Goal: Book appointment/travel/reservation

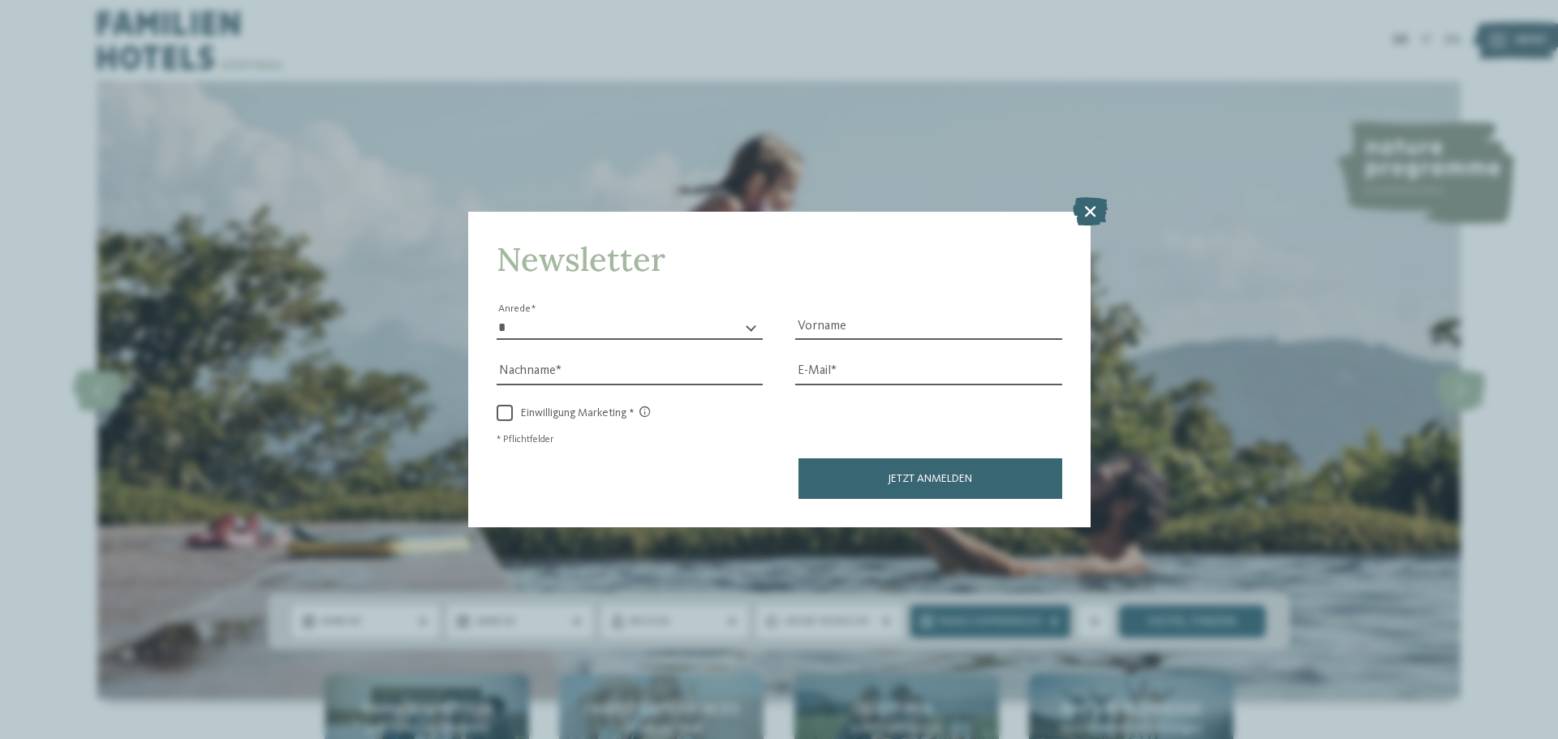
click at [1085, 203] on icon at bounding box center [1090, 211] width 35 height 28
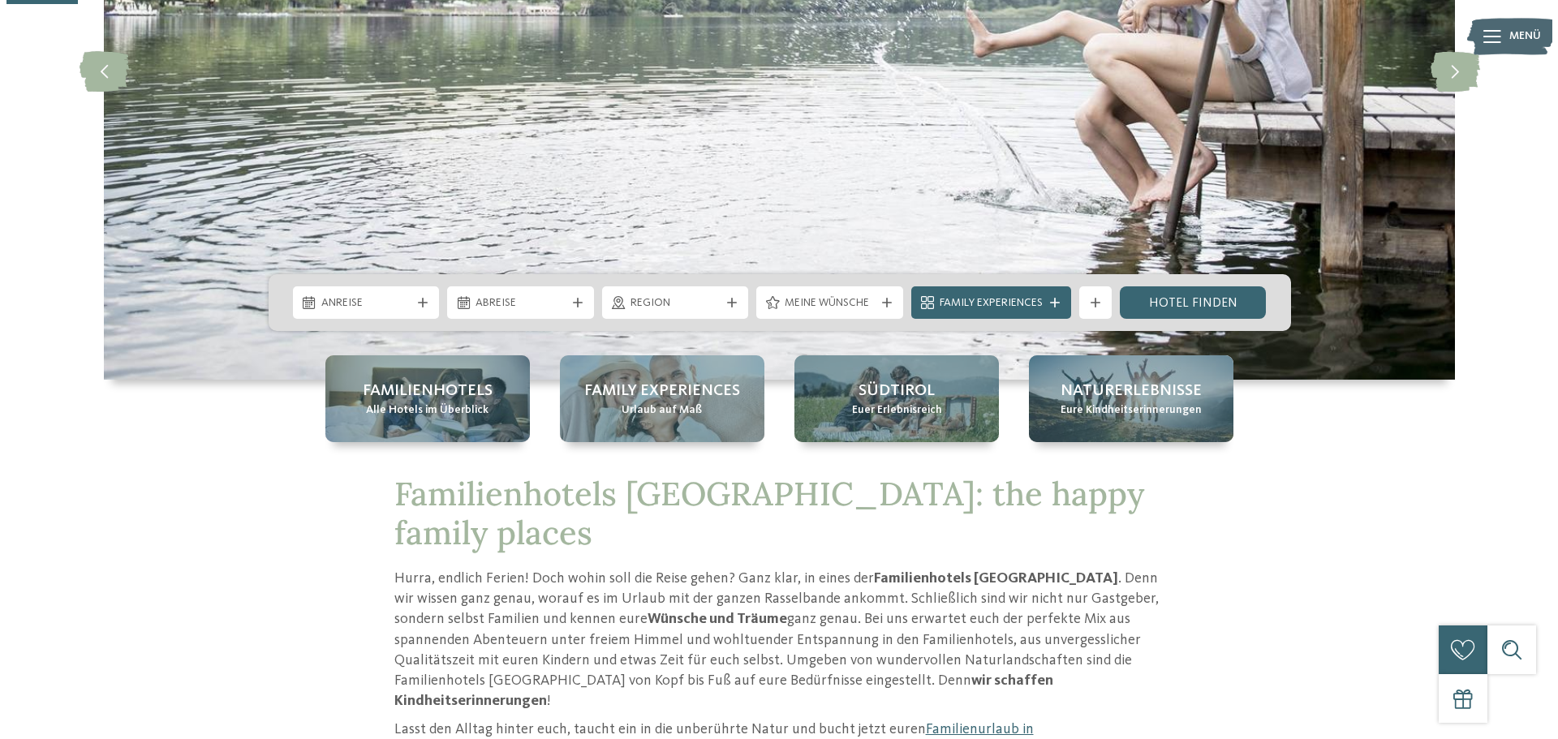
scroll to position [325, 0]
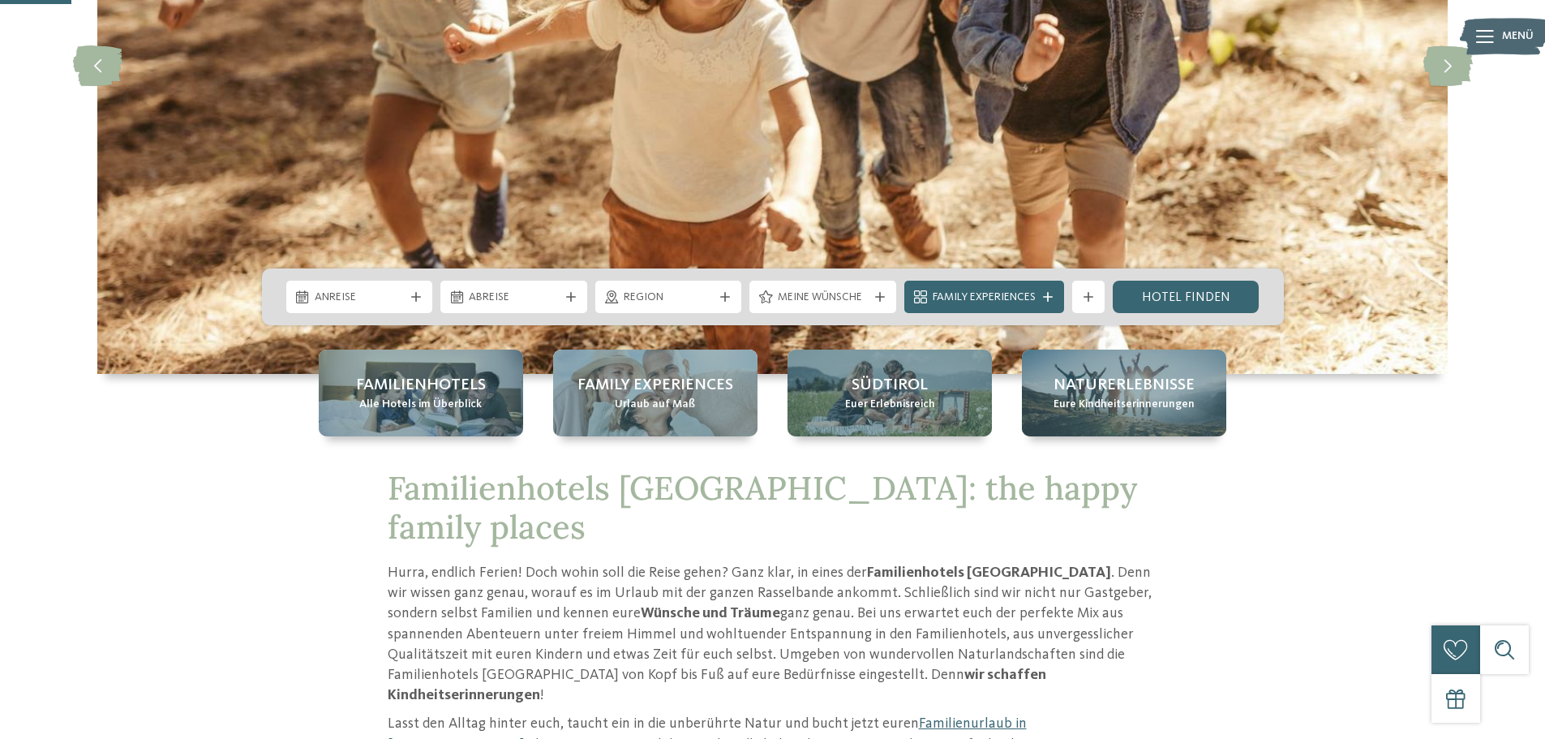
click at [381, 300] on span "Anreise" at bounding box center [360, 298] width 90 height 16
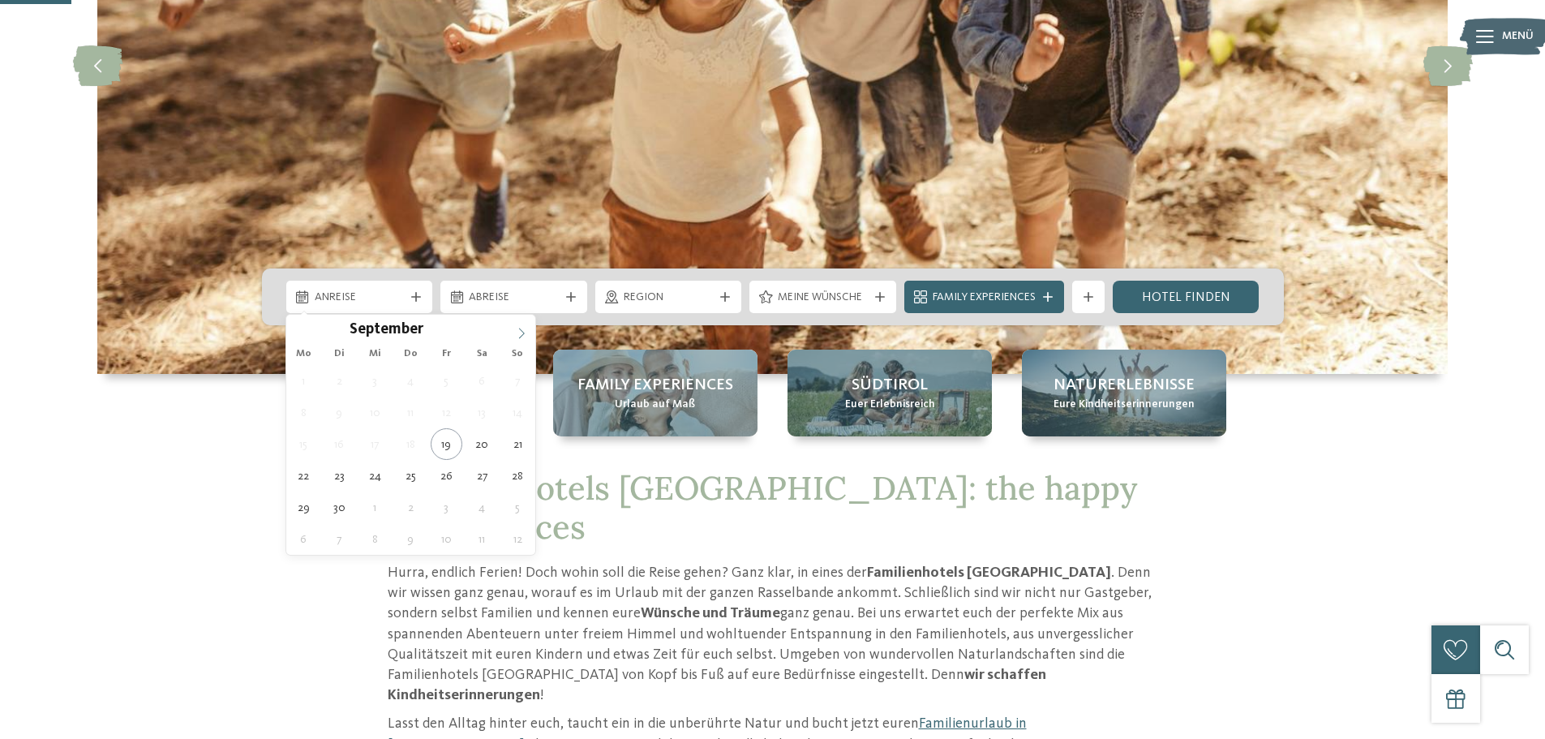
click at [515, 337] on span at bounding box center [522, 329] width 28 height 28
type input "****"
click at [515, 337] on span at bounding box center [522, 329] width 28 height 28
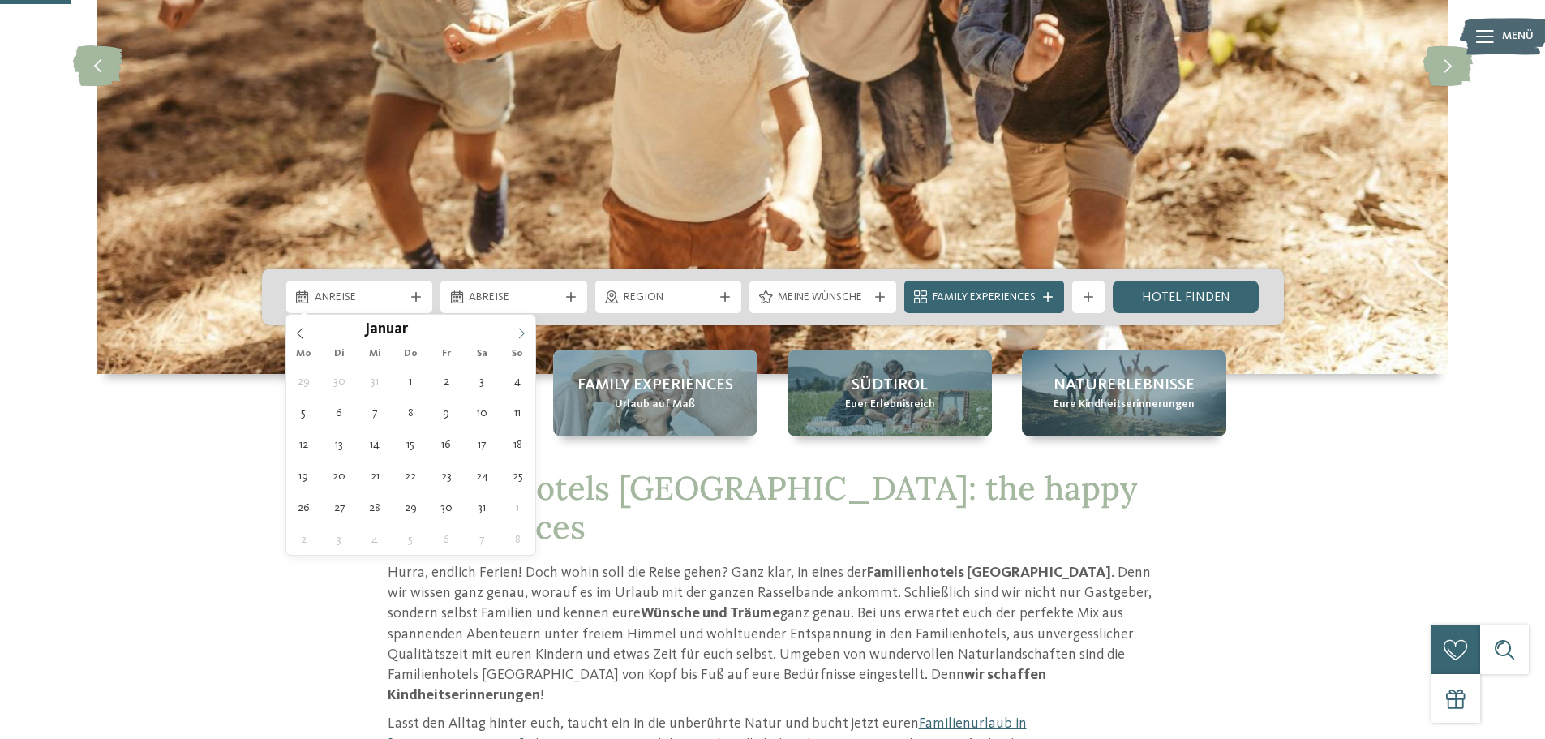
click at [515, 337] on span at bounding box center [522, 329] width 28 height 28
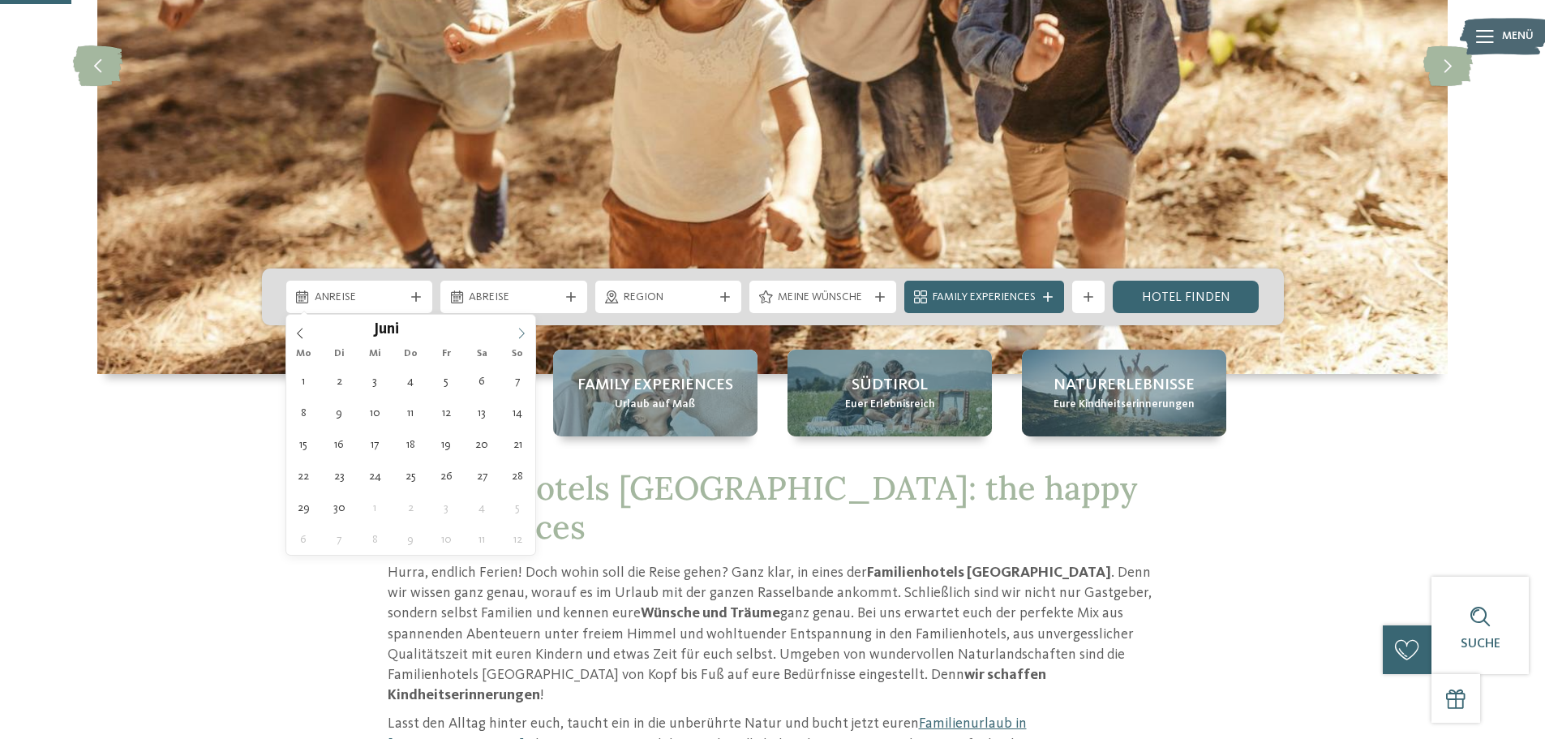
click at [515, 337] on span at bounding box center [522, 329] width 28 height 28
click at [294, 330] on icon at bounding box center [299, 333] width 11 height 11
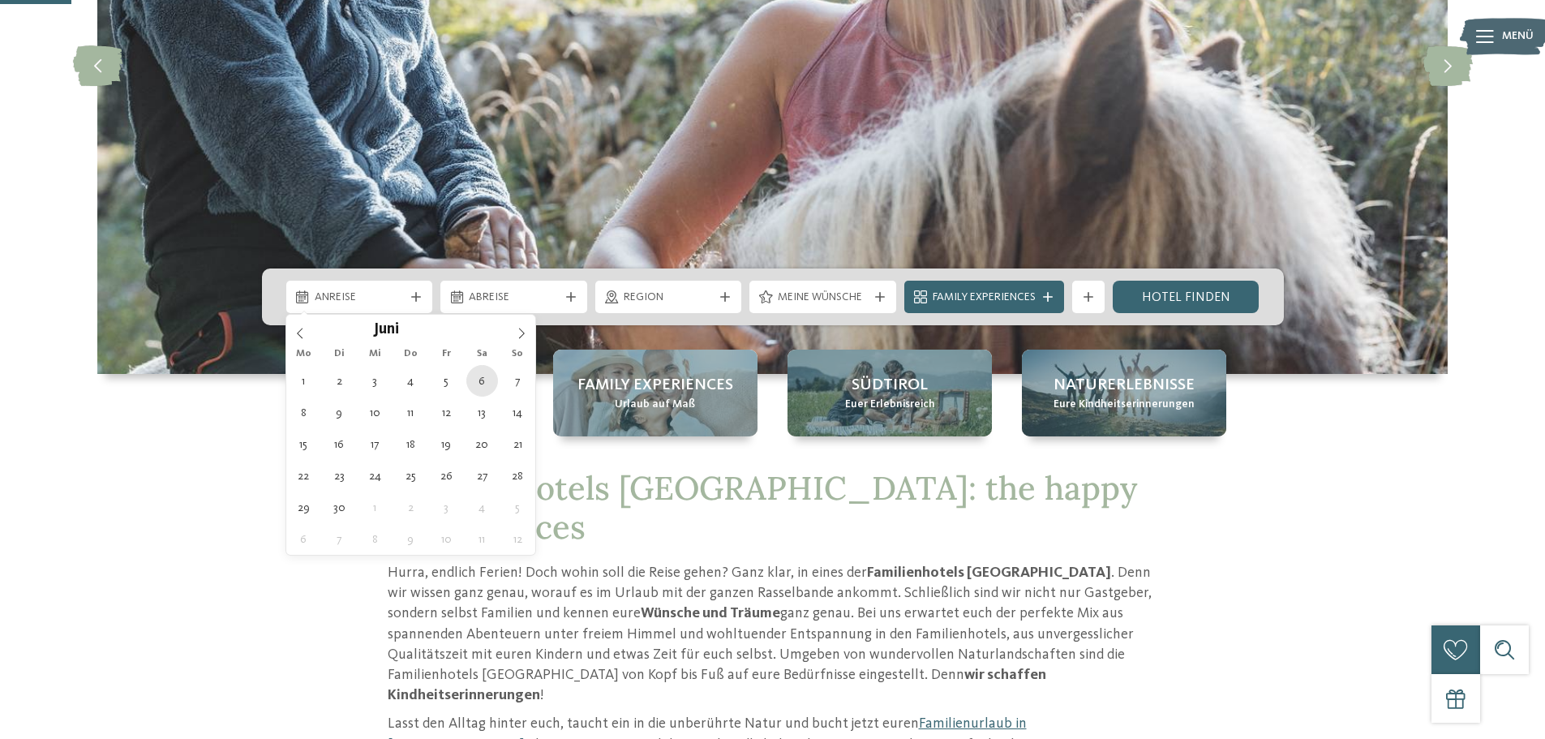
type div "[DATE]"
type input "****"
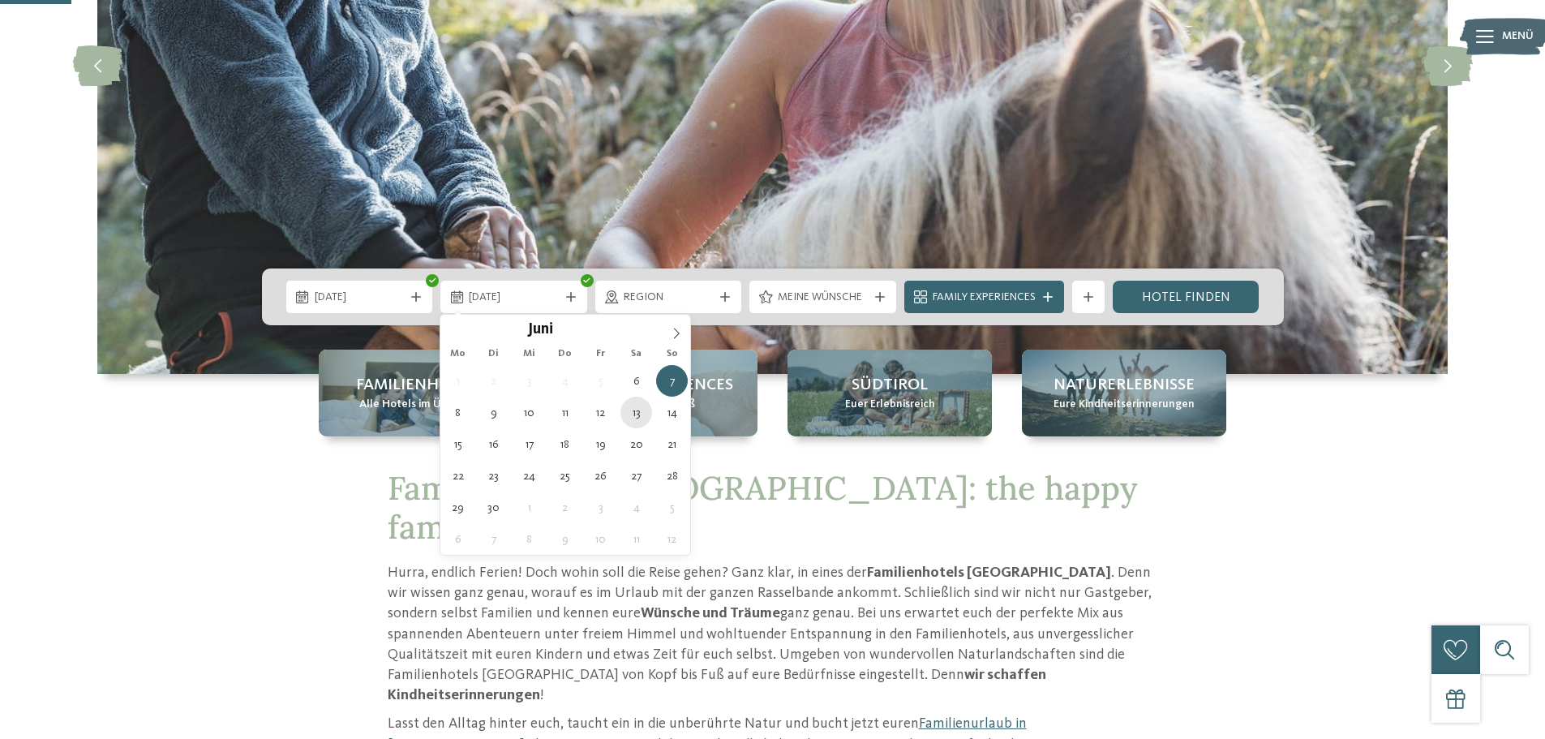
type div "[DATE]"
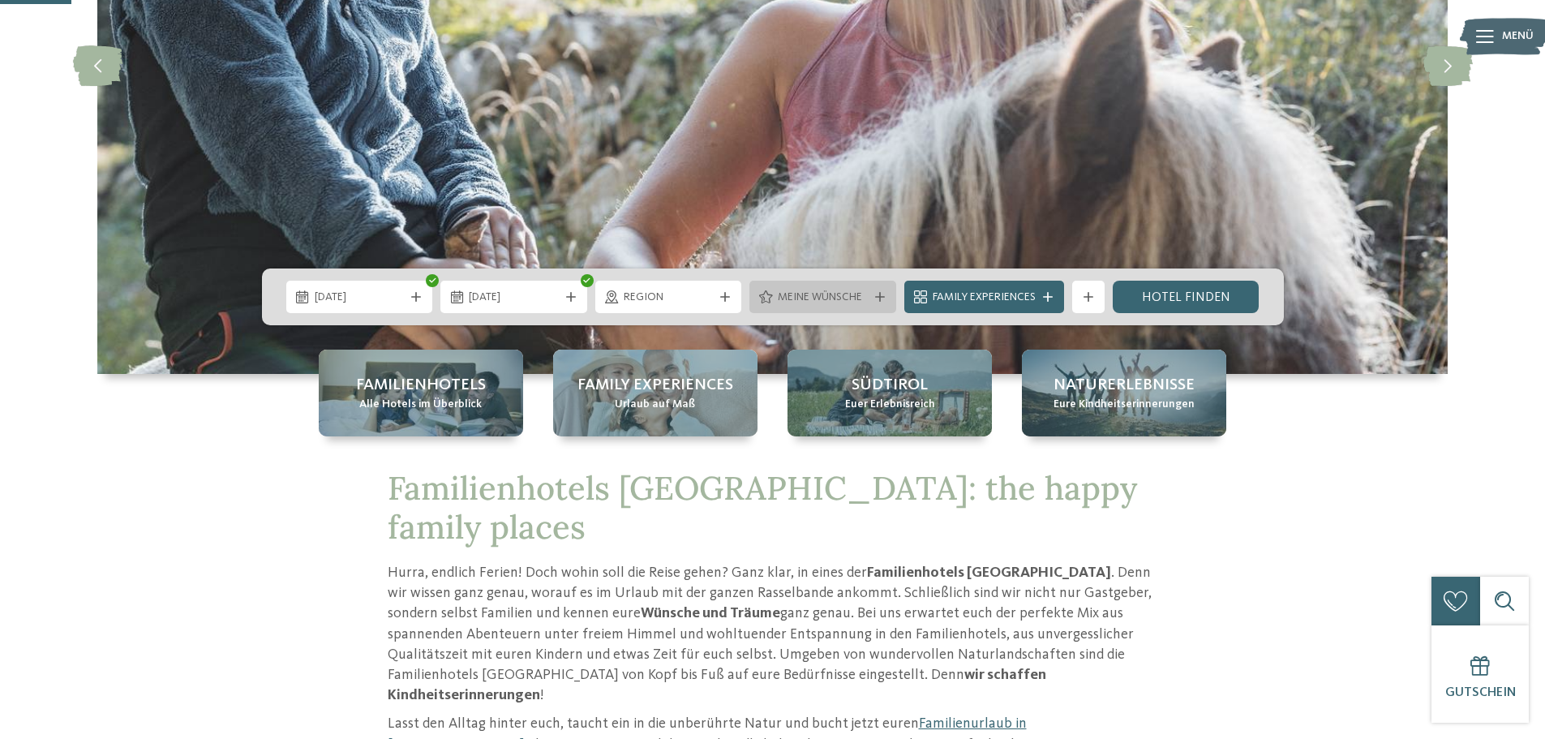
click at [828, 294] on span "Meine Wünsche" at bounding box center [823, 298] width 90 height 16
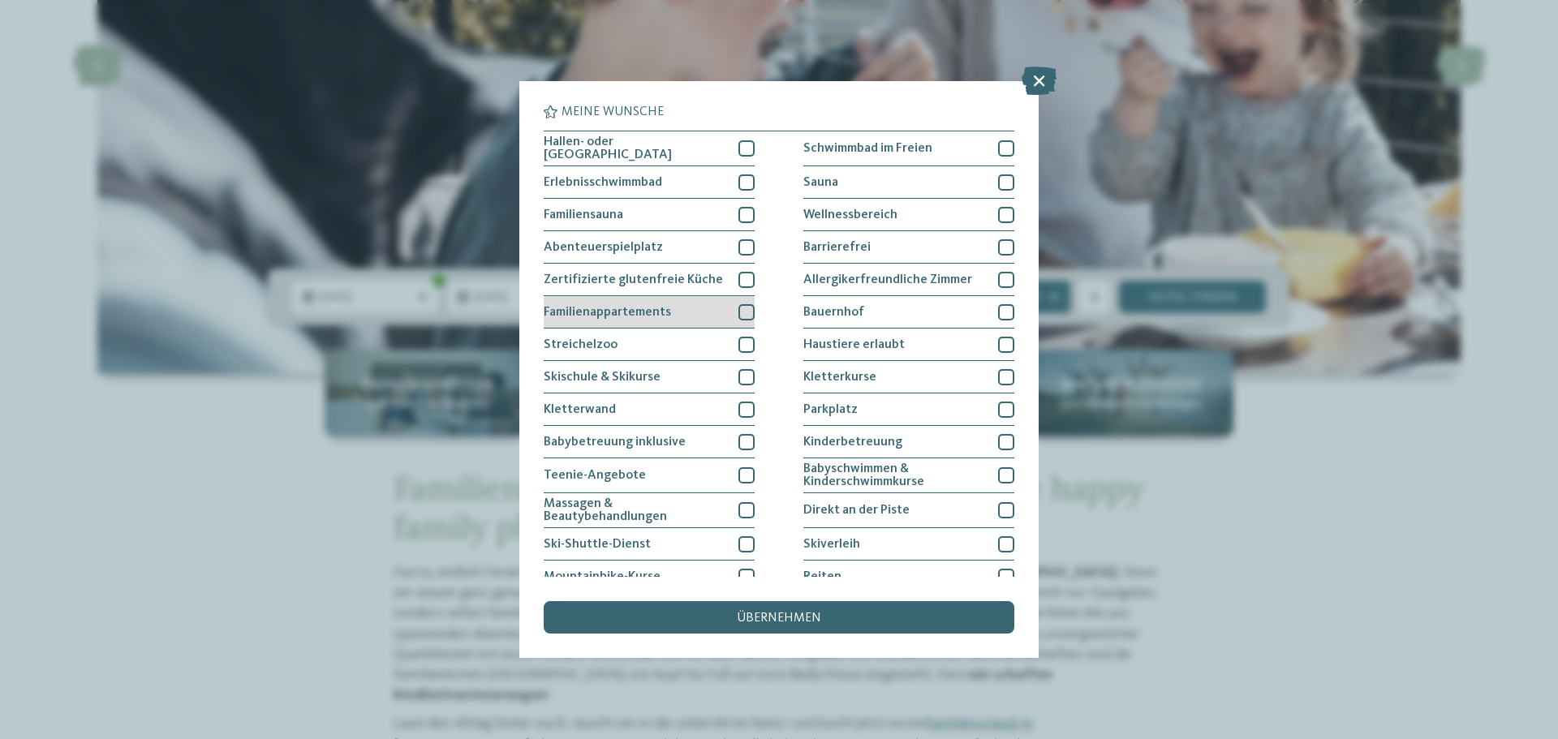
click at [738, 313] on div at bounding box center [746, 312] width 16 height 16
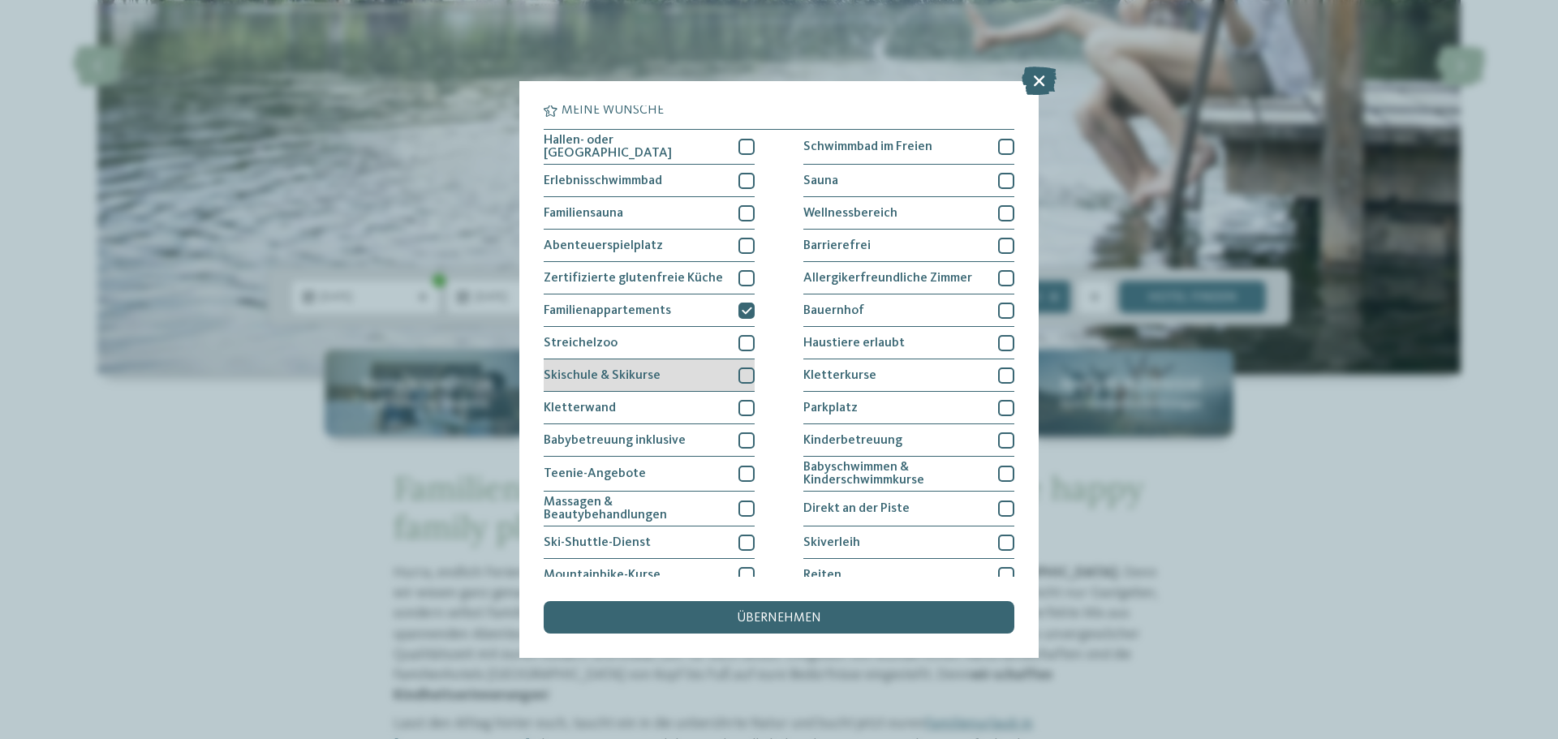
scroll to position [0, 0]
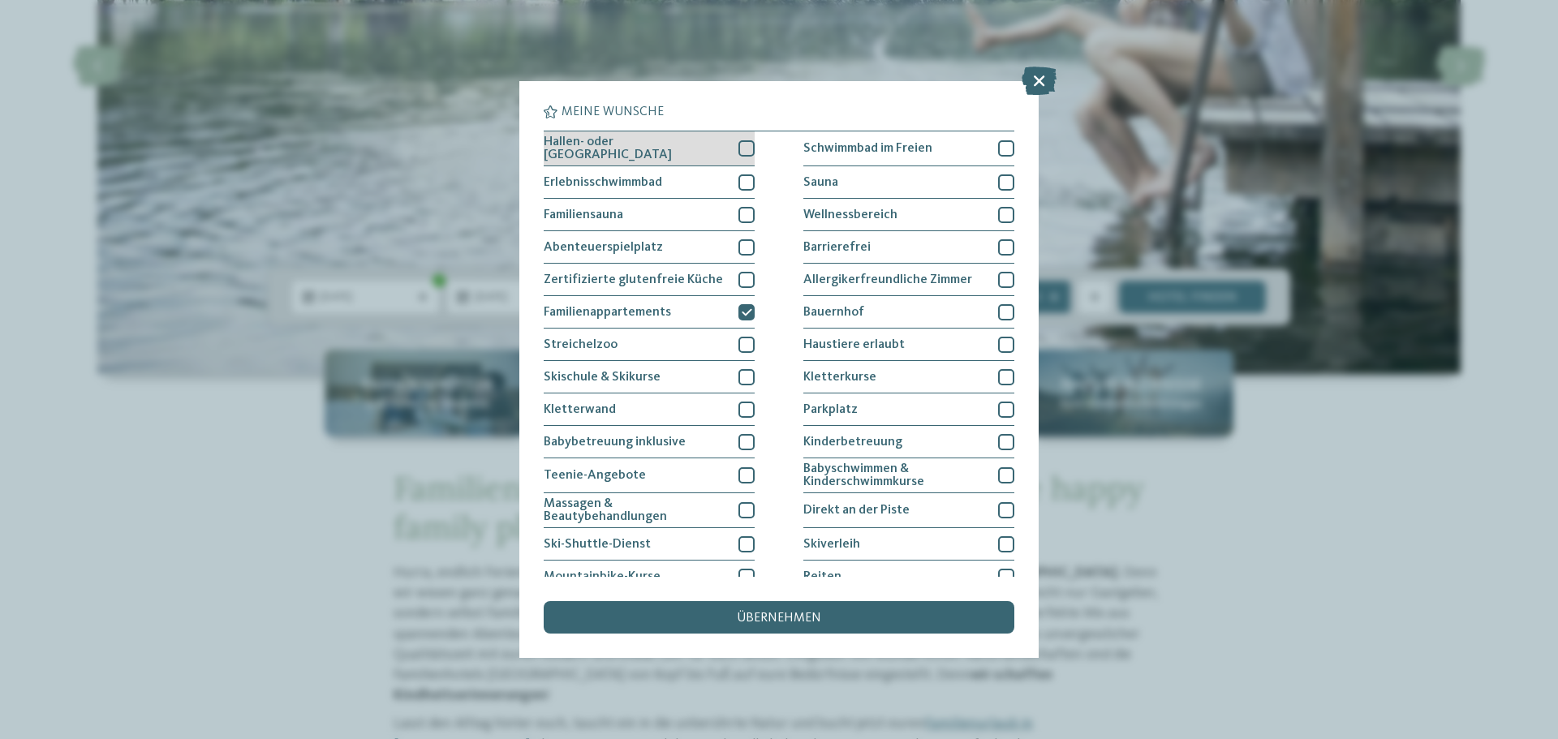
click at [742, 148] on div at bounding box center [746, 148] width 16 height 16
click at [740, 183] on div at bounding box center [746, 182] width 16 height 16
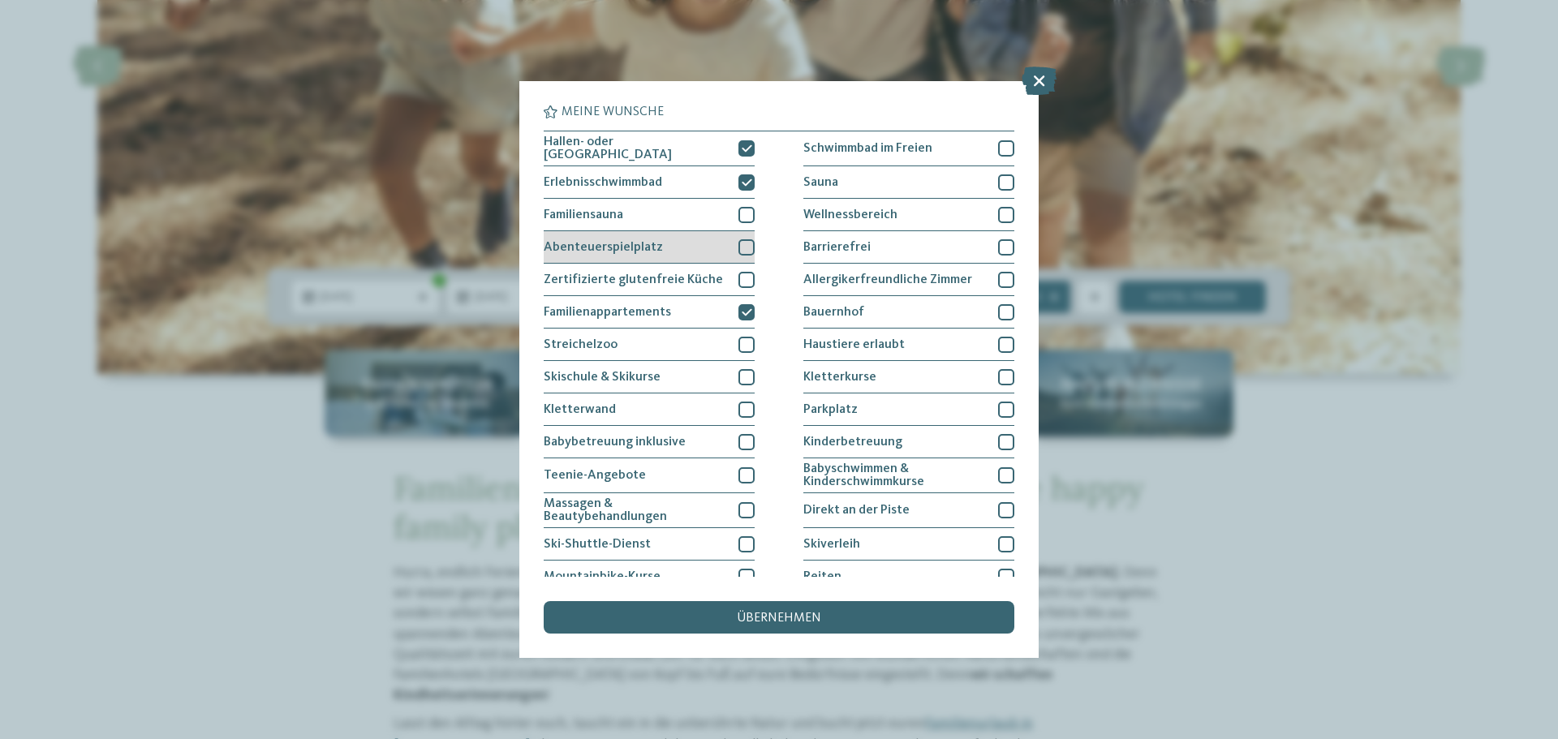
click at [741, 246] on div at bounding box center [746, 247] width 16 height 16
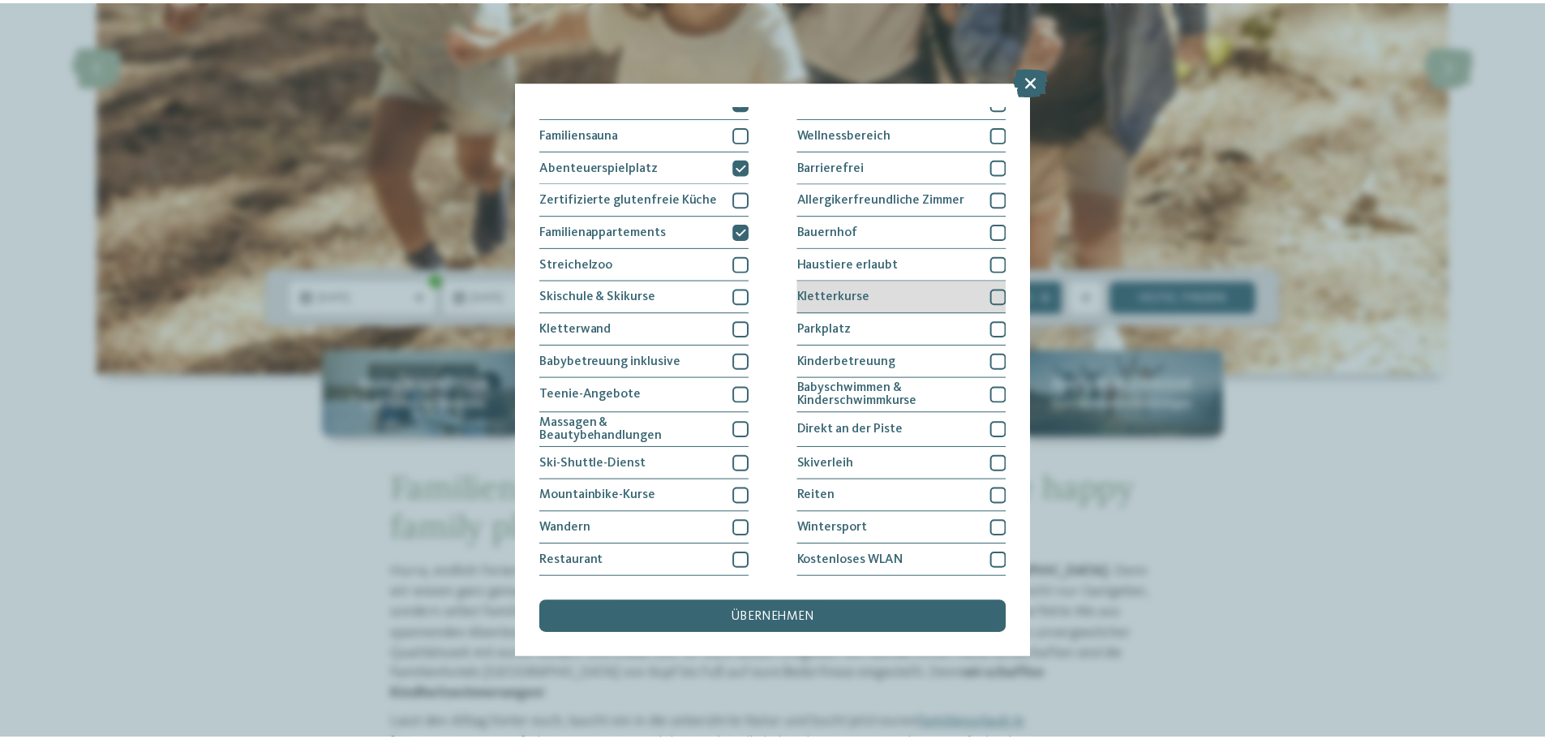
scroll to position [111, 0]
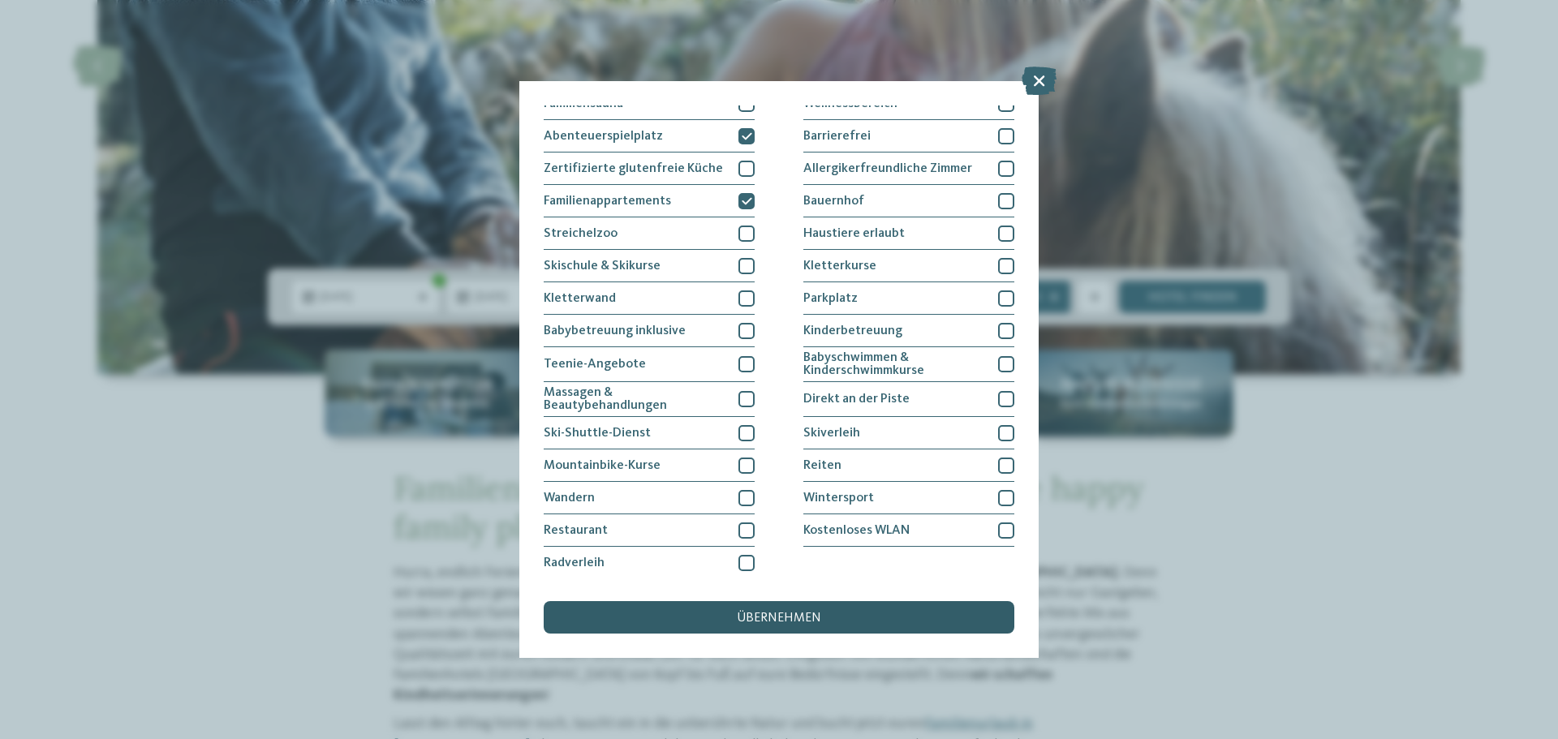
click at [834, 616] on div "übernehmen" at bounding box center [779, 617] width 471 height 32
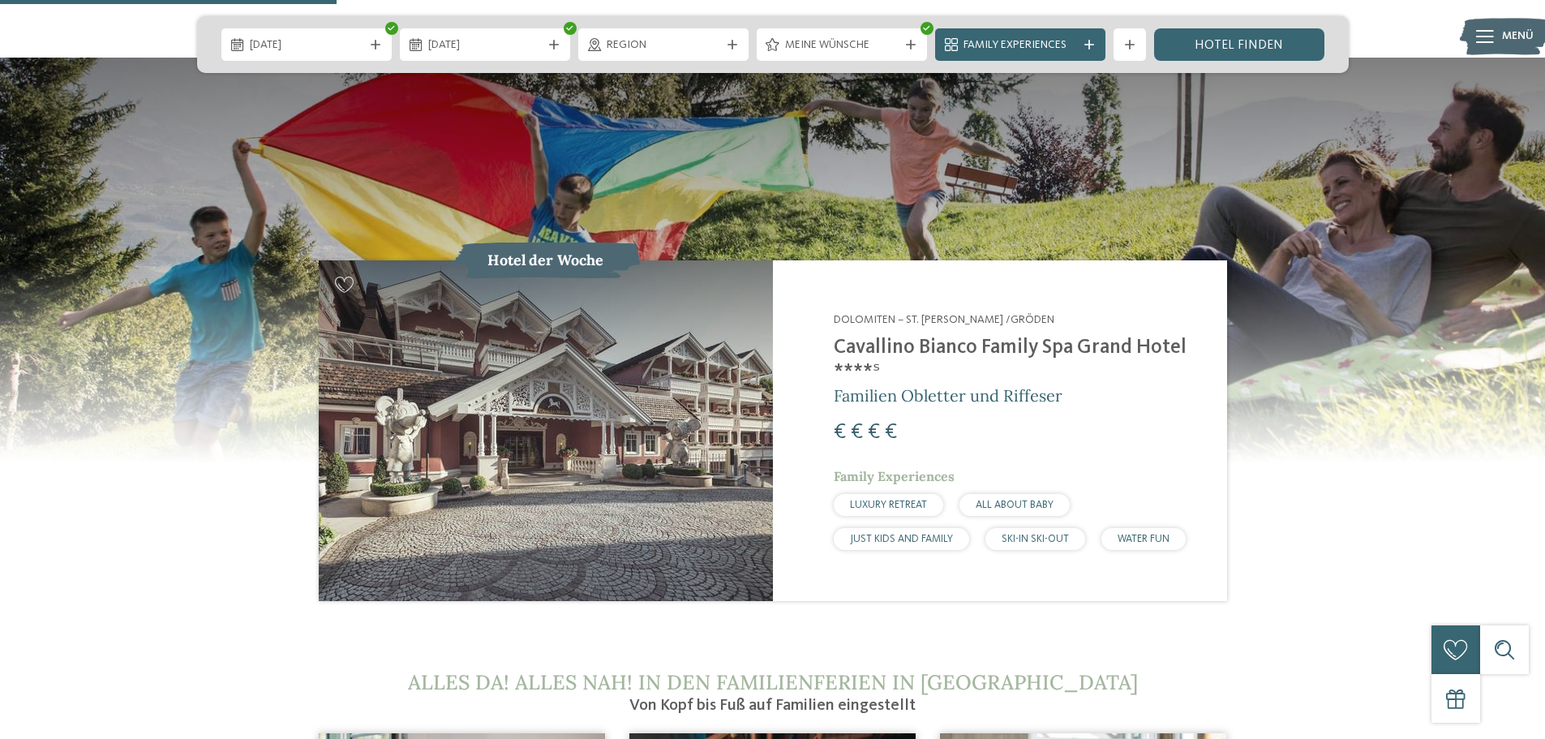
scroll to position [1623, 0]
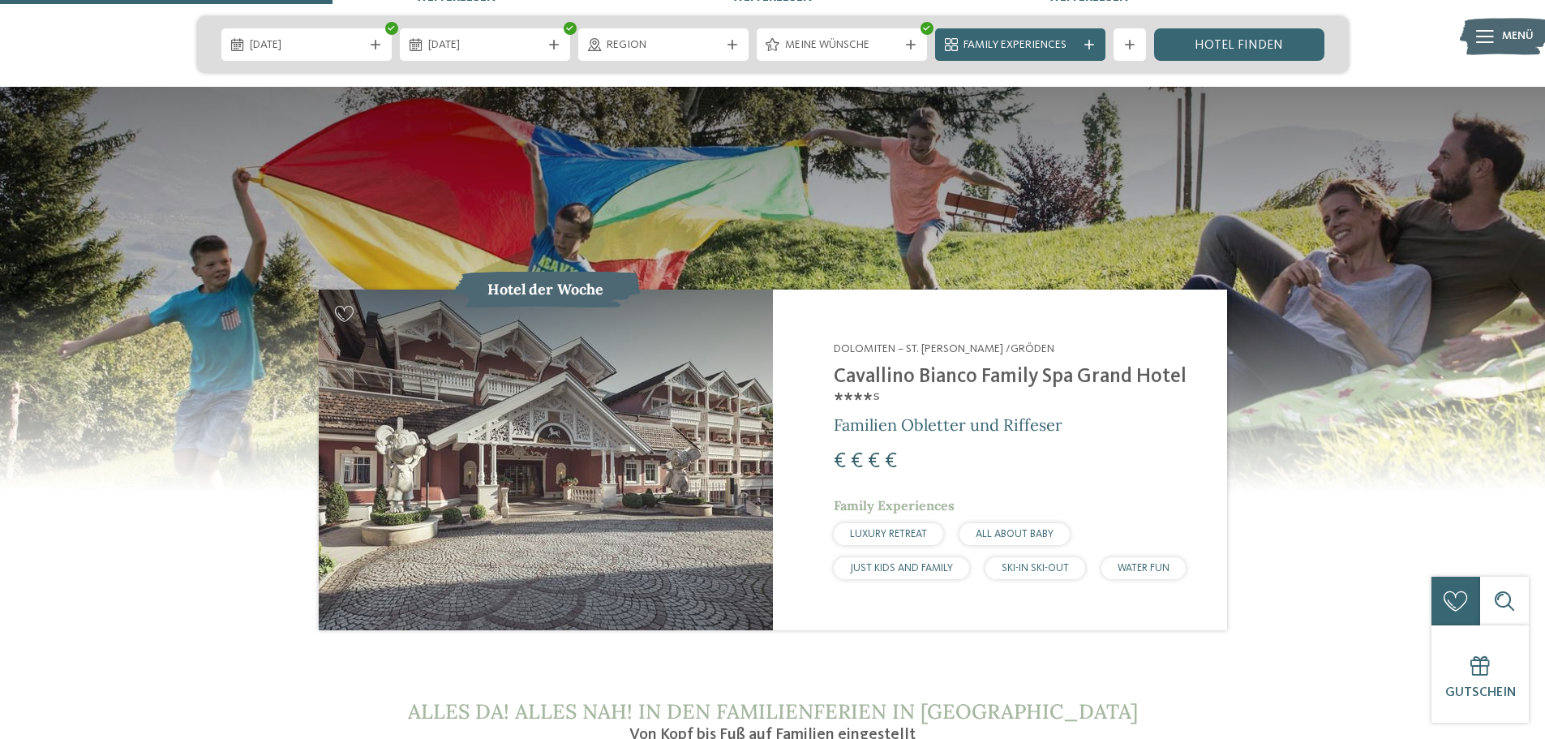
click at [682, 510] on img at bounding box center [546, 460] width 454 height 341
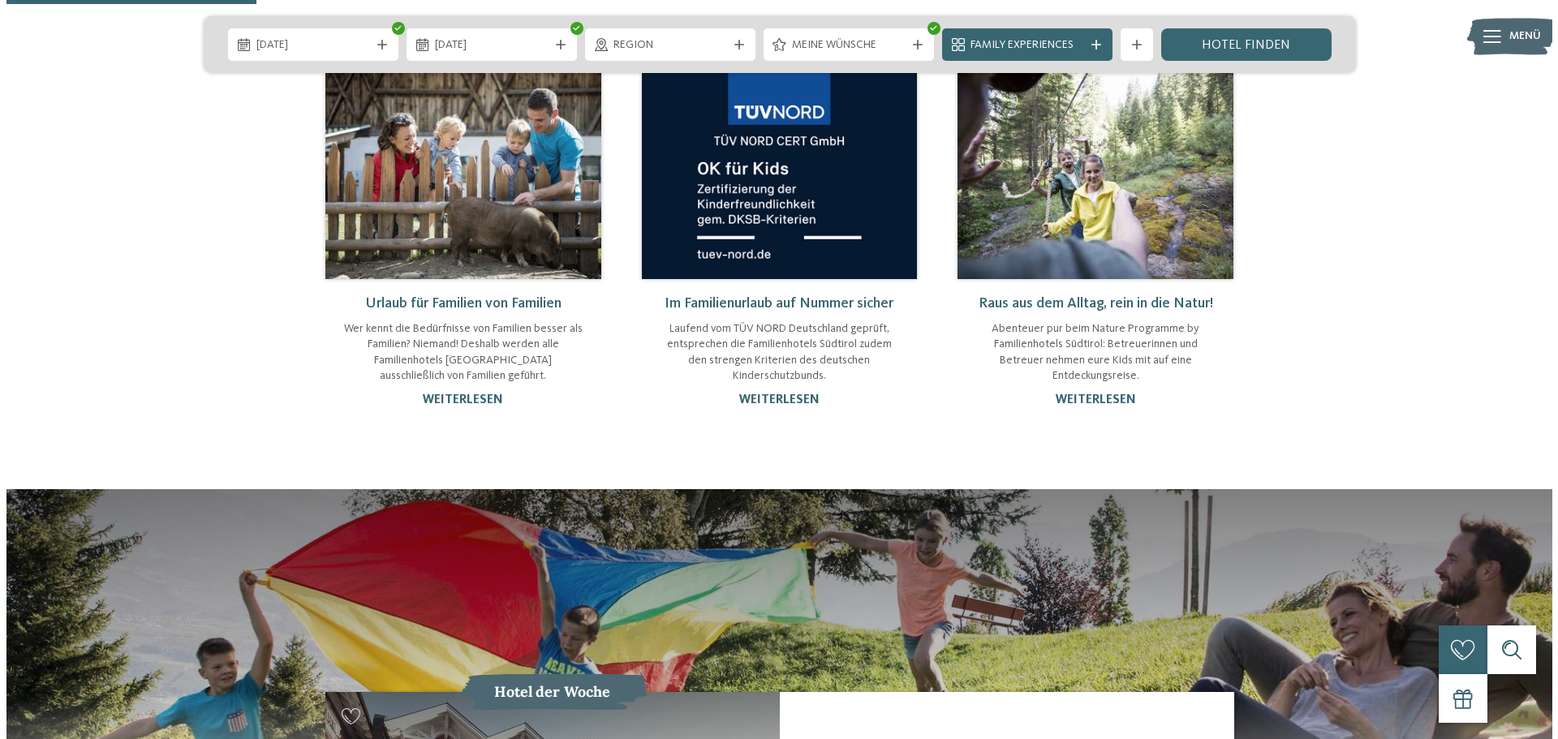
scroll to position [1217, 0]
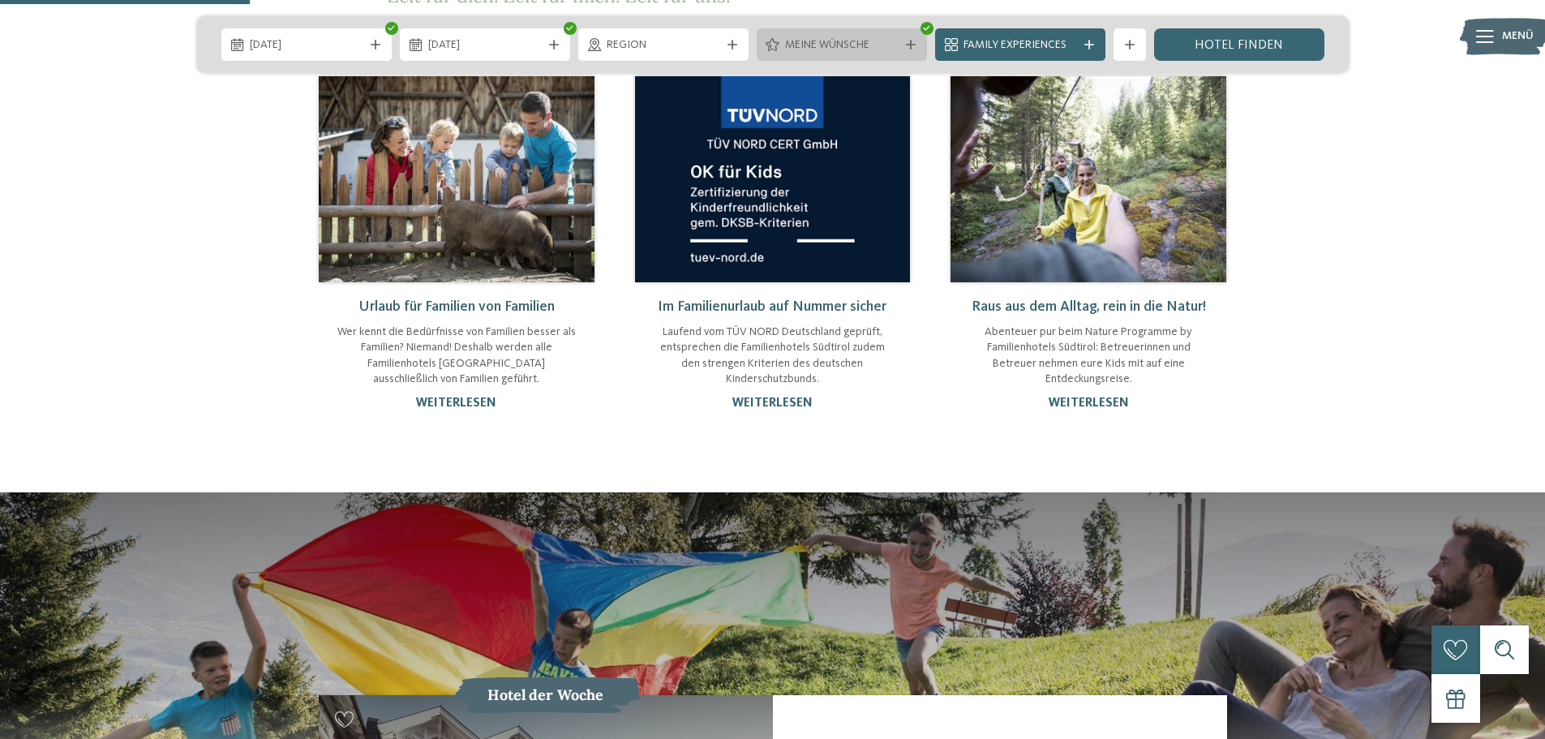
click at [852, 52] on span "Meine Wünsche" at bounding box center [842, 45] width 114 height 16
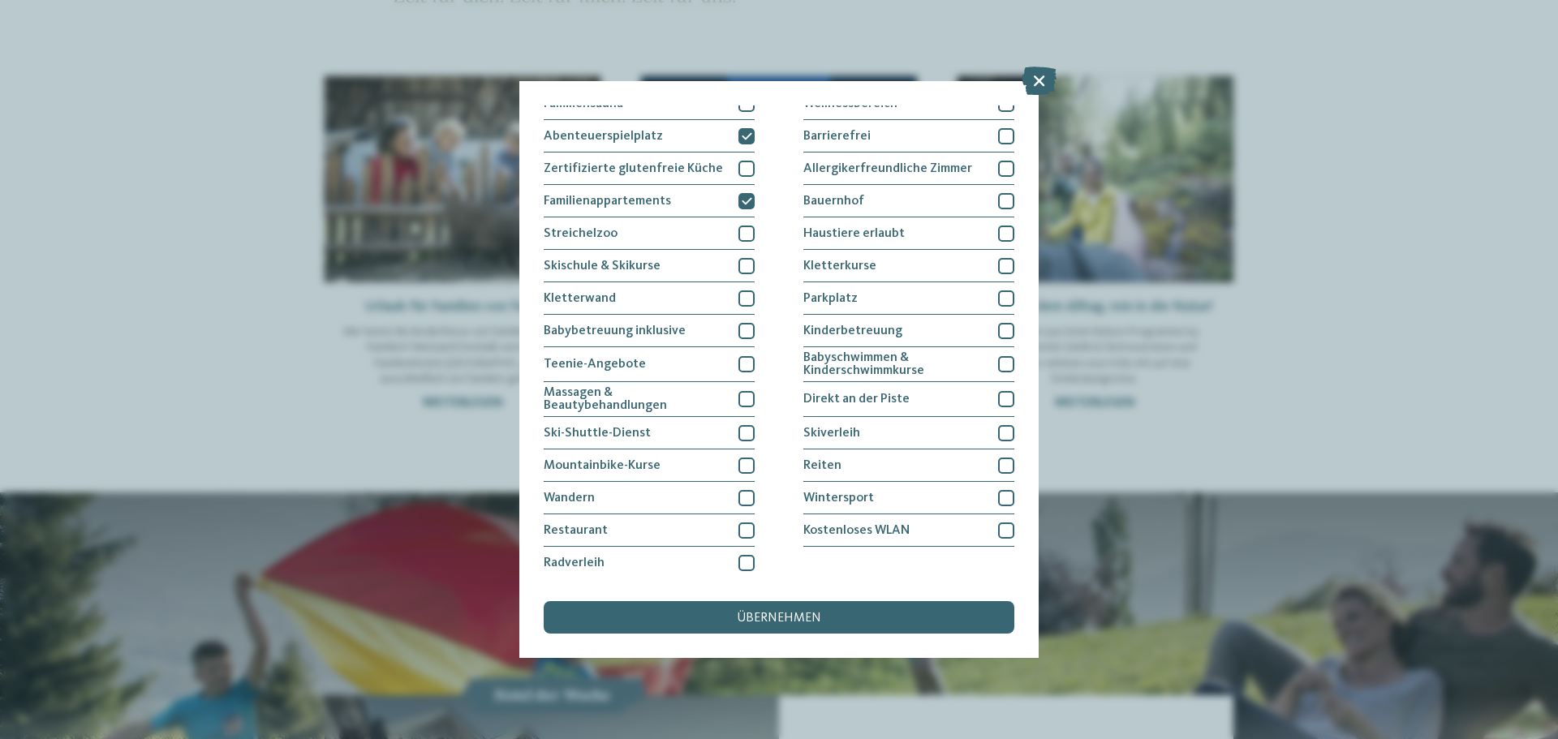
scroll to position [0, 0]
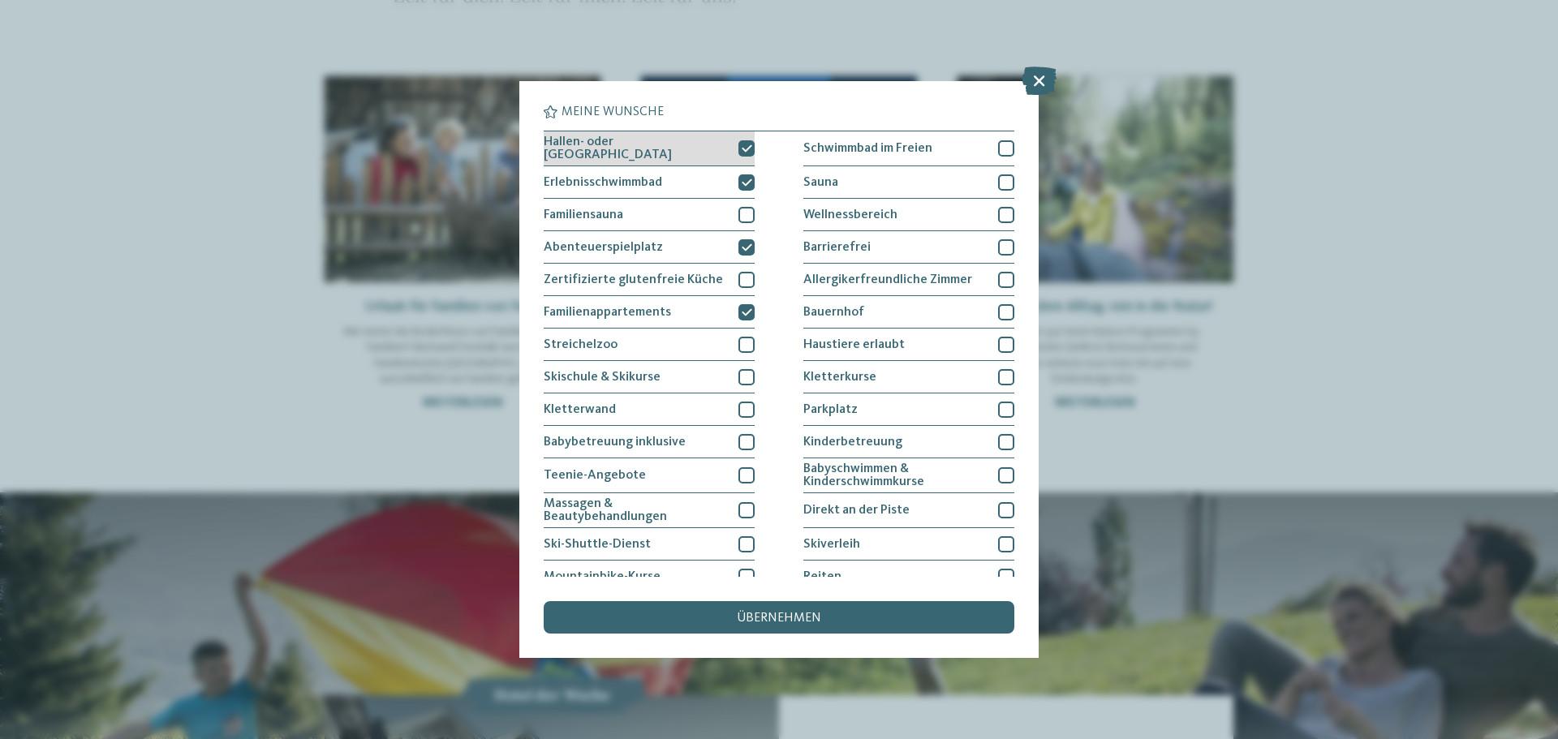
click at [736, 161] on div "Hallen- oder [GEOGRAPHIC_DATA]" at bounding box center [649, 148] width 211 height 35
click at [742, 178] on icon at bounding box center [747, 183] width 11 height 10
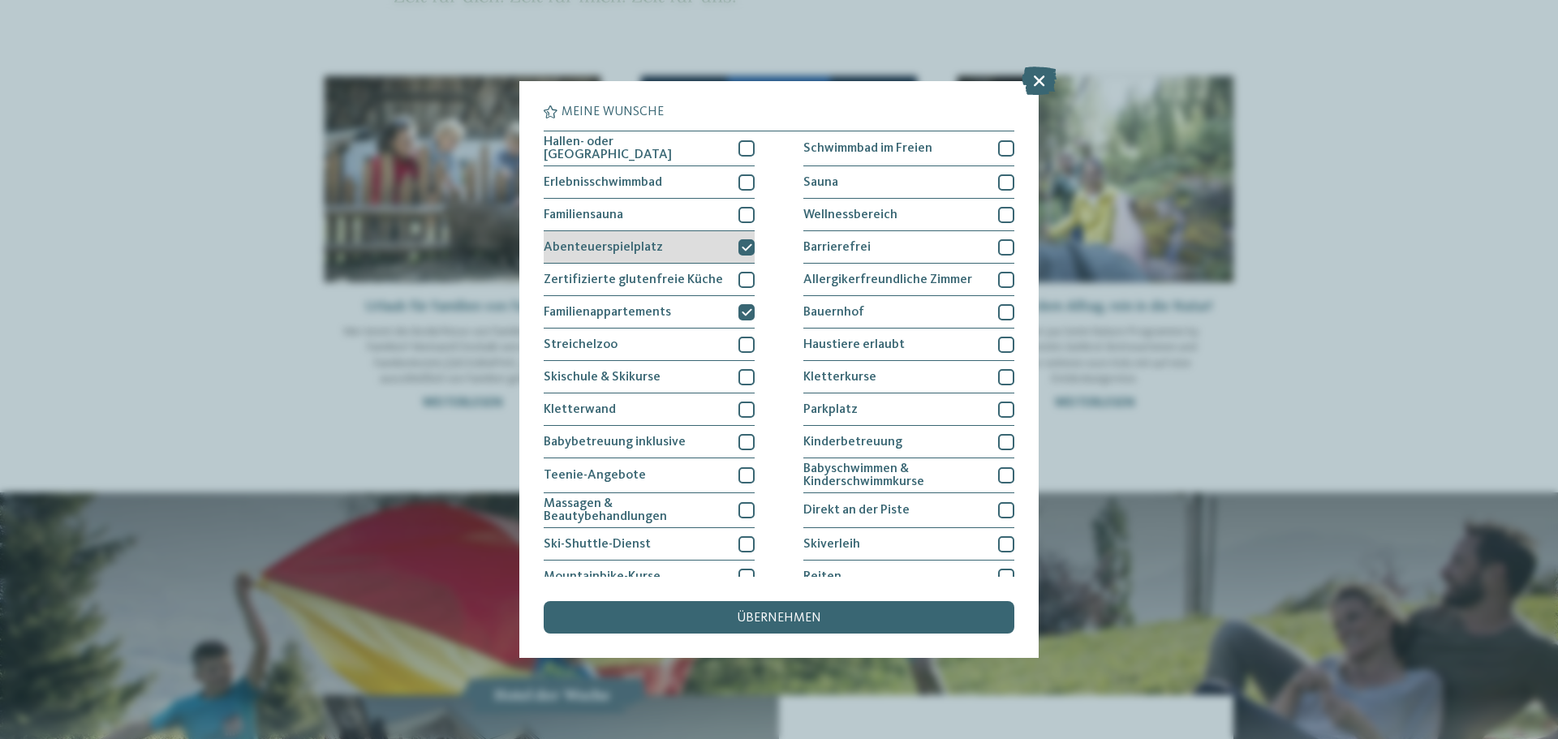
click at [747, 243] on icon at bounding box center [747, 248] width 11 height 10
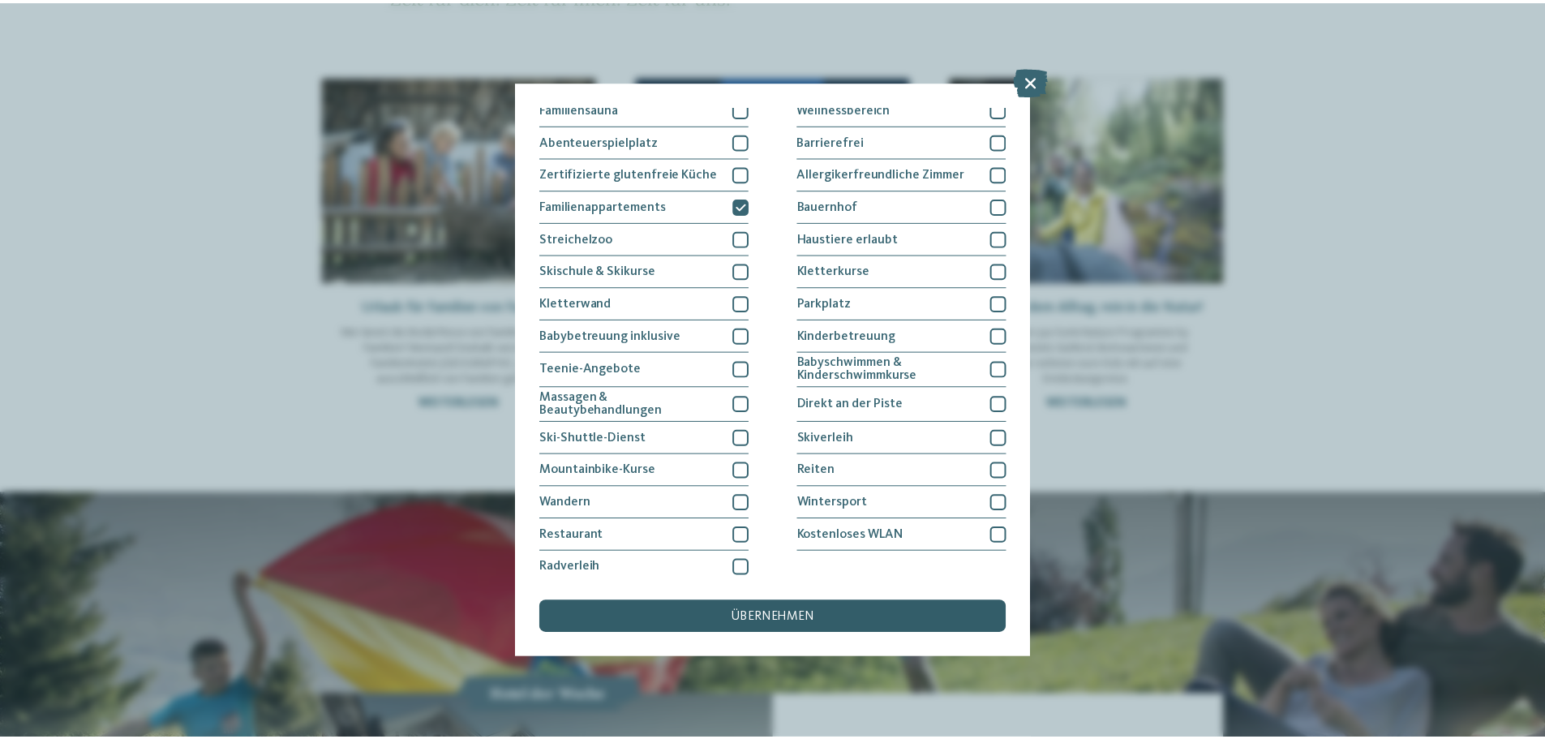
scroll to position [111, 0]
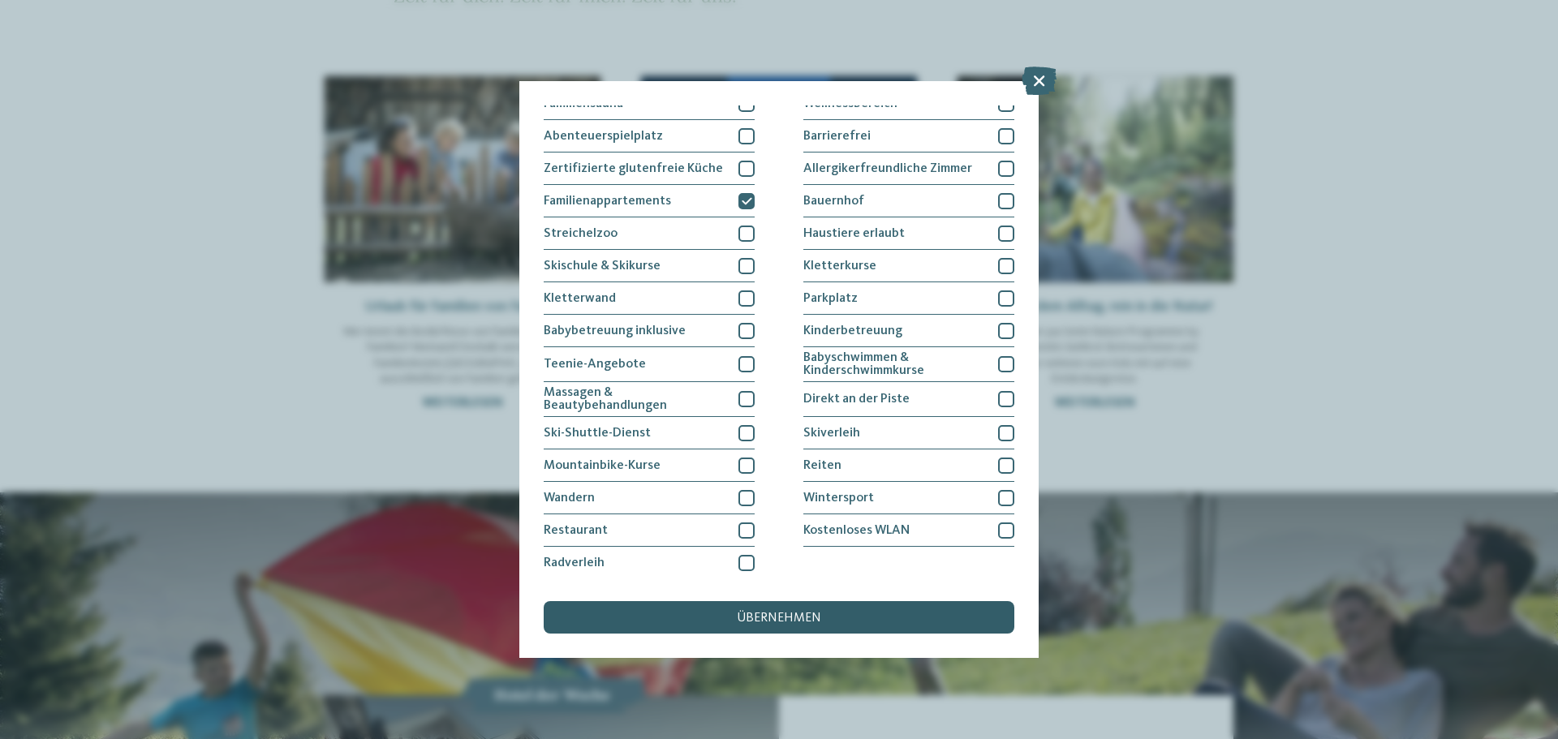
click at [810, 624] on span "übernehmen" at bounding box center [779, 618] width 84 height 13
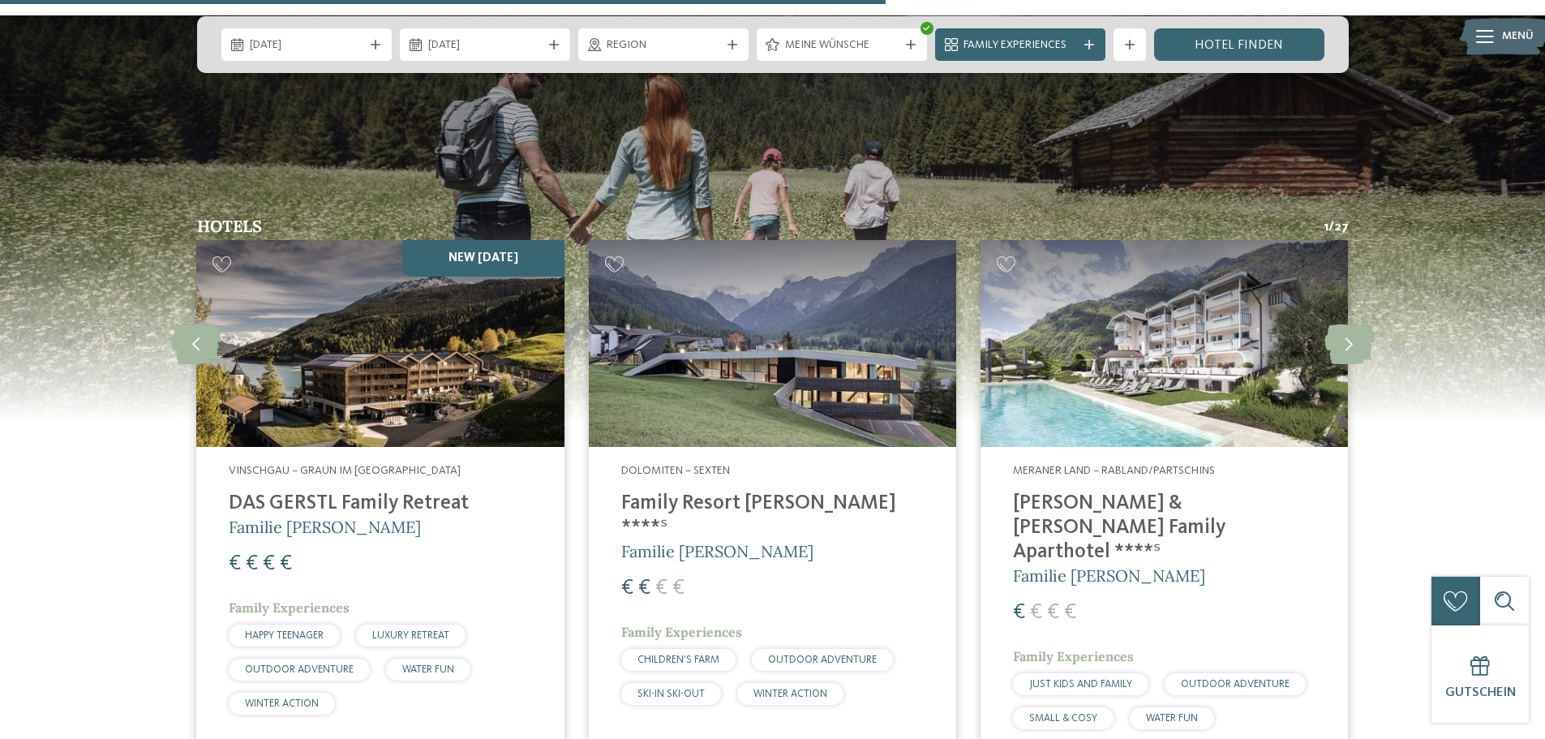
scroll to position [4138, 0]
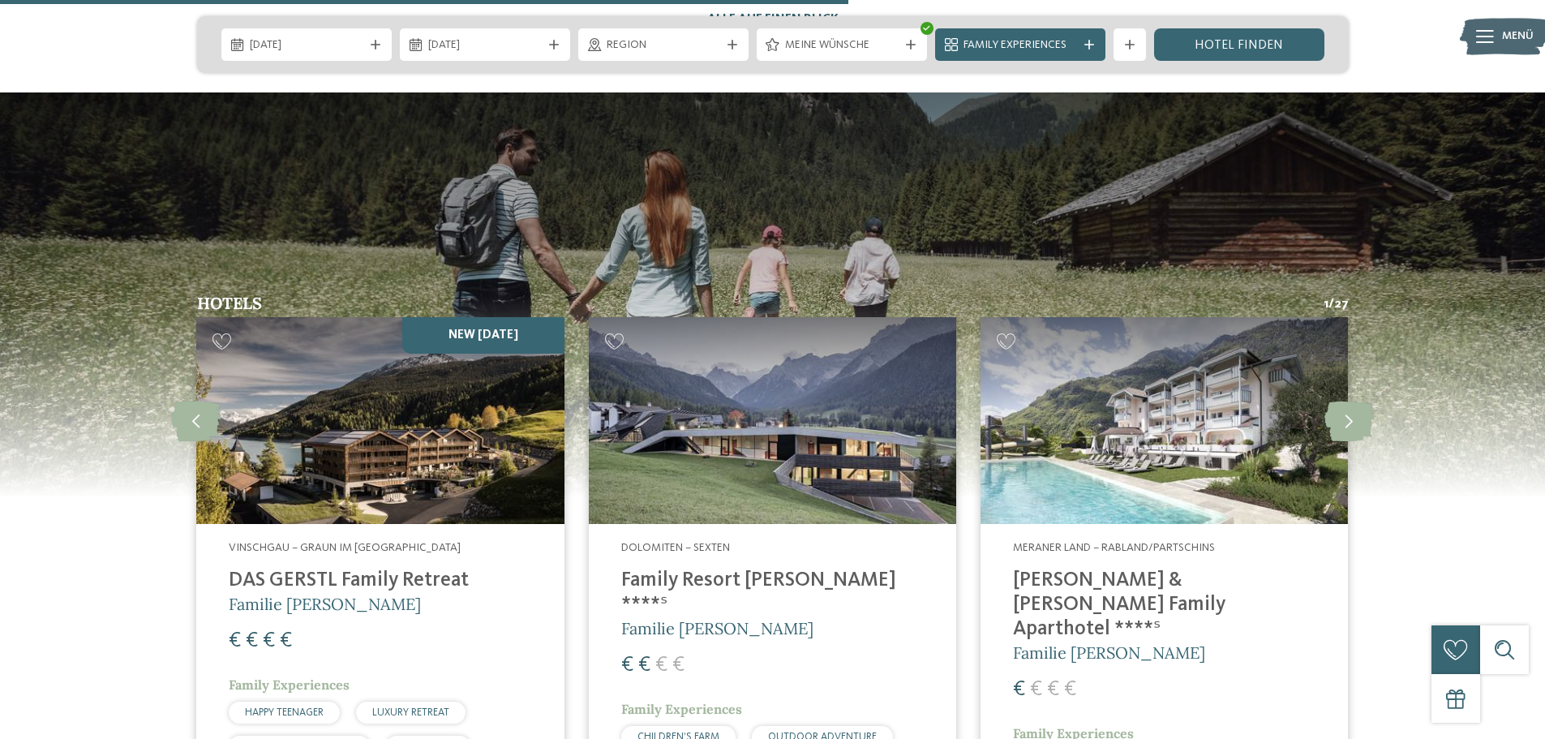
click at [1048, 333] on img at bounding box center [1165, 420] width 368 height 207
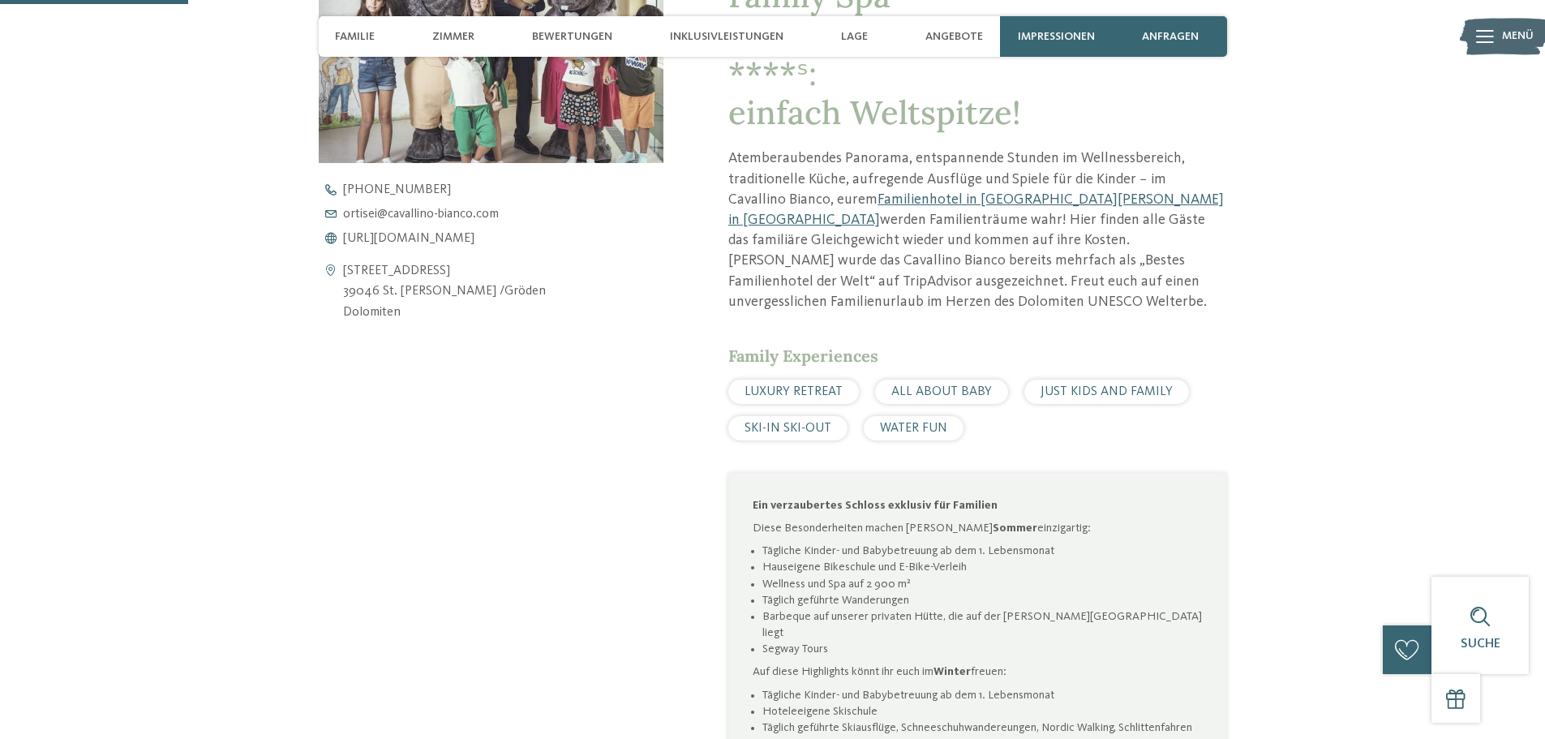
scroll to position [162, 0]
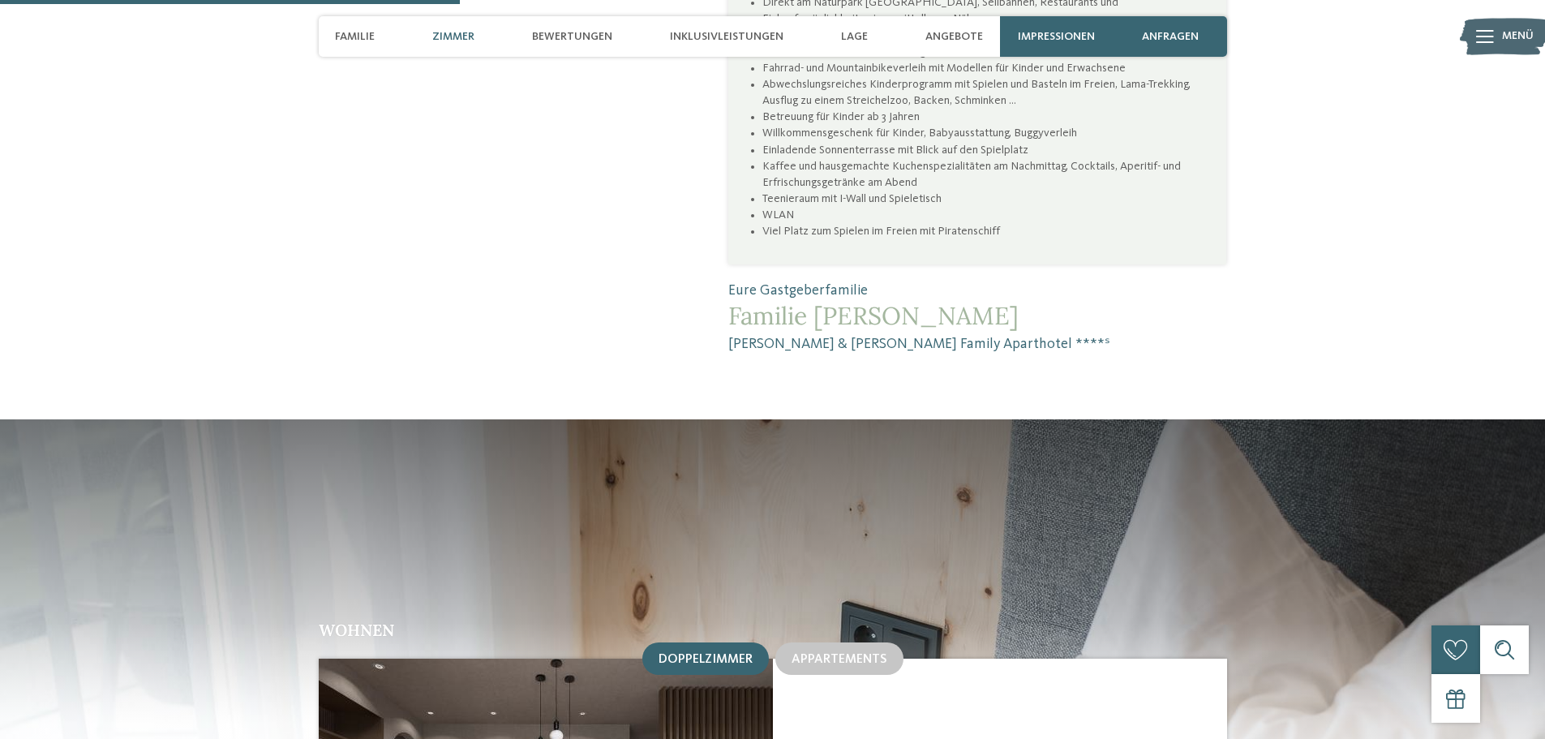
scroll to position [1704, 0]
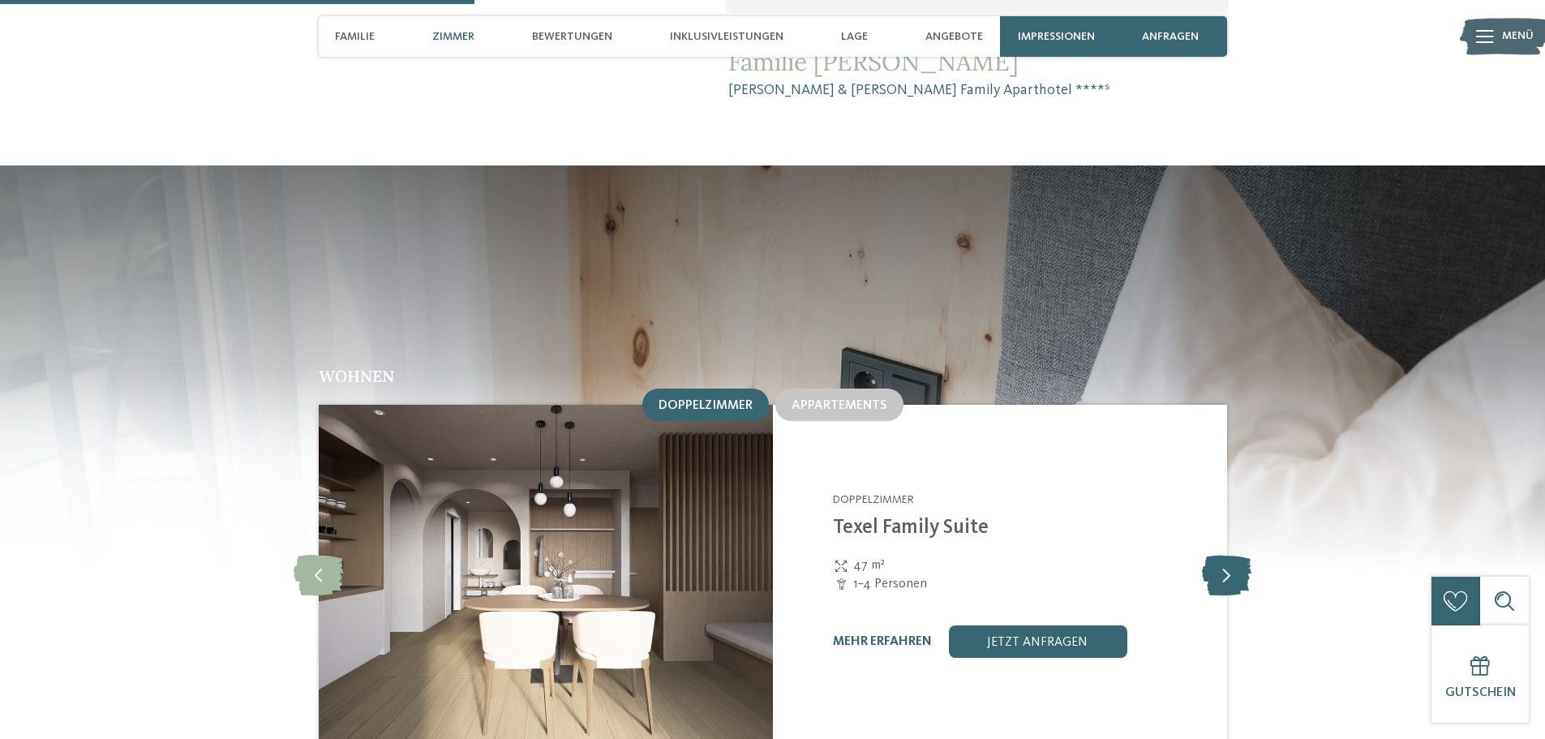
click at [1216, 555] on icon at bounding box center [1226, 575] width 49 height 41
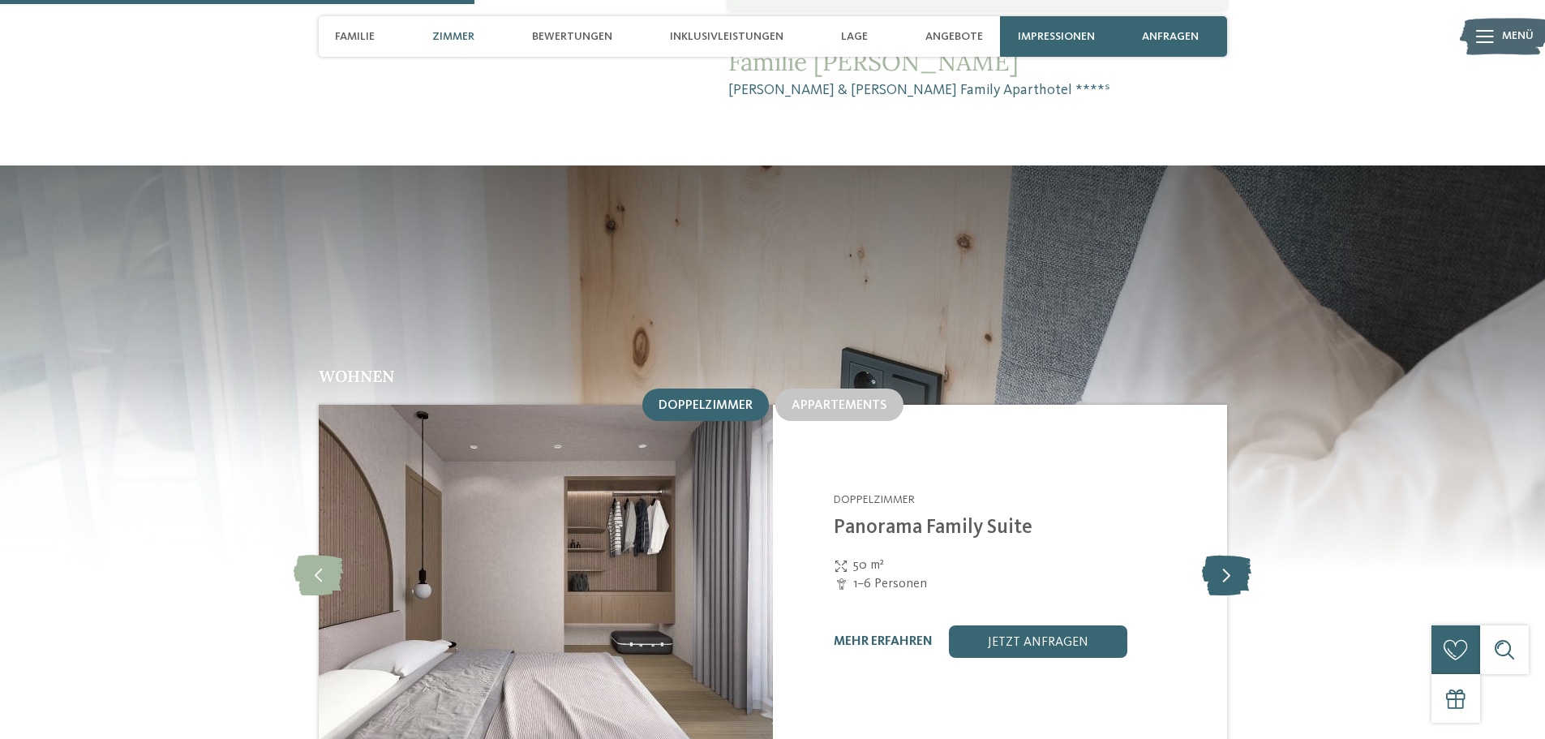
click at [1211, 555] on icon at bounding box center [1226, 575] width 49 height 41
click at [441, 405] on img at bounding box center [545, 575] width 454 height 341
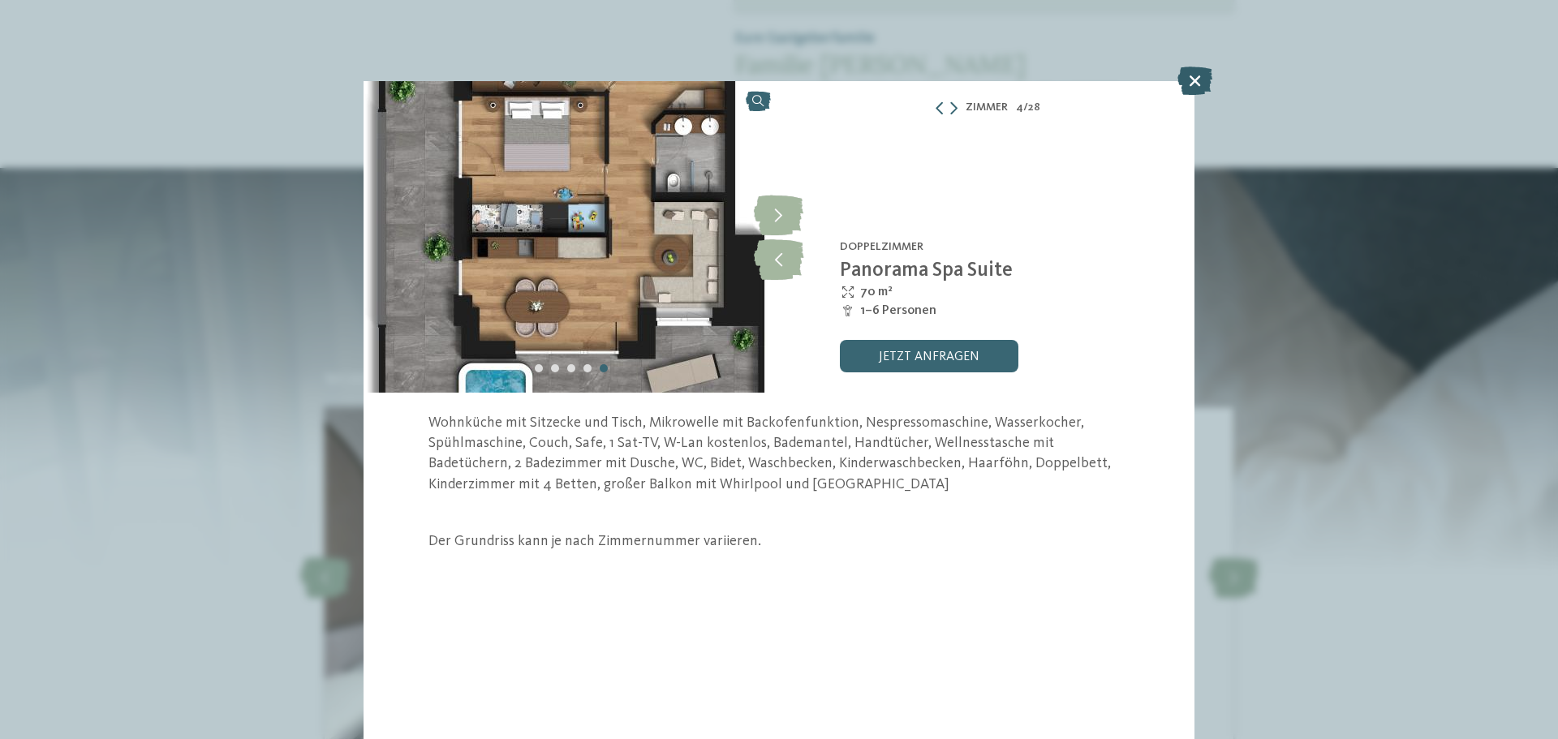
click at [1184, 83] on icon at bounding box center [1194, 81] width 35 height 28
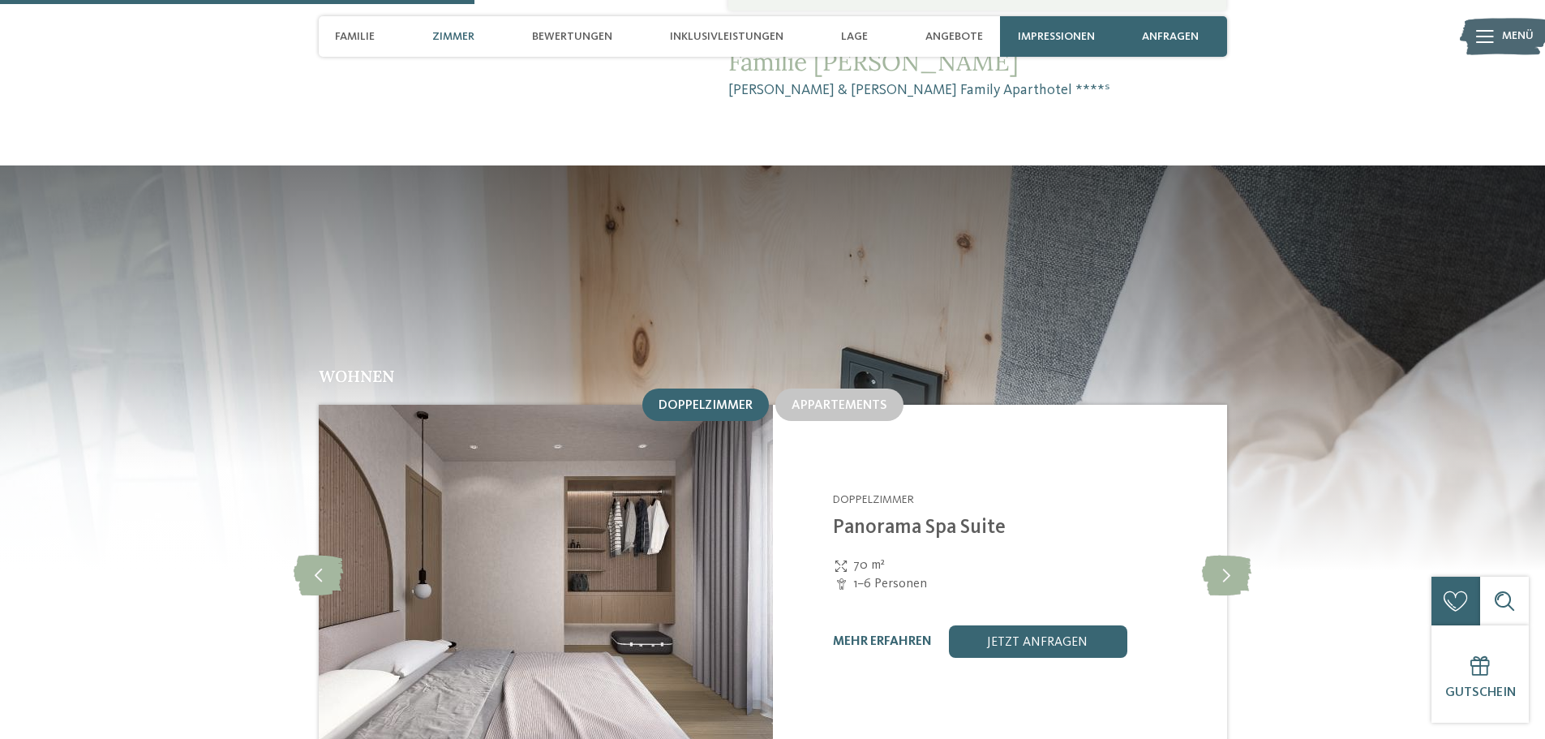
click at [686, 405] on img at bounding box center [545, 575] width 454 height 341
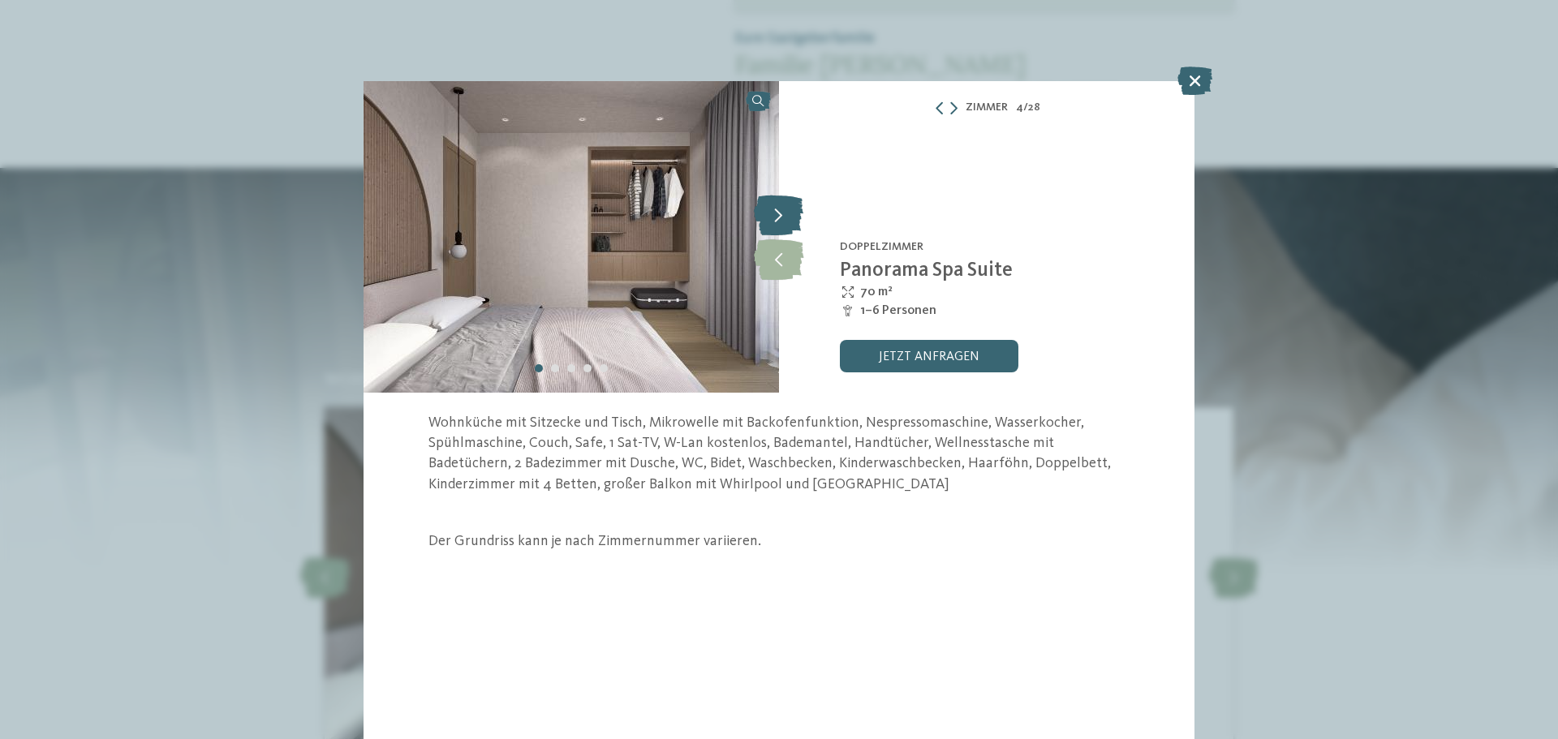
click at [776, 207] on icon at bounding box center [778, 215] width 49 height 41
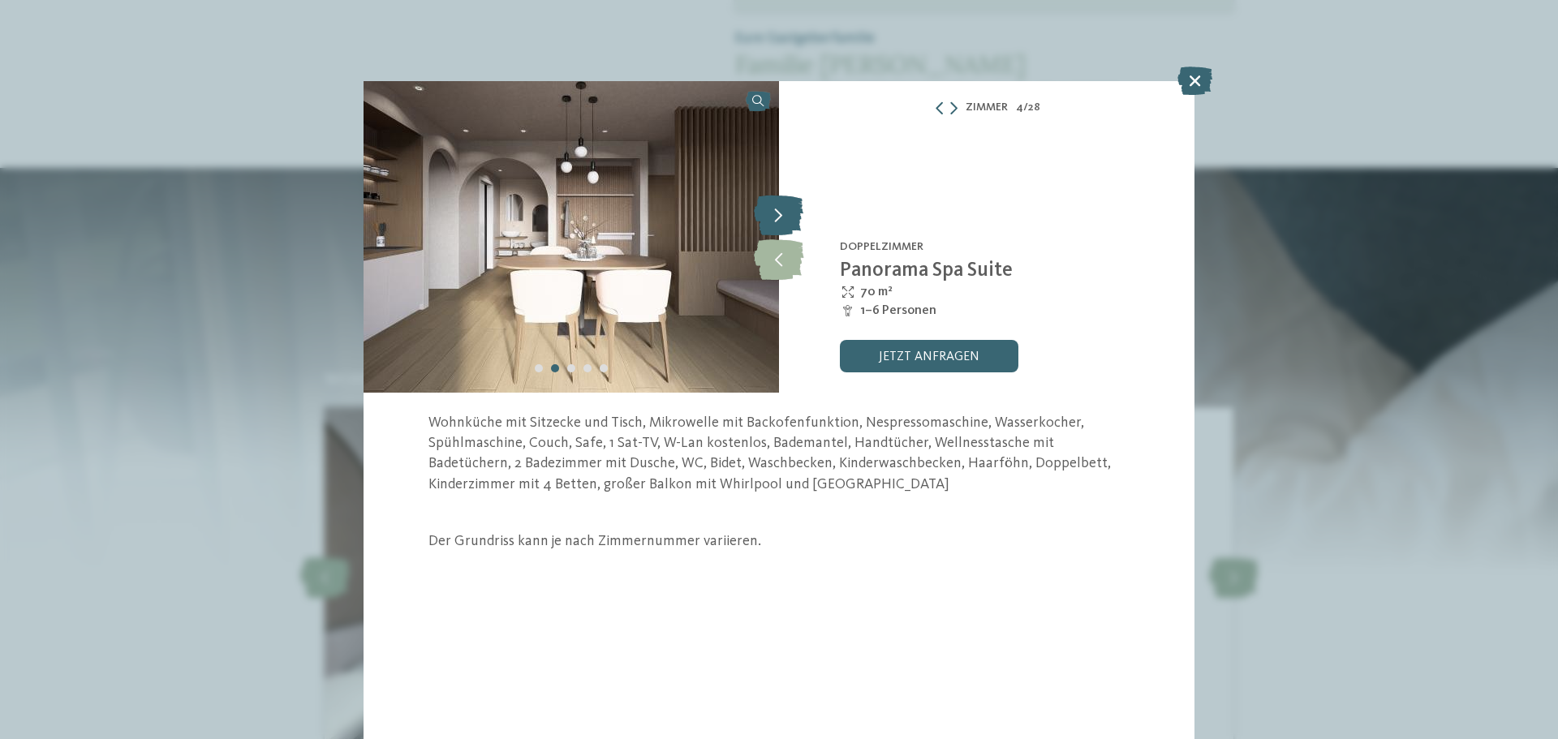
click at [776, 207] on icon at bounding box center [778, 215] width 49 height 41
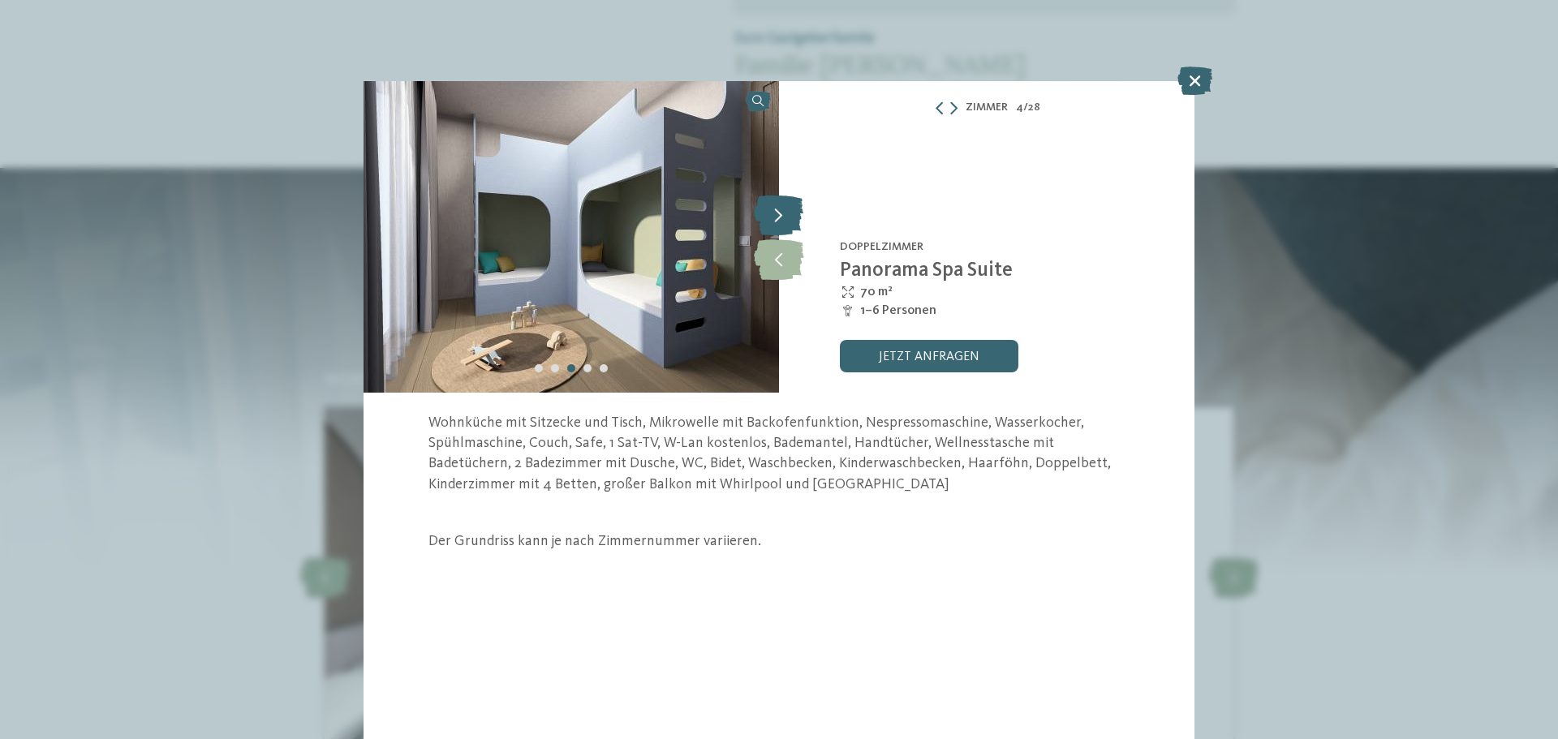
click at [776, 207] on icon at bounding box center [778, 215] width 49 height 41
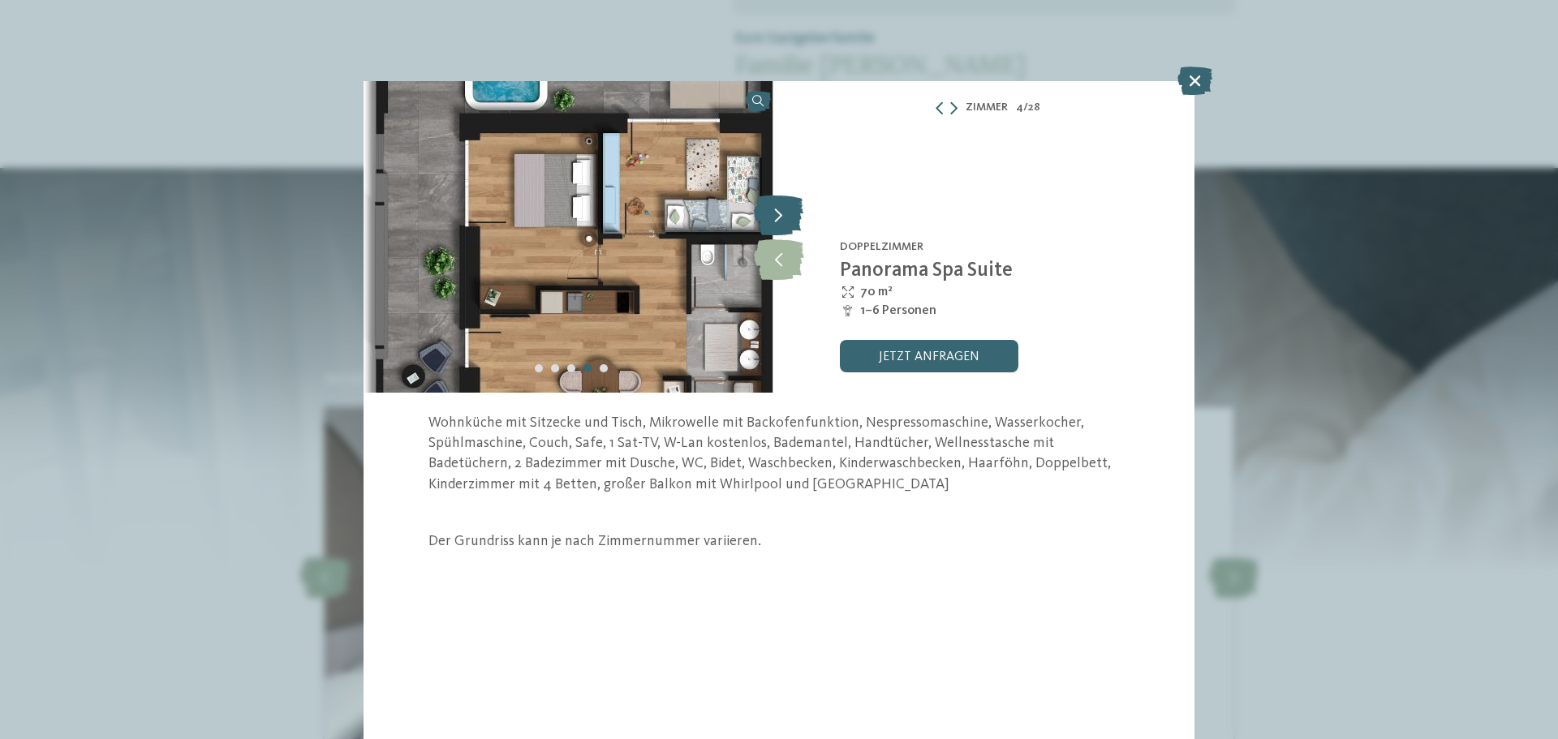
click at [776, 207] on icon at bounding box center [778, 215] width 49 height 41
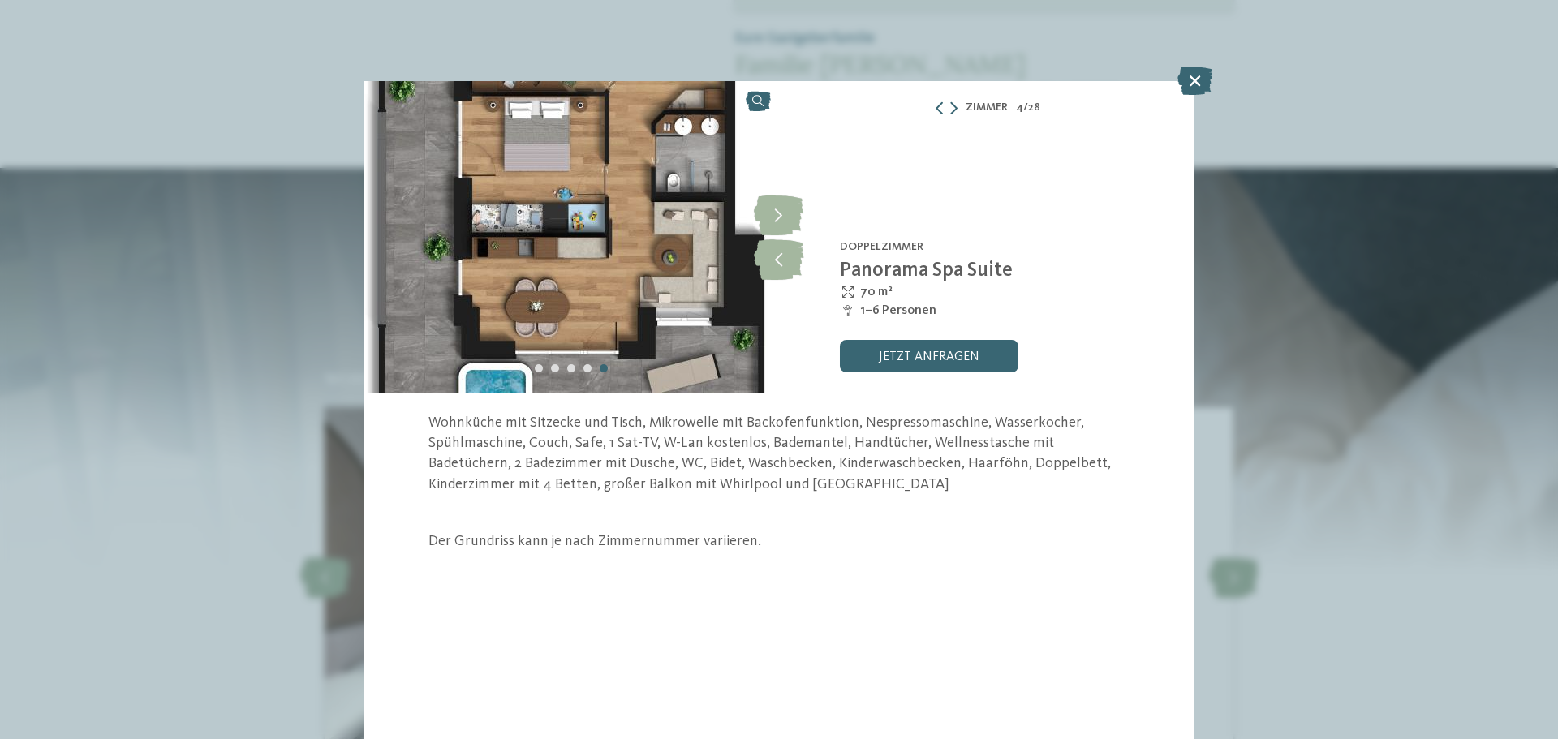
click at [694, 228] on img at bounding box center [570, 237] width 415 height 312
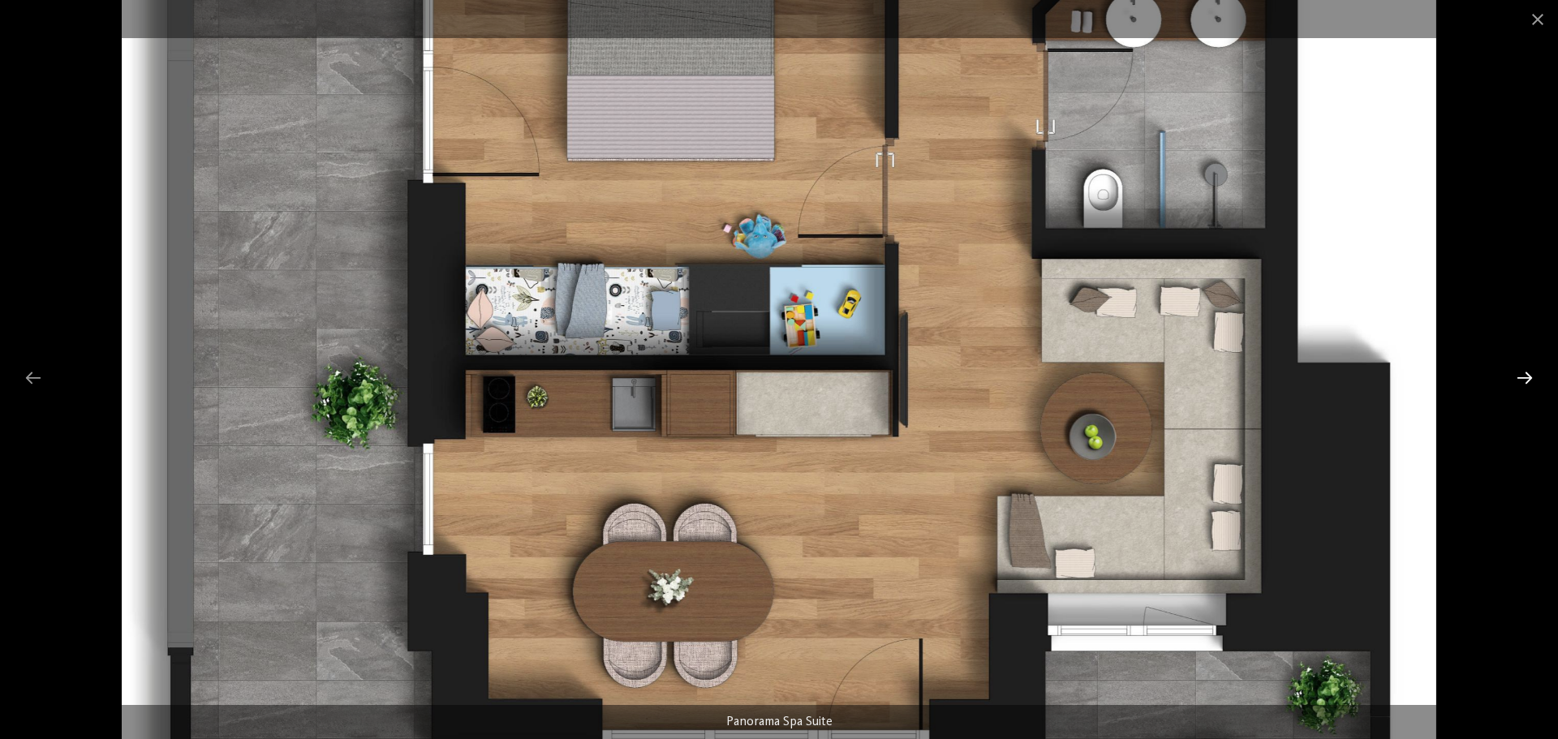
click at [1519, 385] on div at bounding box center [1524, 378] width 34 height 32
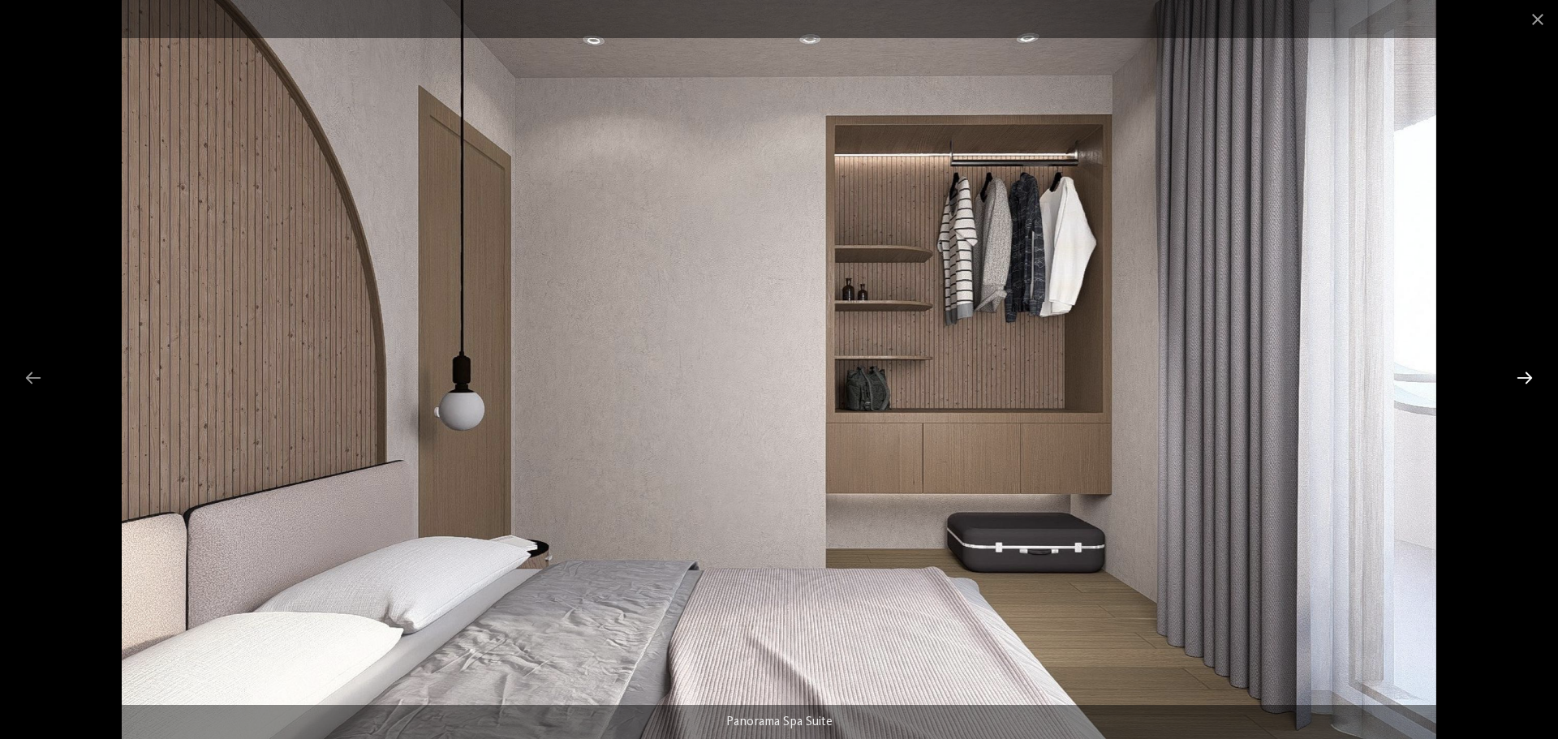
click at [1519, 385] on div at bounding box center [1524, 378] width 34 height 32
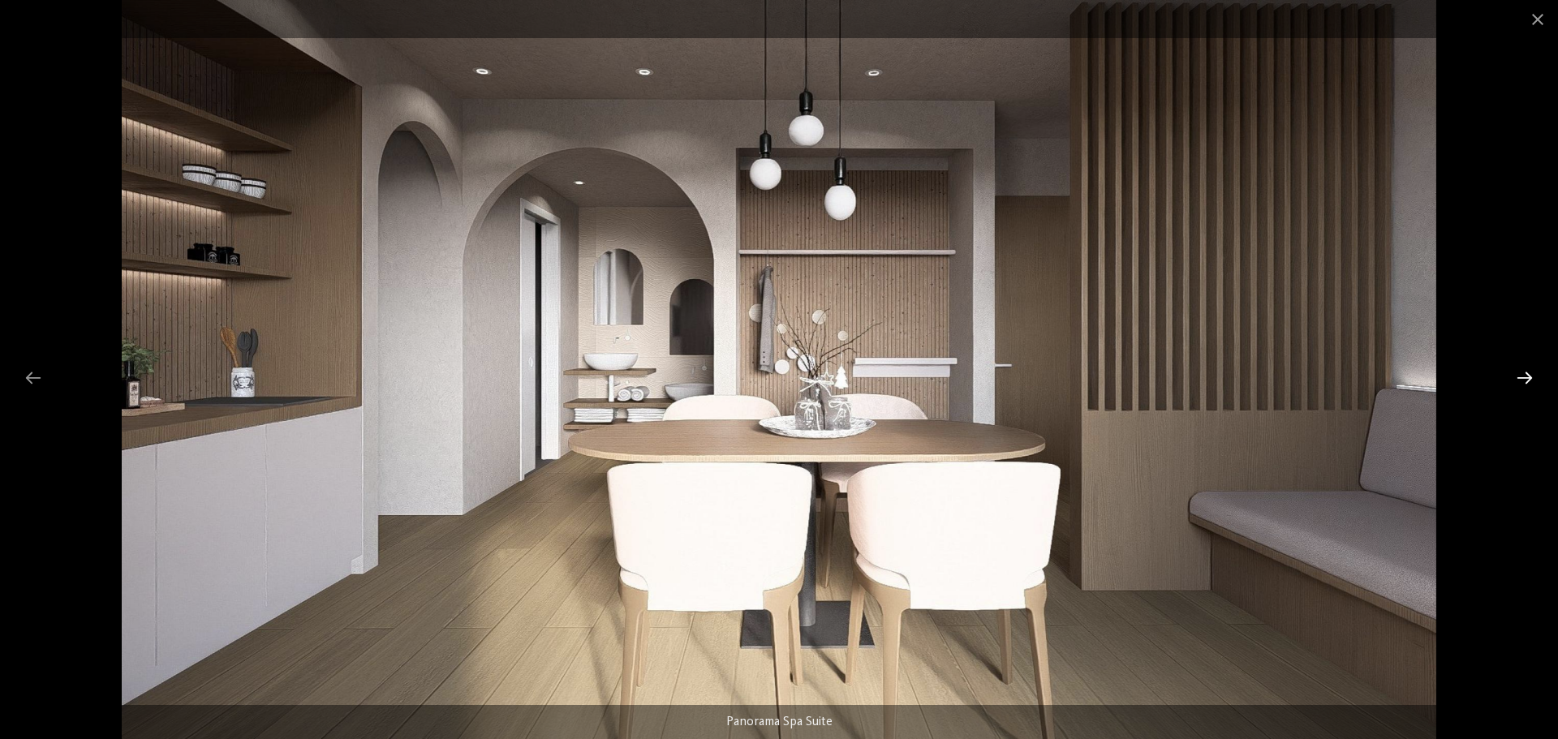
click at [1519, 385] on div at bounding box center [1524, 378] width 34 height 32
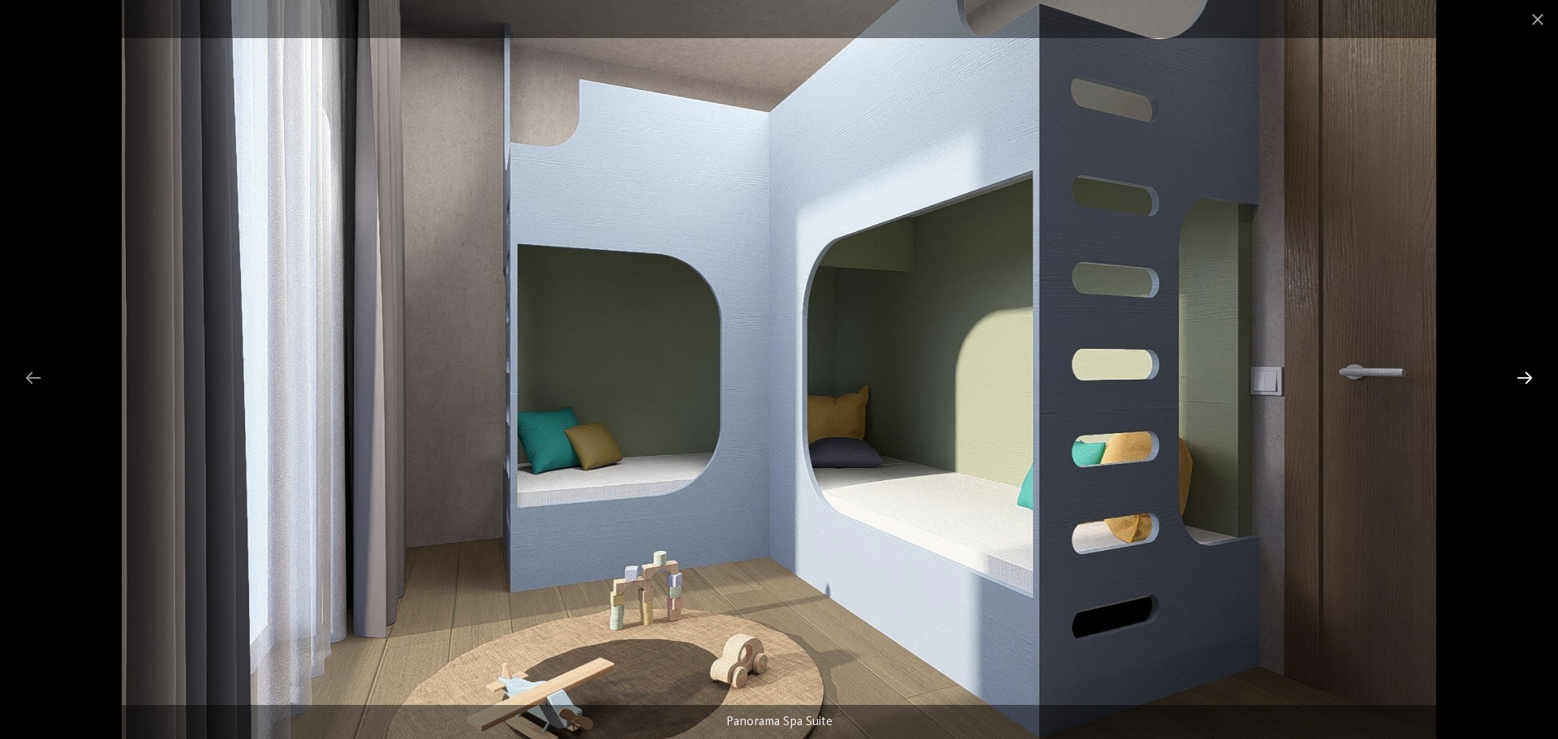
click at [1519, 385] on div at bounding box center [1524, 378] width 34 height 32
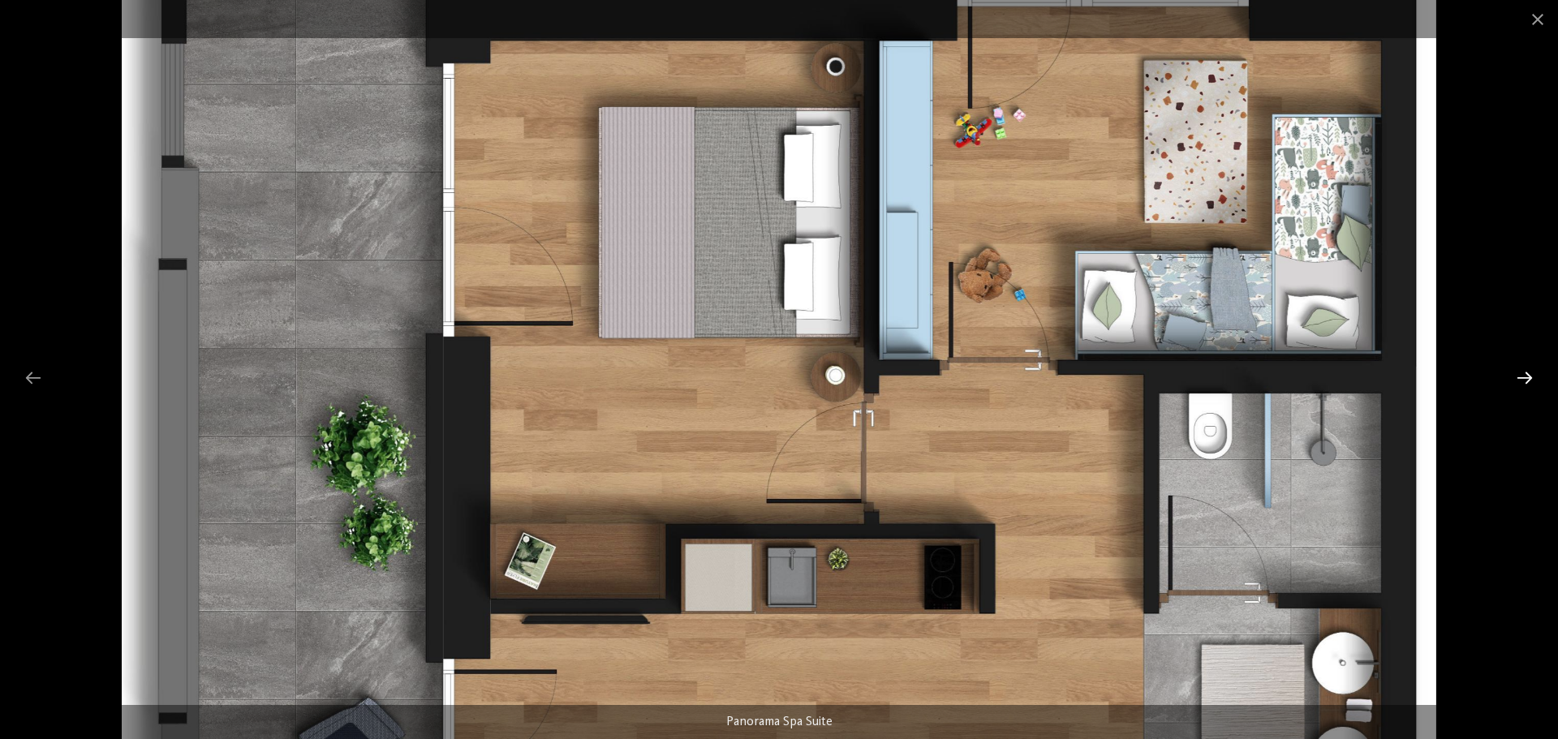
click at [1519, 385] on div at bounding box center [1524, 378] width 34 height 32
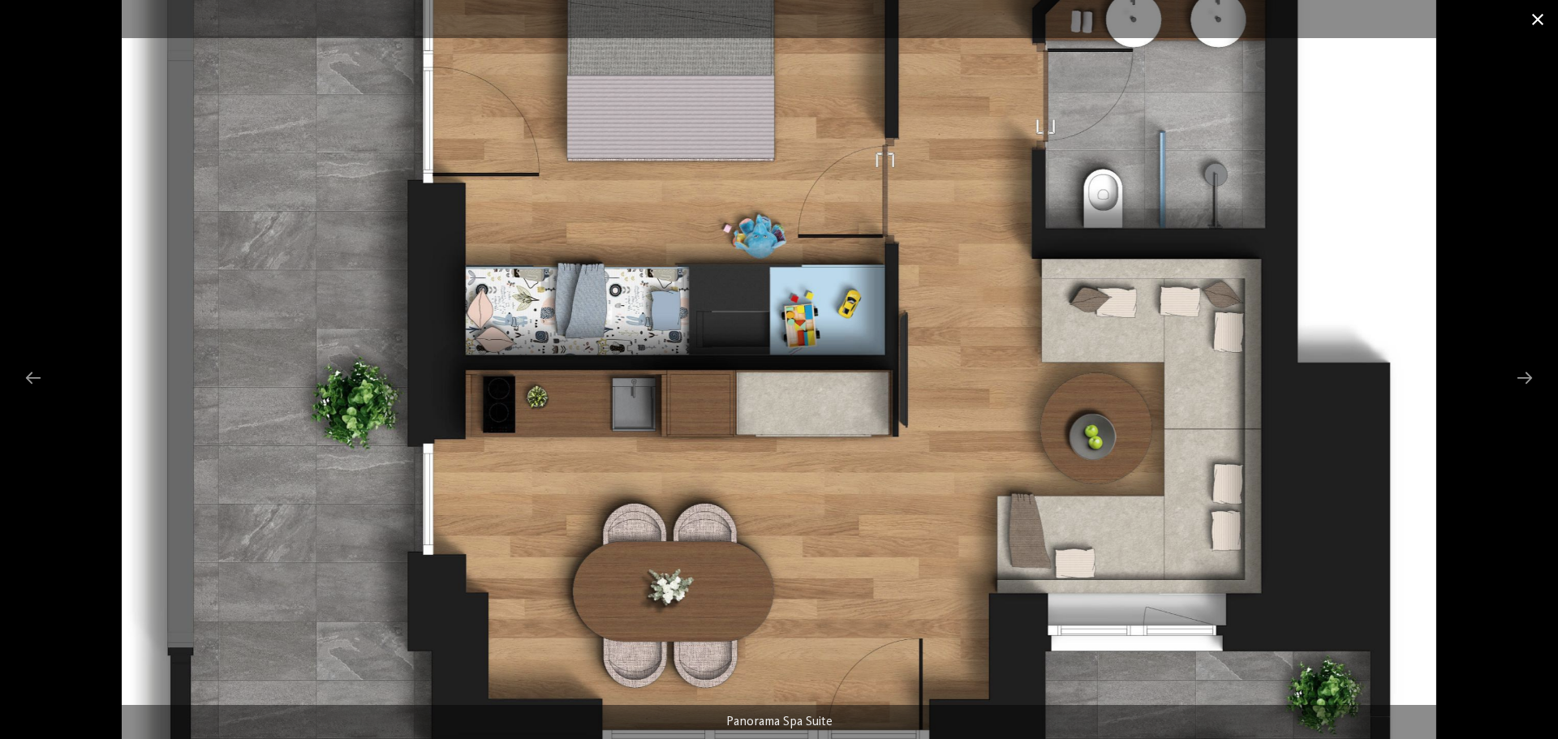
click at [1541, 19] on span at bounding box center [1537, 19] width 41 height 38
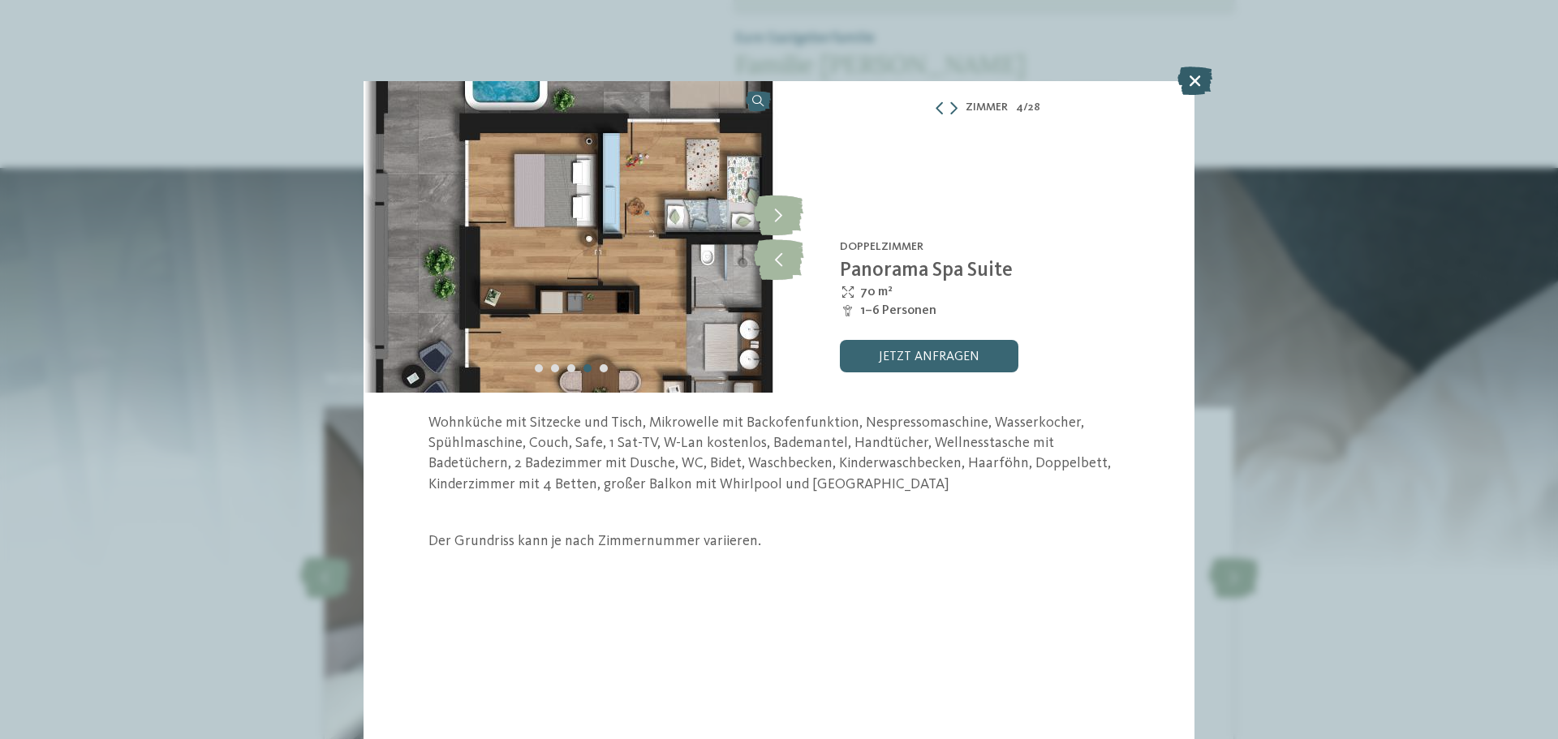
click at [1197, 84] on icon at bounding box center [1194, 81] width 35 height 28
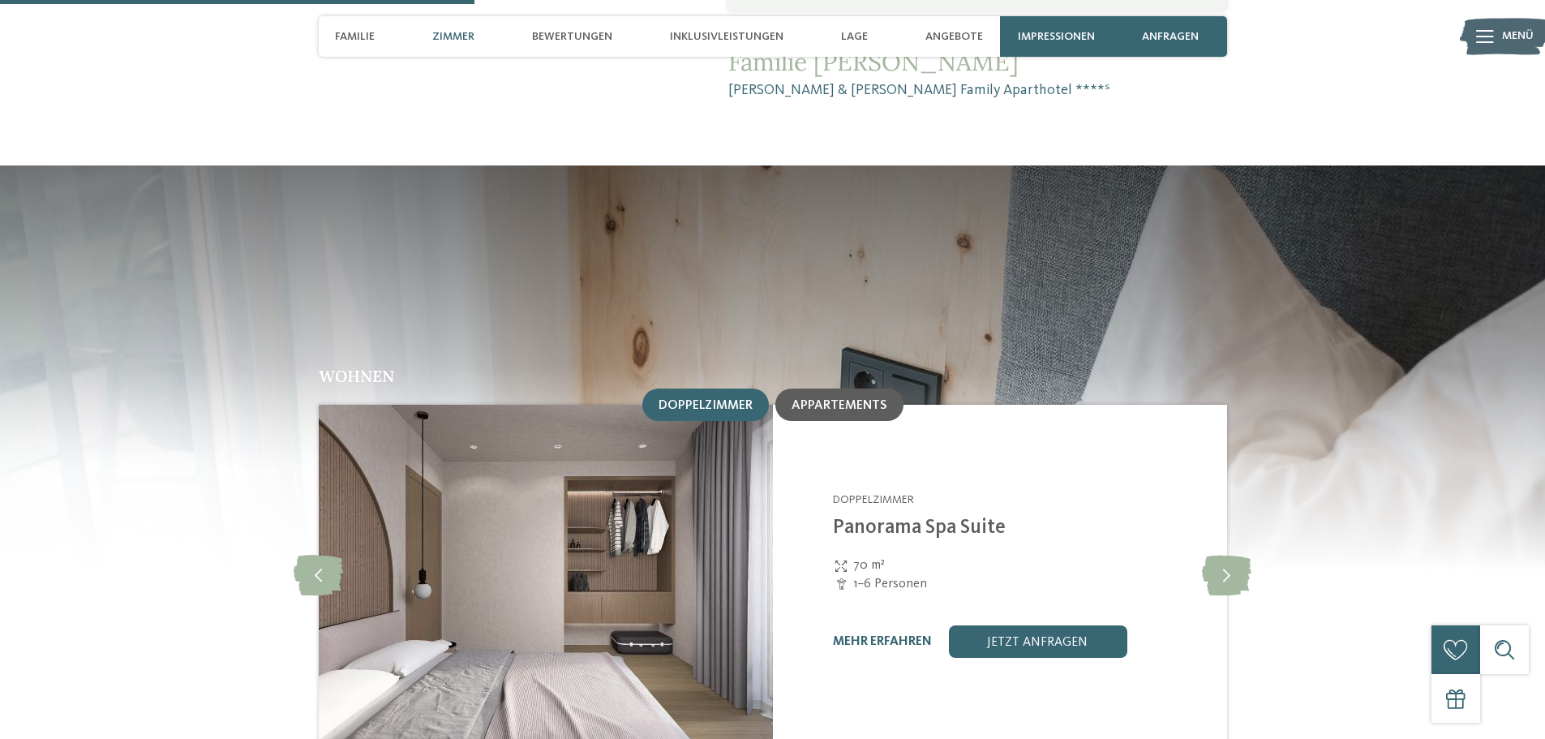
click at [831, 399] on span "Appartements" at bounding box center [840, 405] width 96 height 13
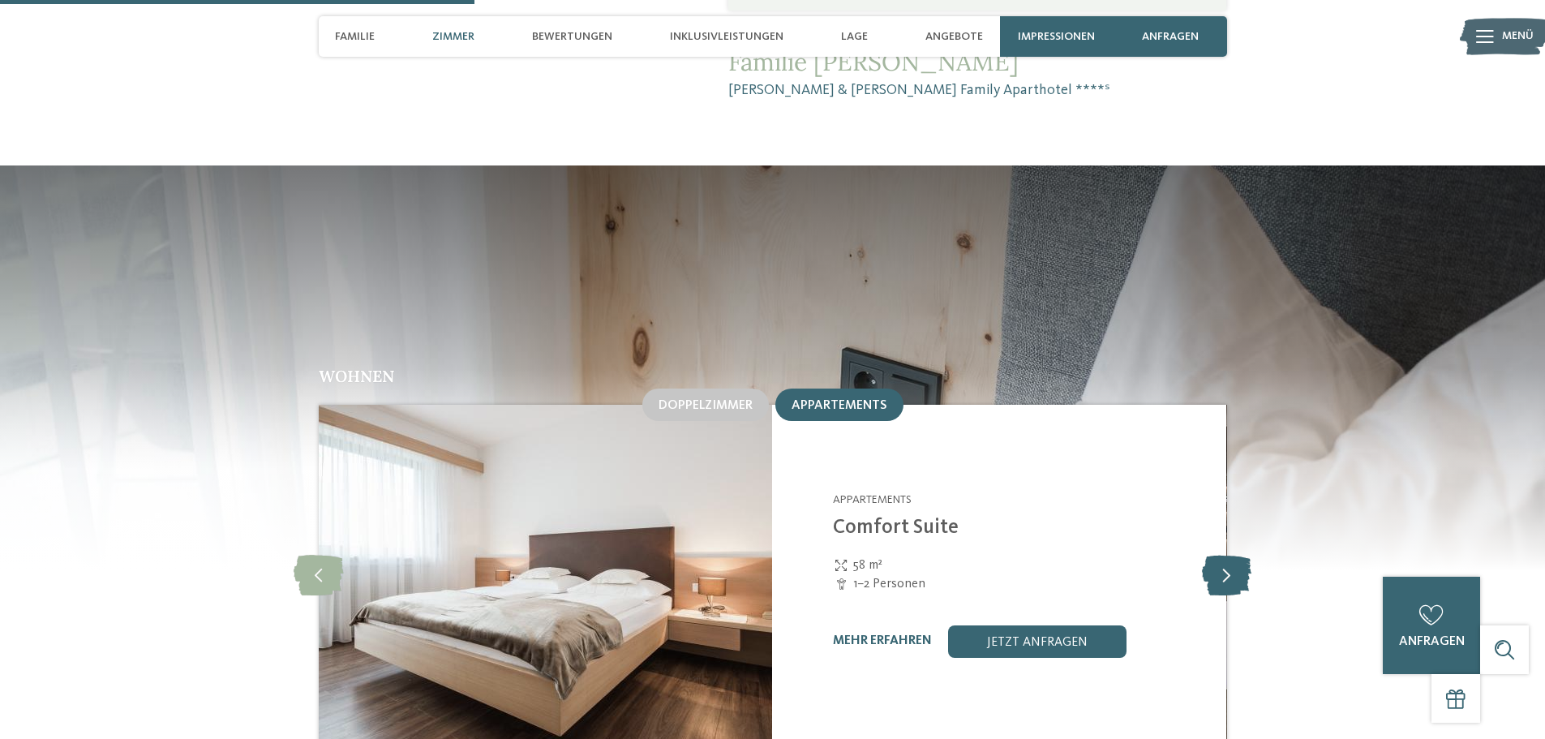
click at [1231, 555] on icon at bounding box center [1226, 575] width 49 height 41
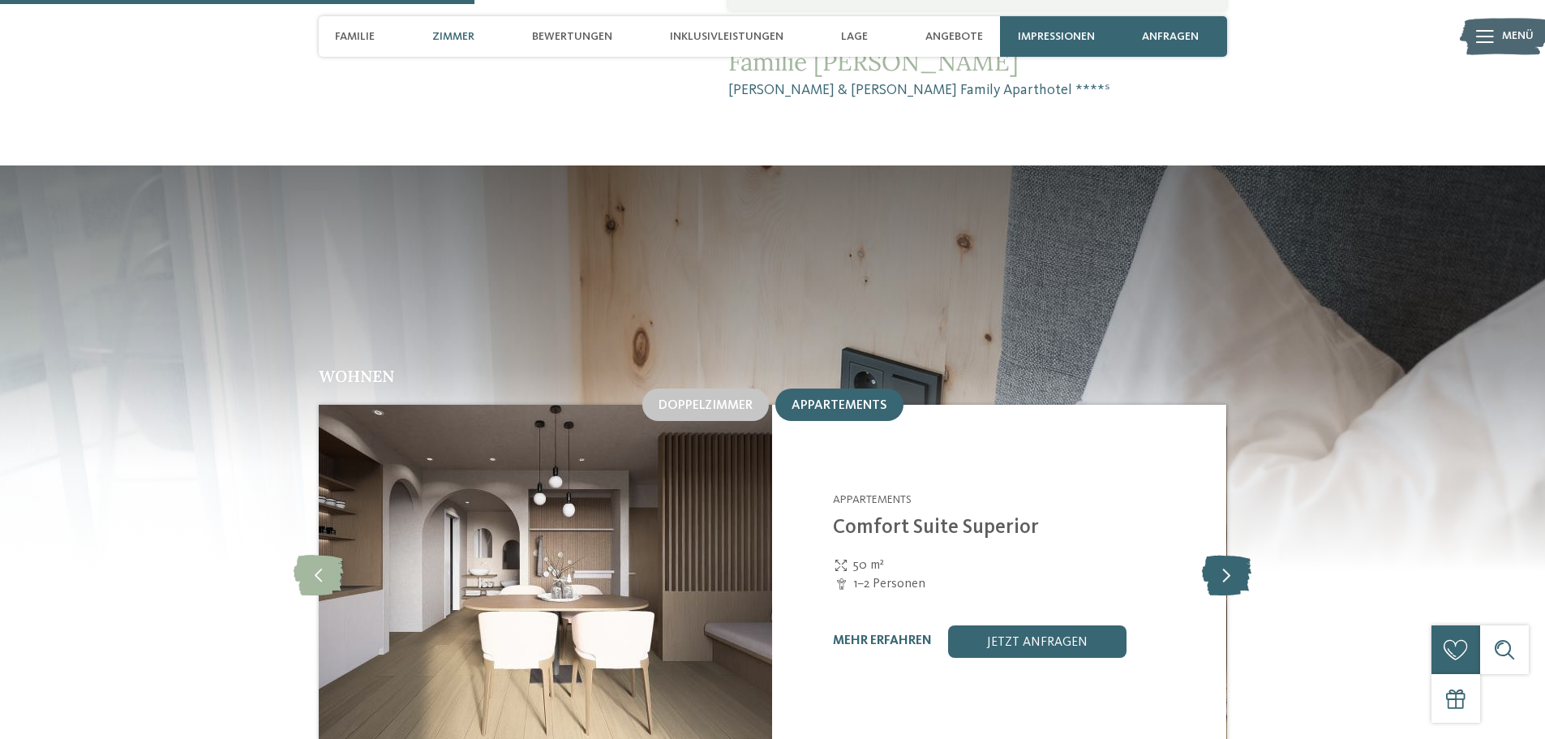
click at [1231, 555] on icon at bounding box center [1226, 575] width 49 height 41
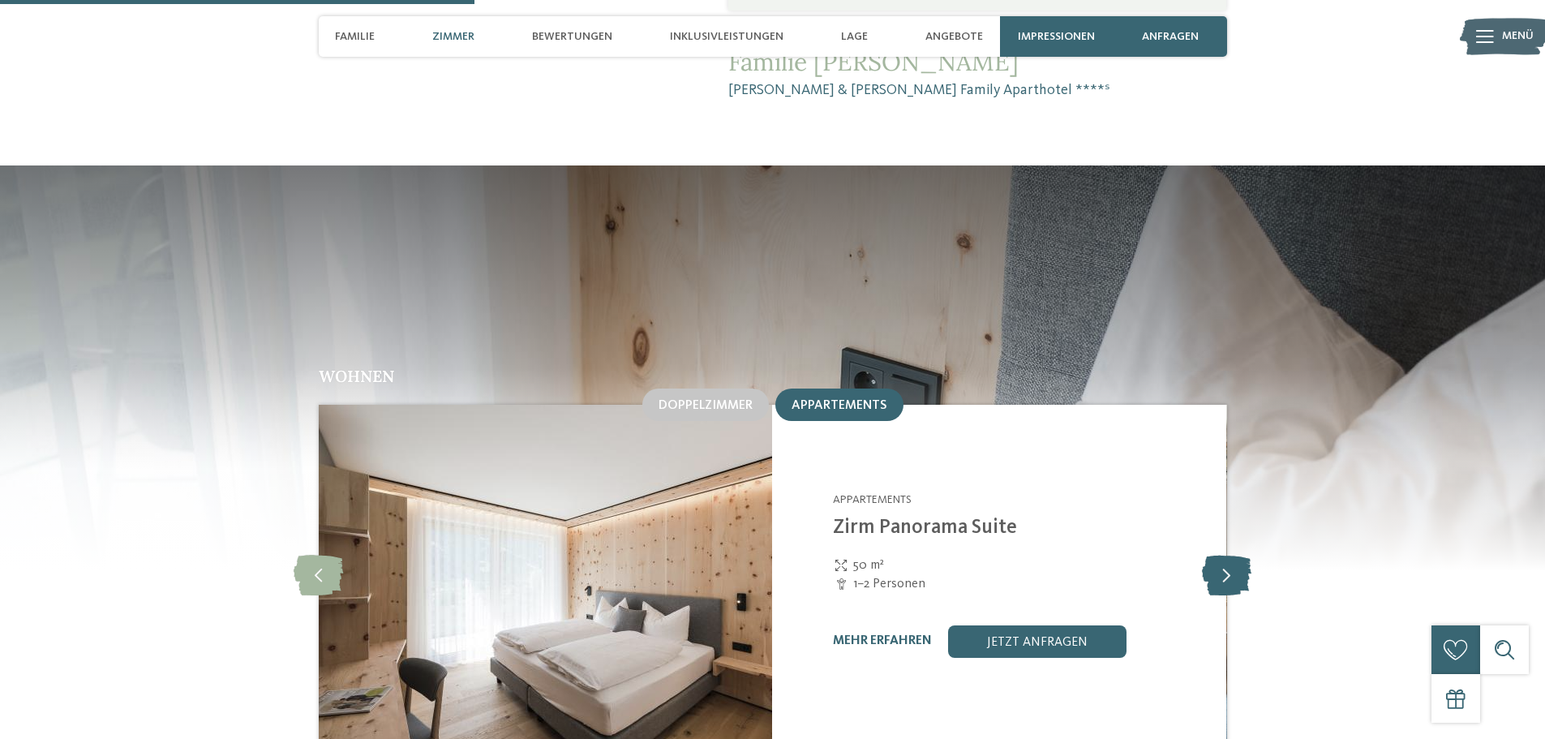
click at [1231, 555] on icon at bounding box center [1226, 575] width 49 height 41
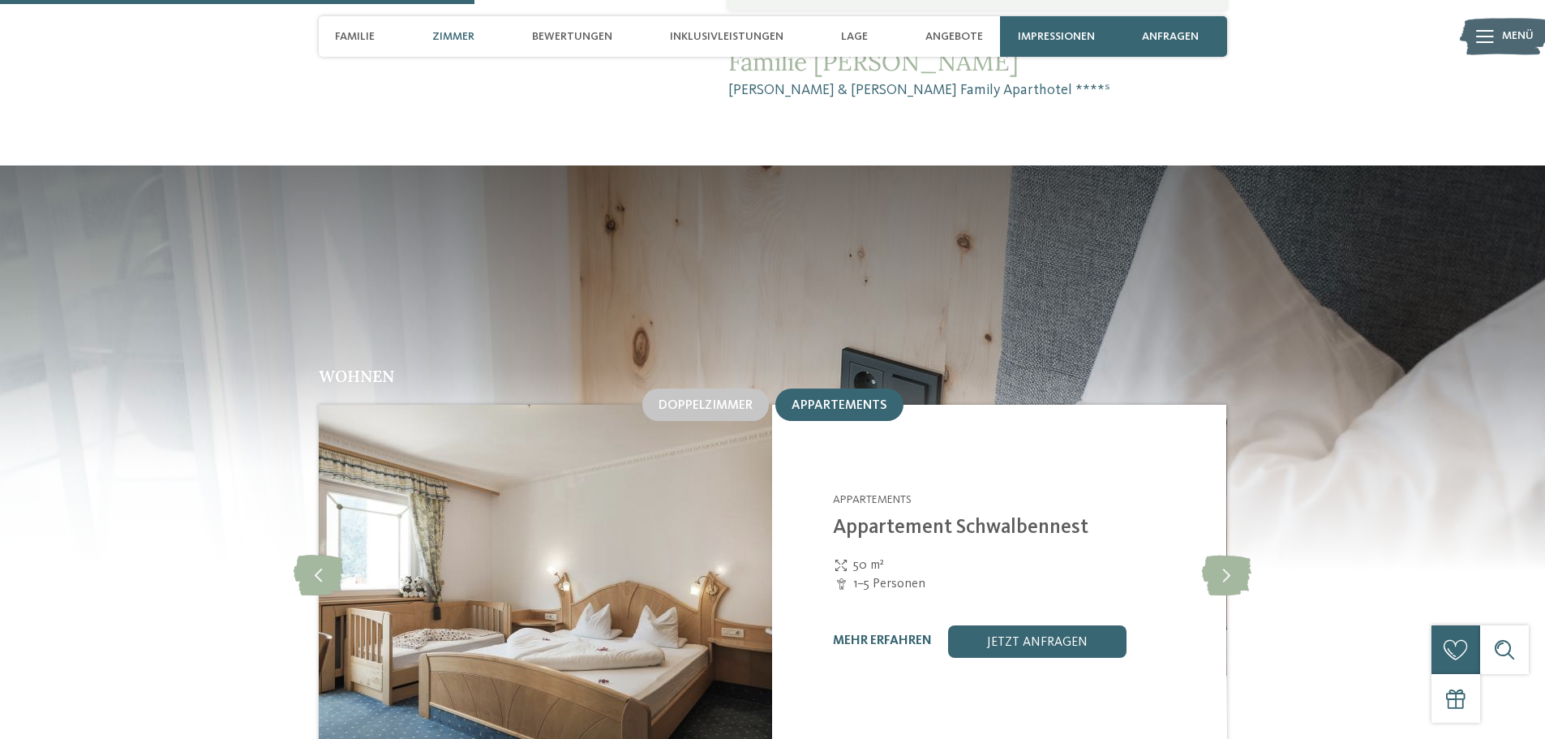
click at [582, 444] on img at bounding box center [545, 575] width 454 height 341
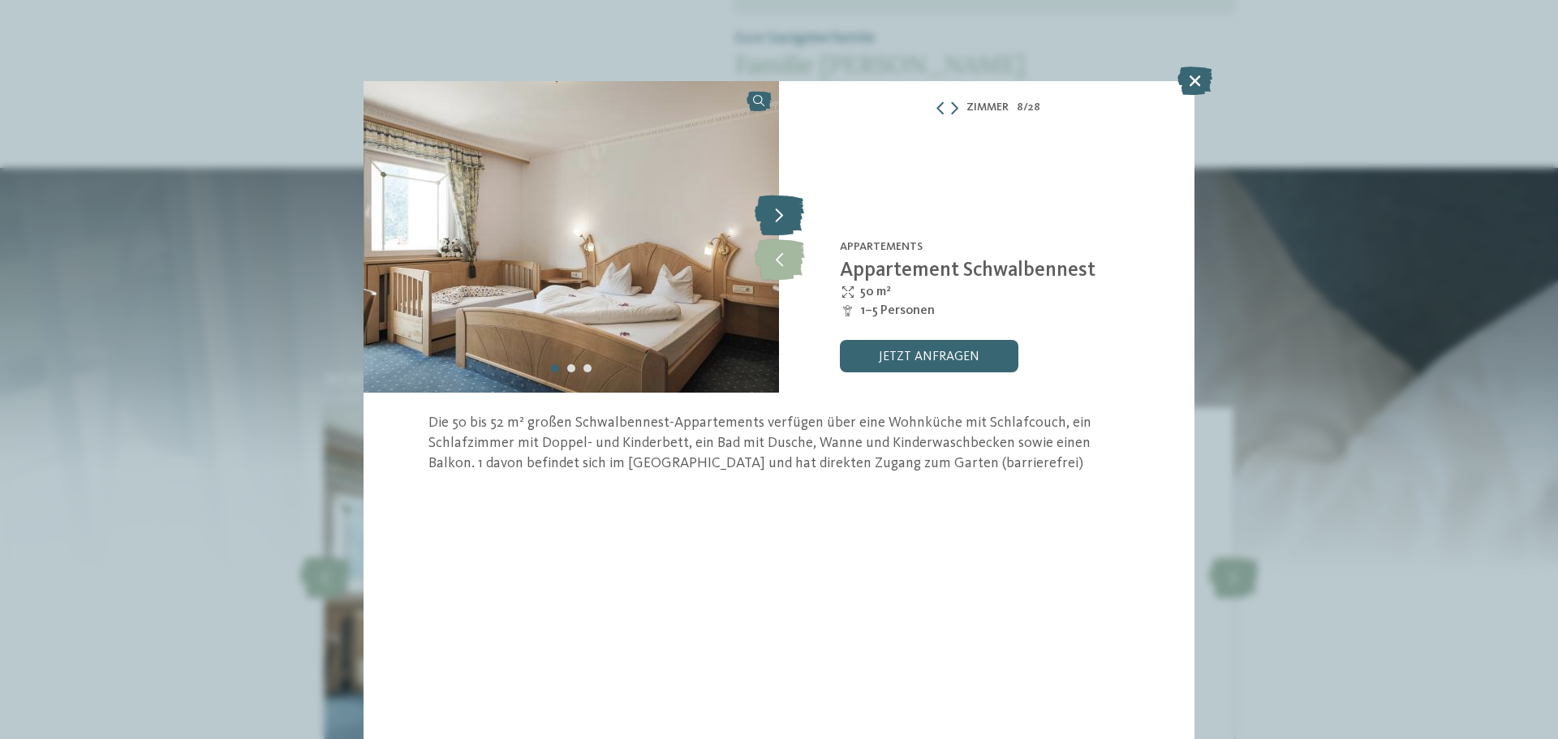
click at [777, 218] on icon at bounding box center [778, 215] width 49 height 41
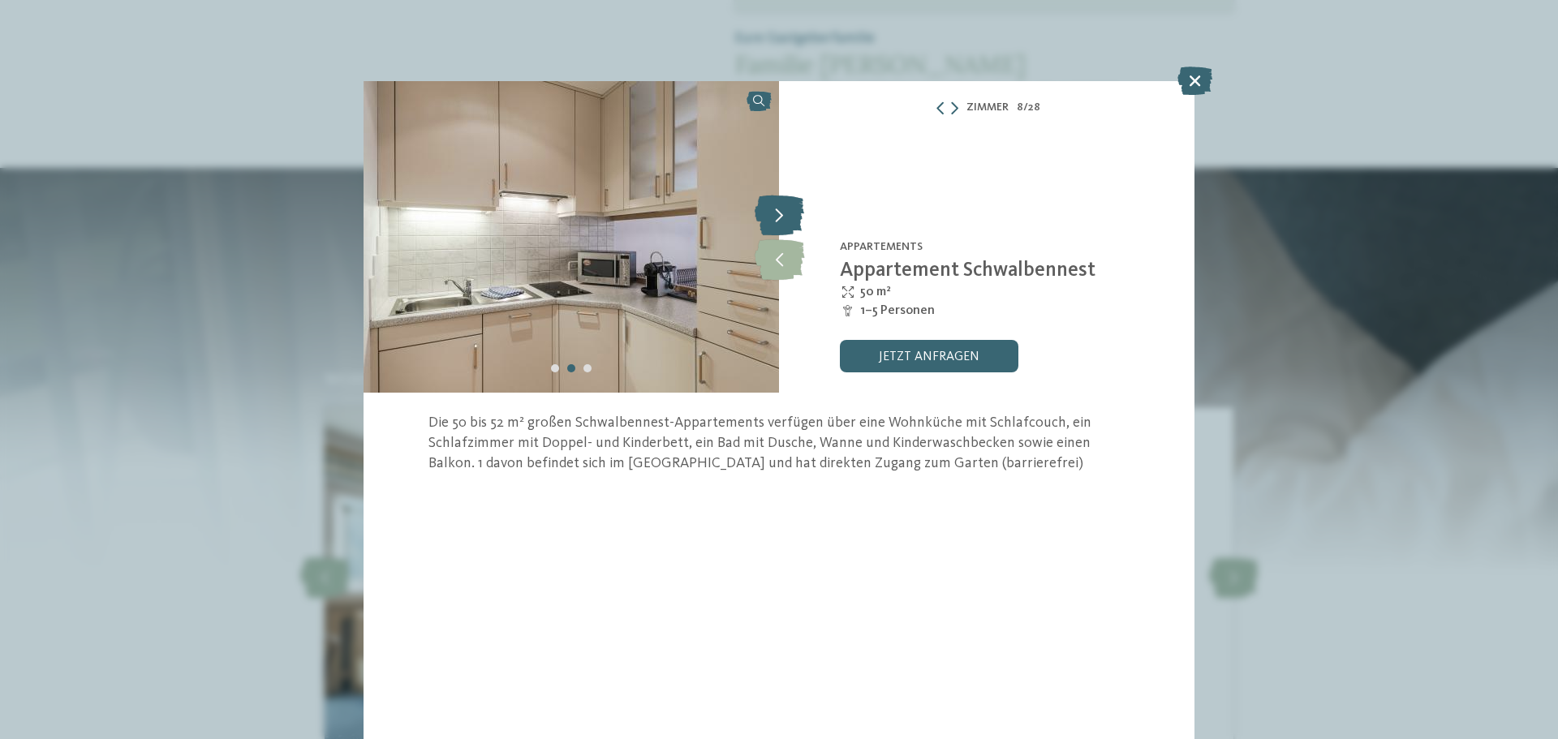
click at [777, 218] on icon at bounding box center [778, 215] width 49 height 41
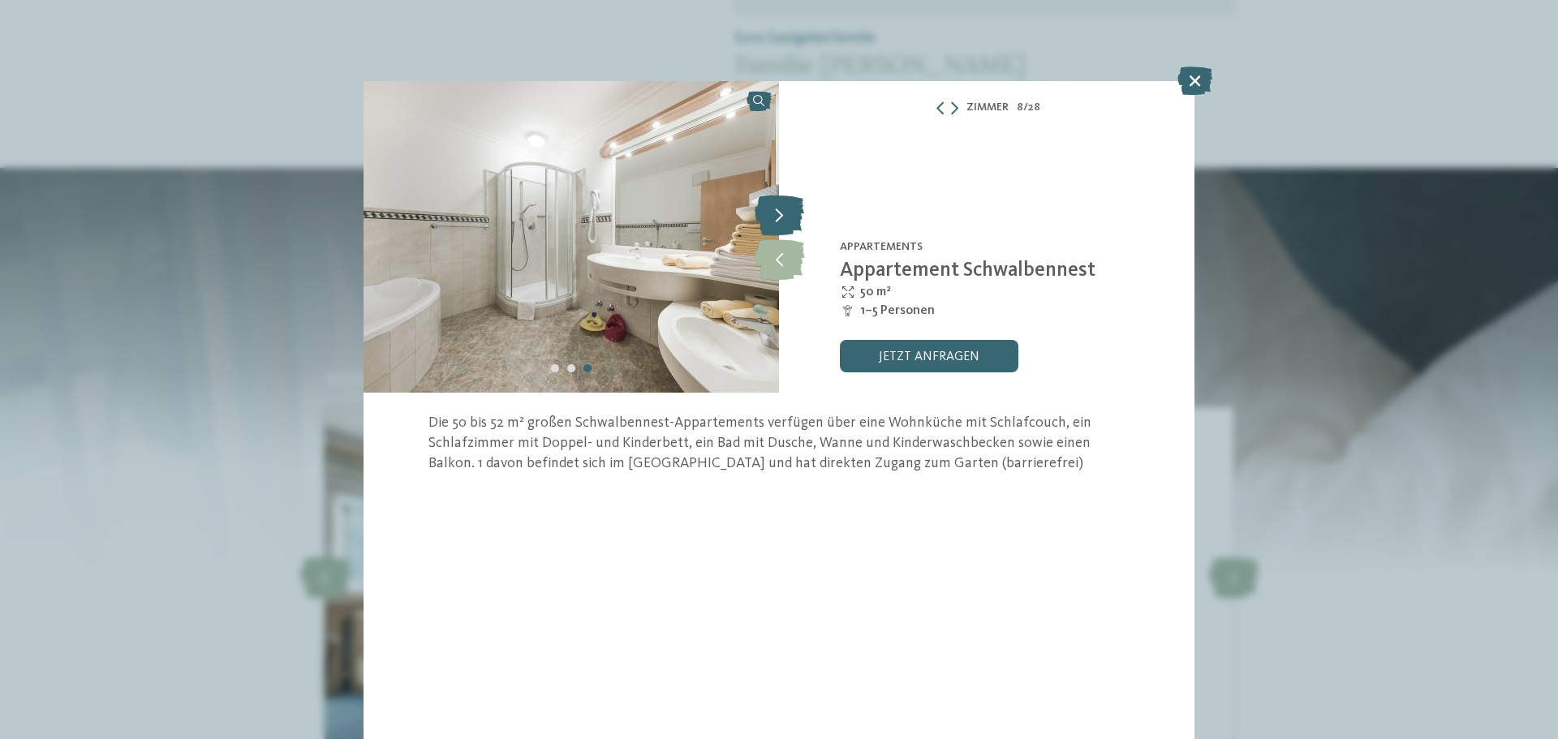
click at [777, 218] on icon at bounding box center [778, 215] width 49 height 41
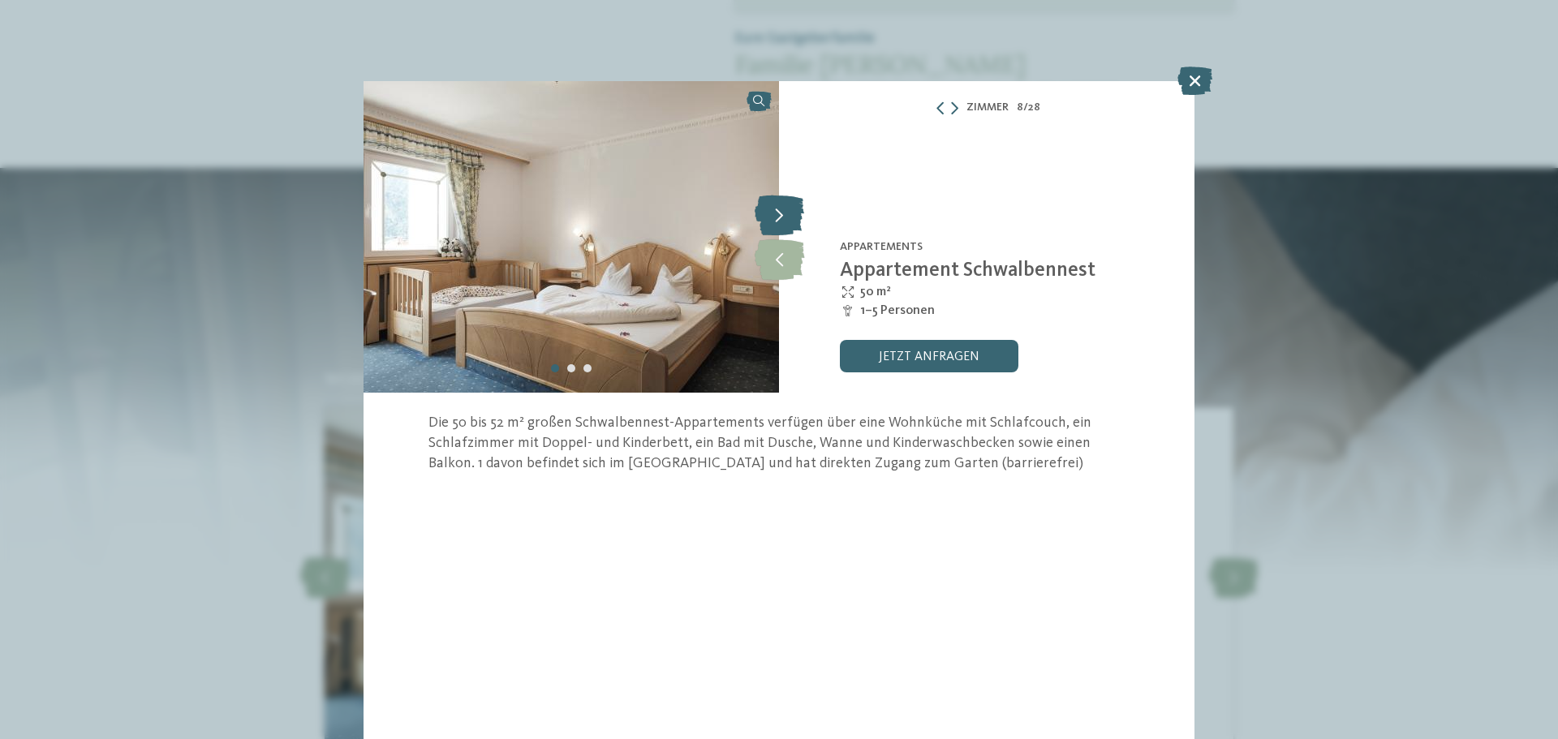
click at [777, 218] on icon at bounding box center [778, 215] width 49 height 41
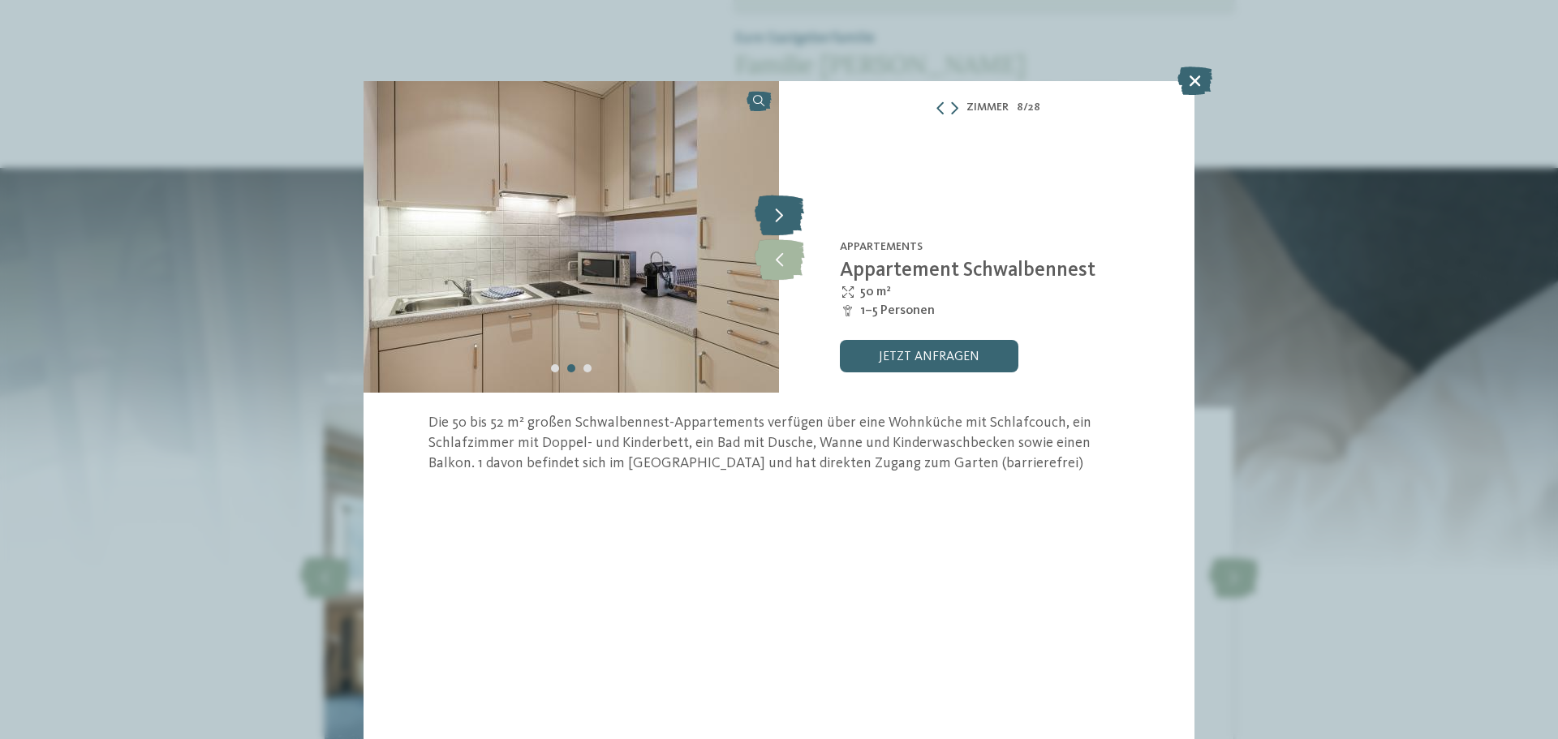
click at [777, 218] on icon at bounding box center [778, 215] width 49 height 41
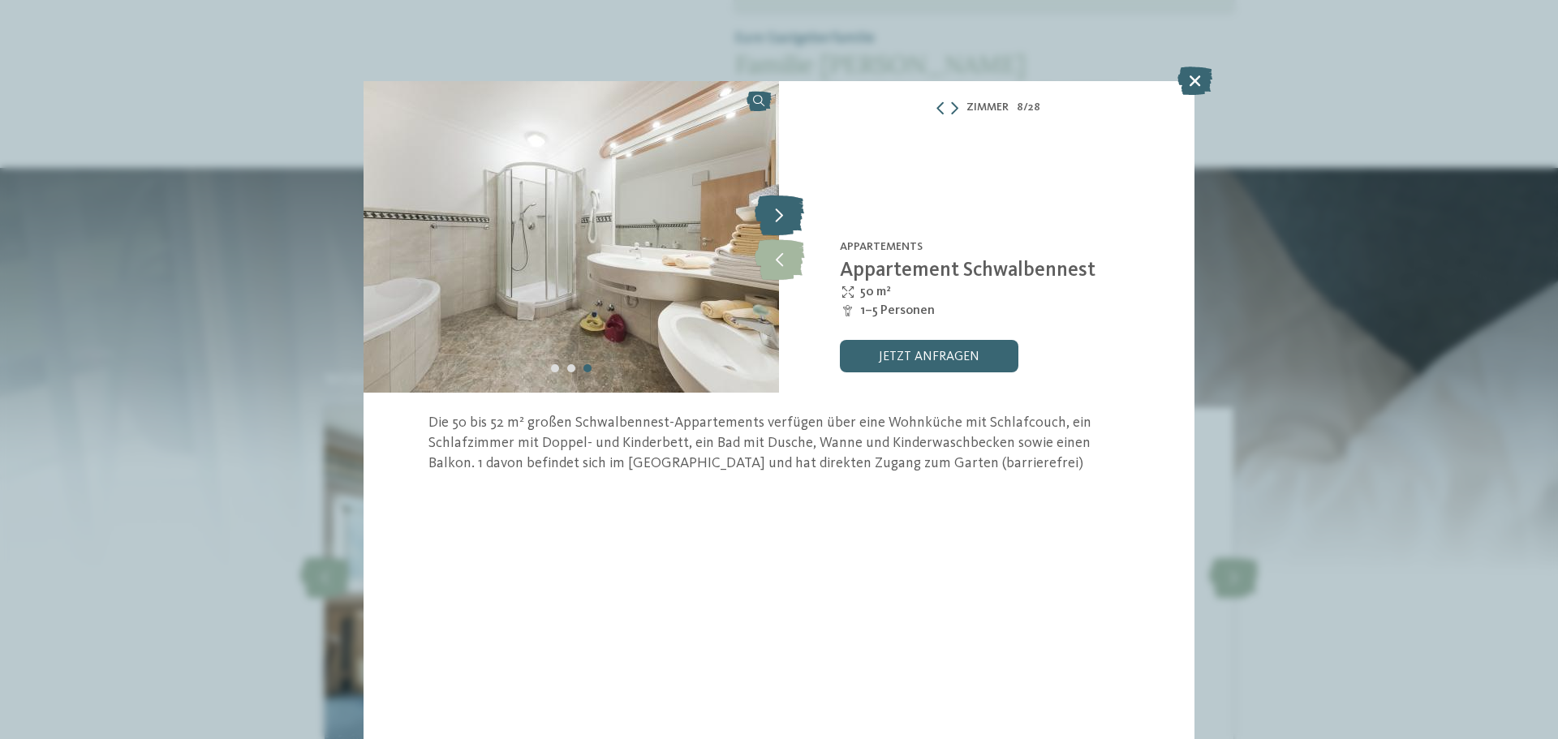
click at [780, 209] on icon at bounding box center [778, 215] width 49 height 41
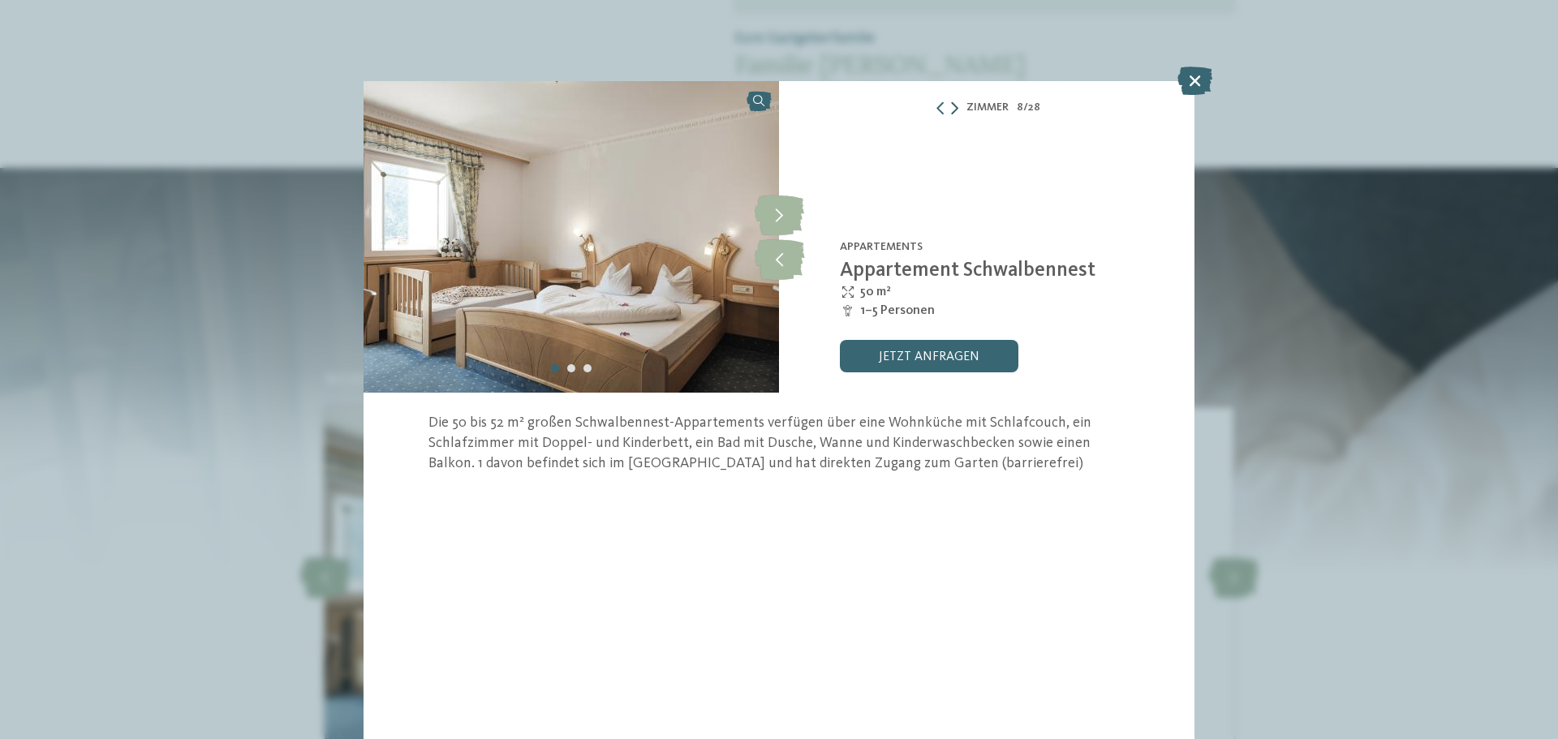
click at [956, 107] on icon at bounding box center [954, 107] width 7 height 13
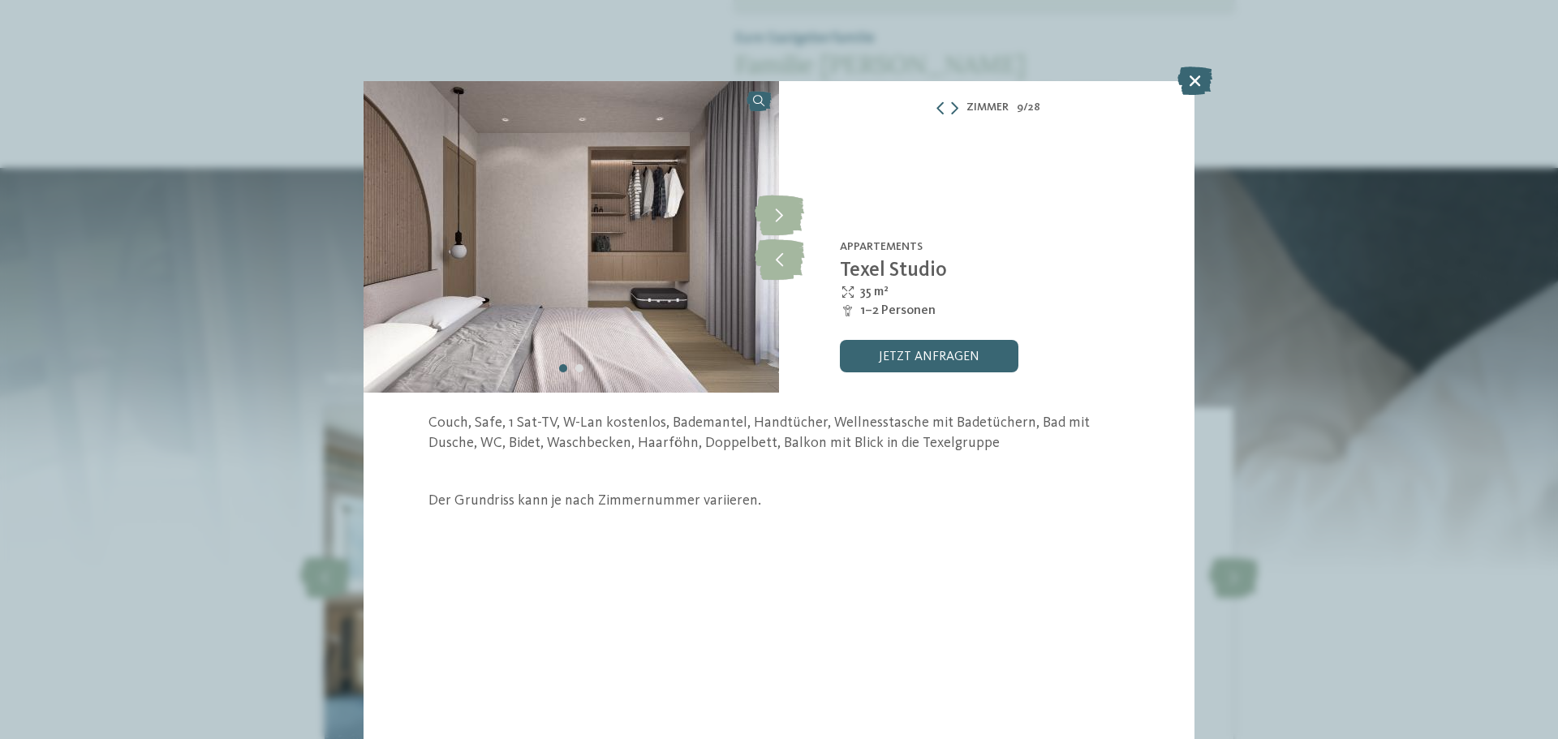
click at [950, 103] on div at bounding box center [946, 107] width 24 height 13
click at [954, 105] on icon at bounding box center [954, 107] width 7 height 13
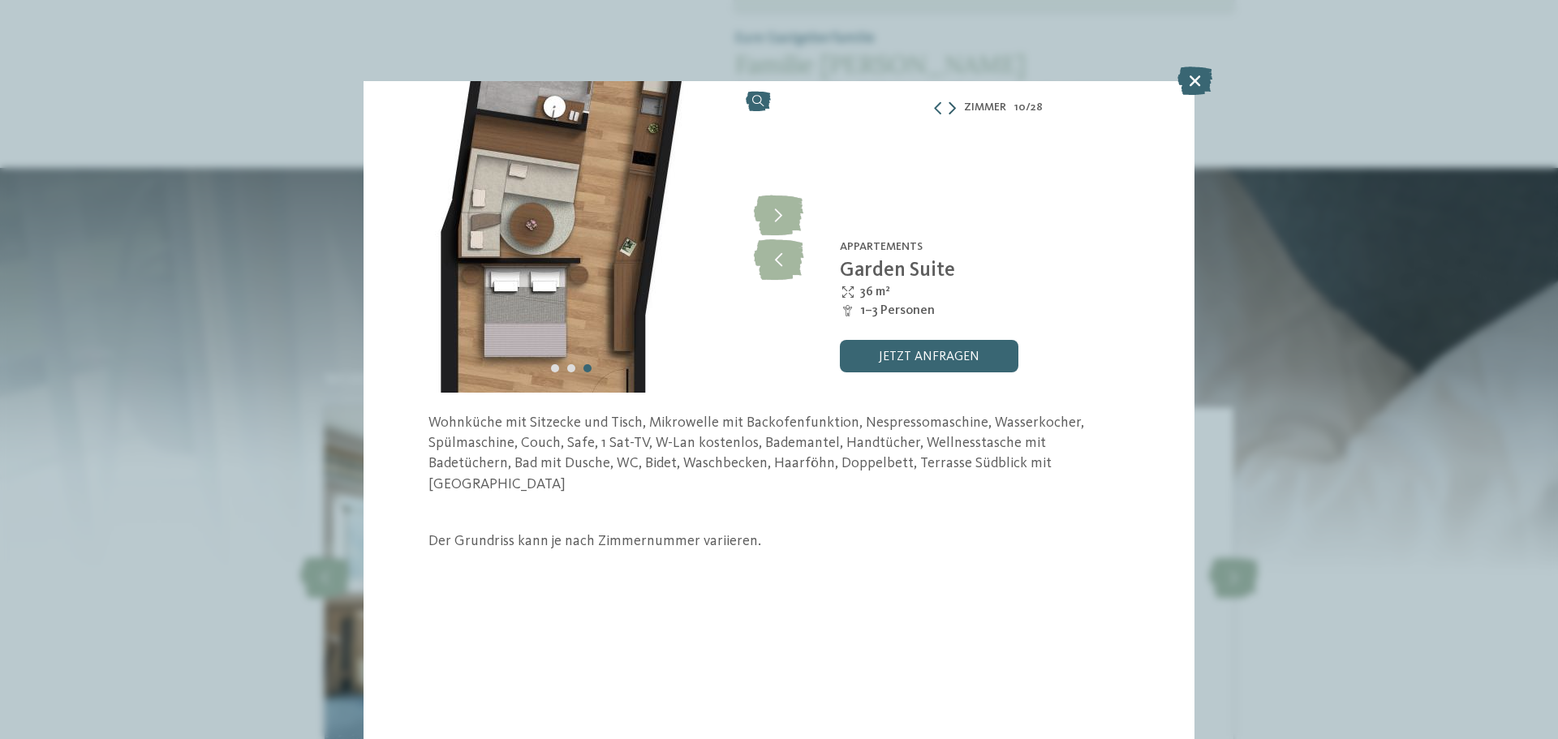
click at [954, 105] on icon at bounding box center [951, 107] width 7 height 13
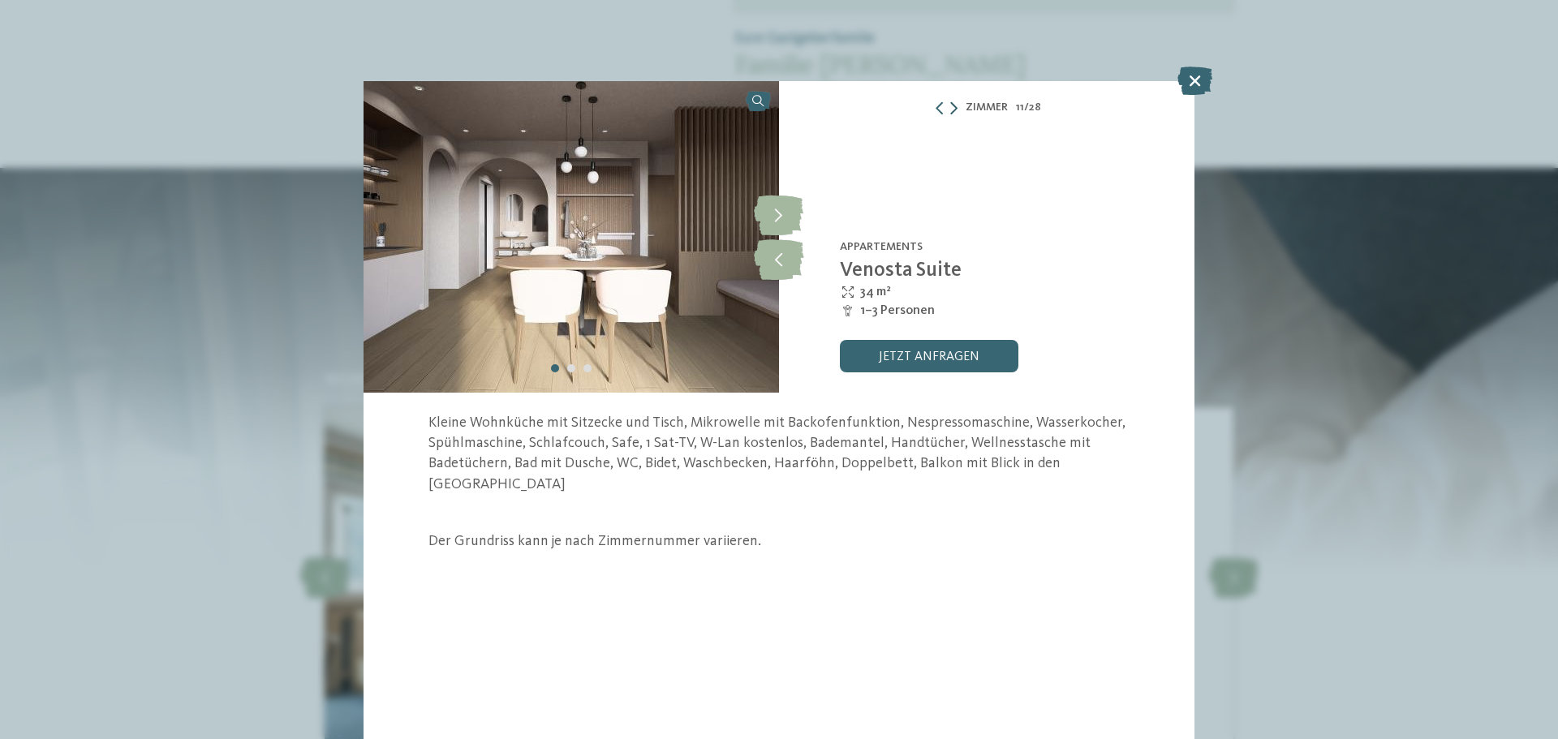
click at [954, 105] on icon at bounding box center [953, 107] width 7 height 13
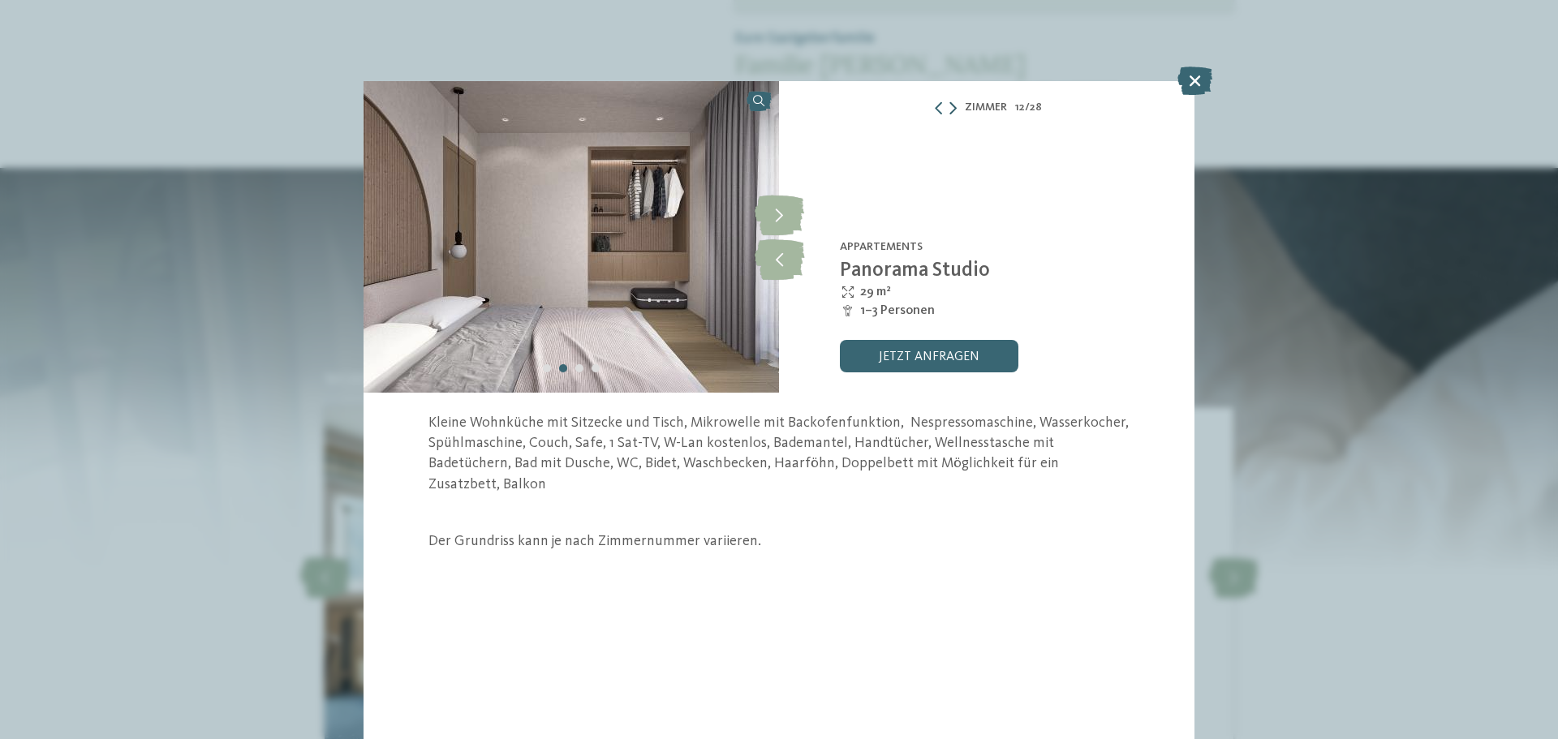
click at [954, 105] on icon at bounding box center [952, 107] width 7 height 13
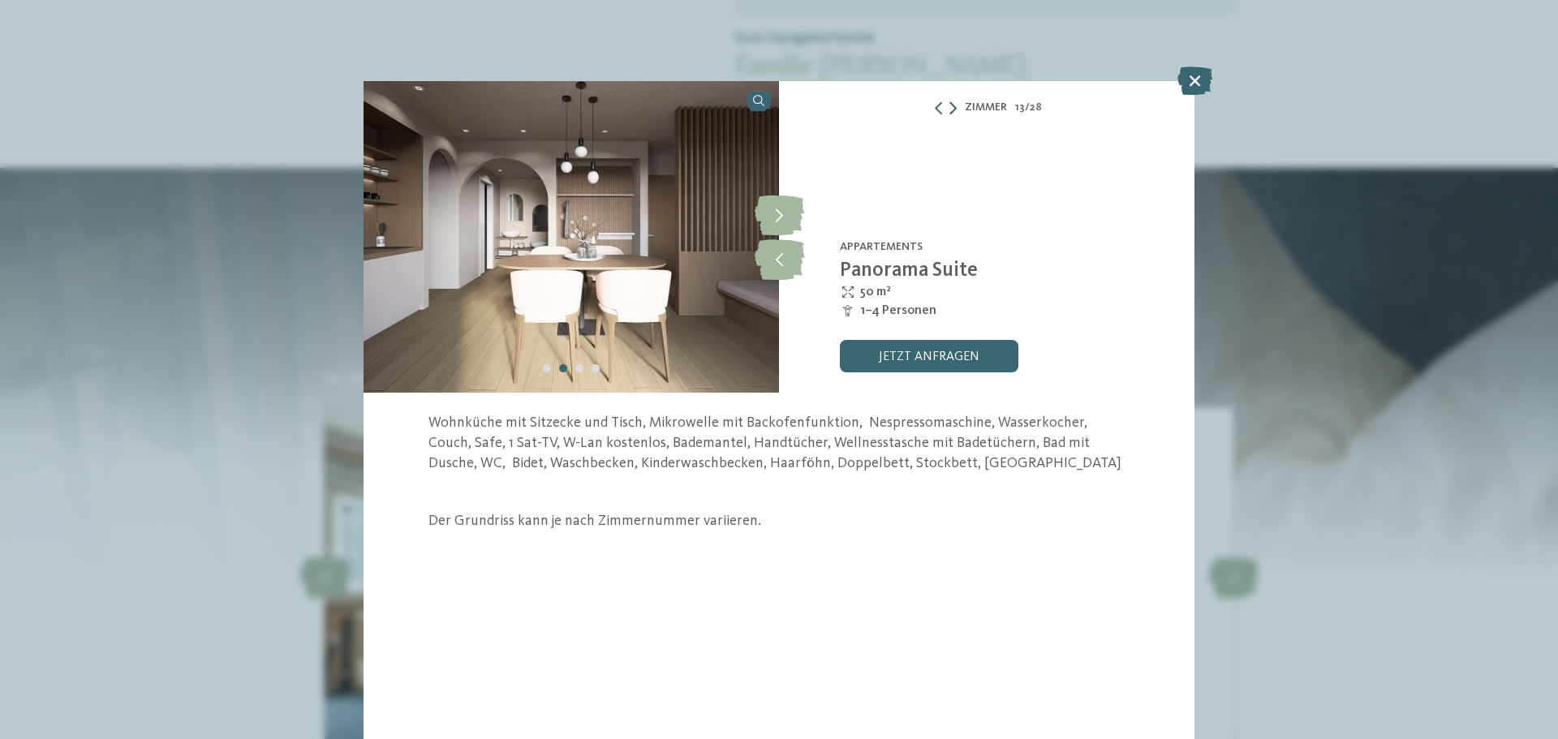
click at [954, 105] on icon at bounding box center [952, 107] width 7 height 13
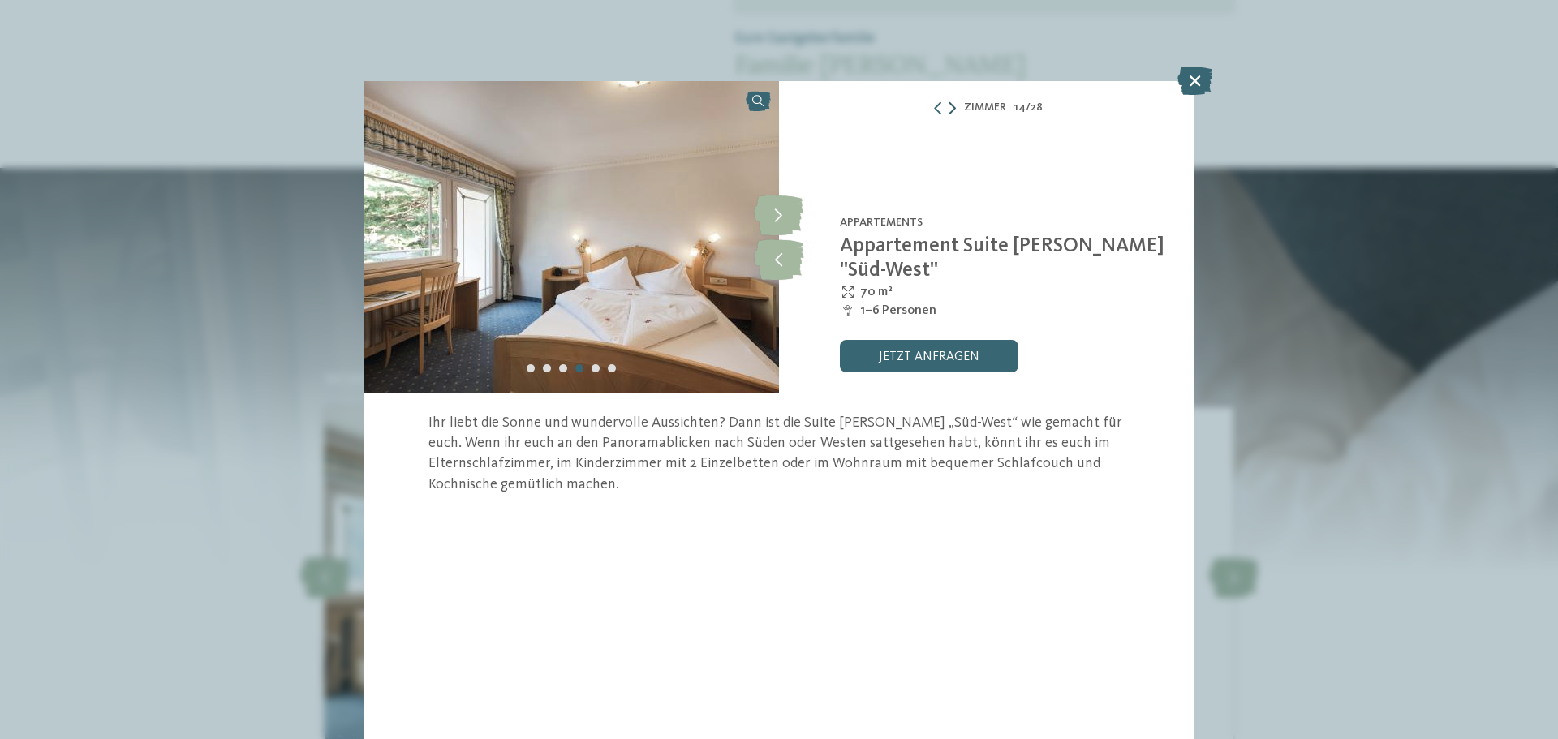
click at [954, 105] on icon at bounding box center [951, 107] width 7 height 13
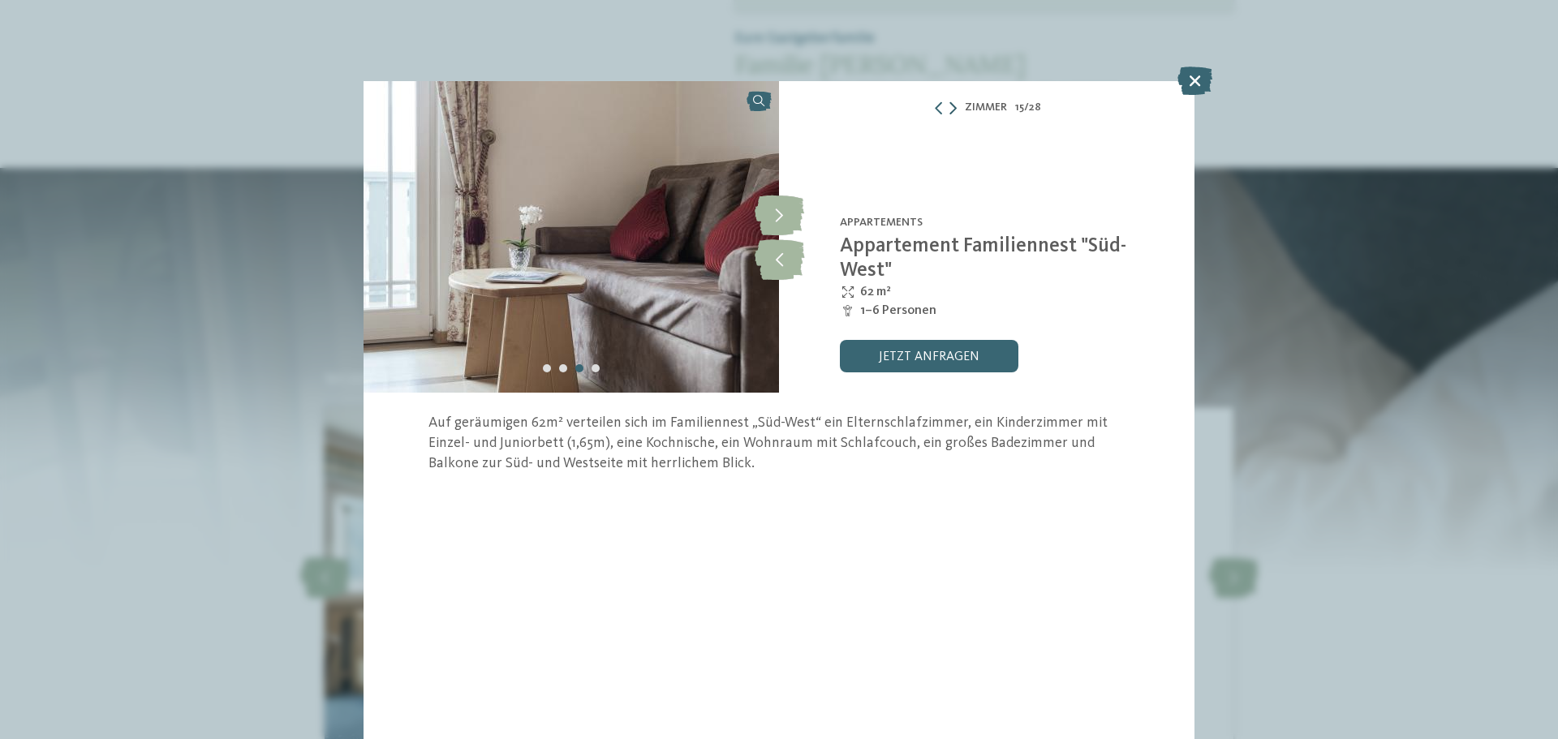
click at [954, 105] on icon at bounding box center [952, 107] width 7 height 13
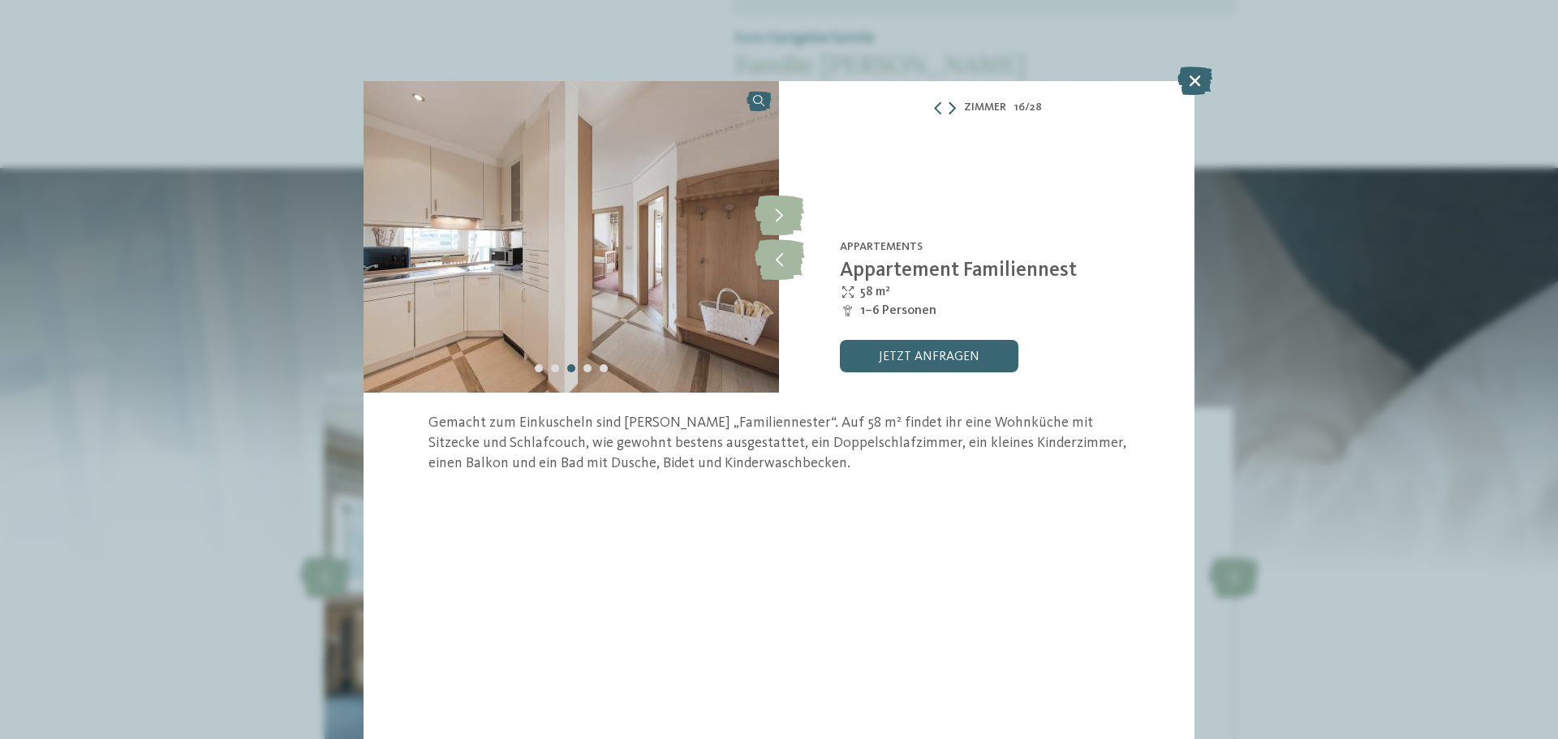
click at [954, 105] on icon at bounding box center [951, 107] width 7 height 13
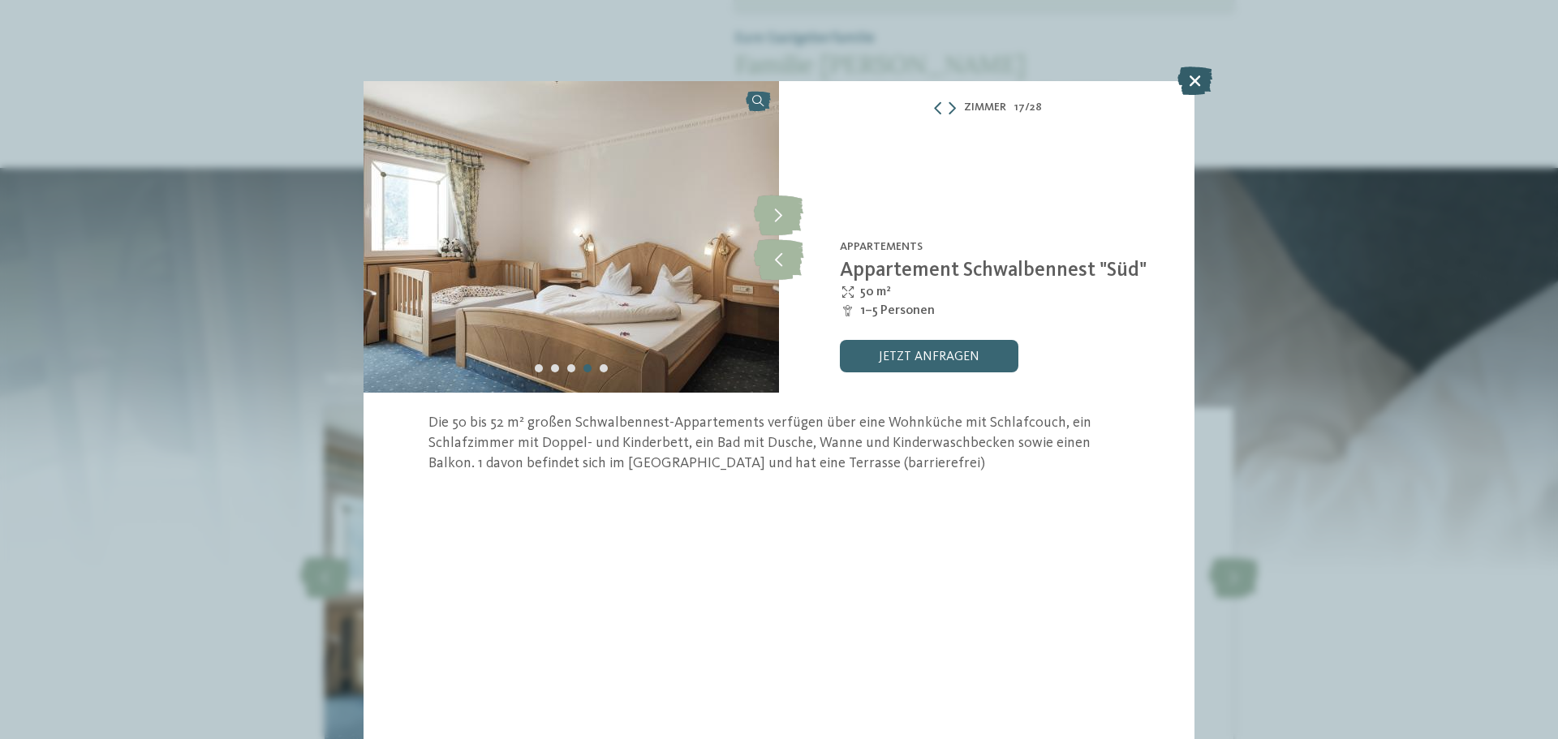
click at [1187, 82] on icon at bounding box center [1194, 81] width 35 height 28
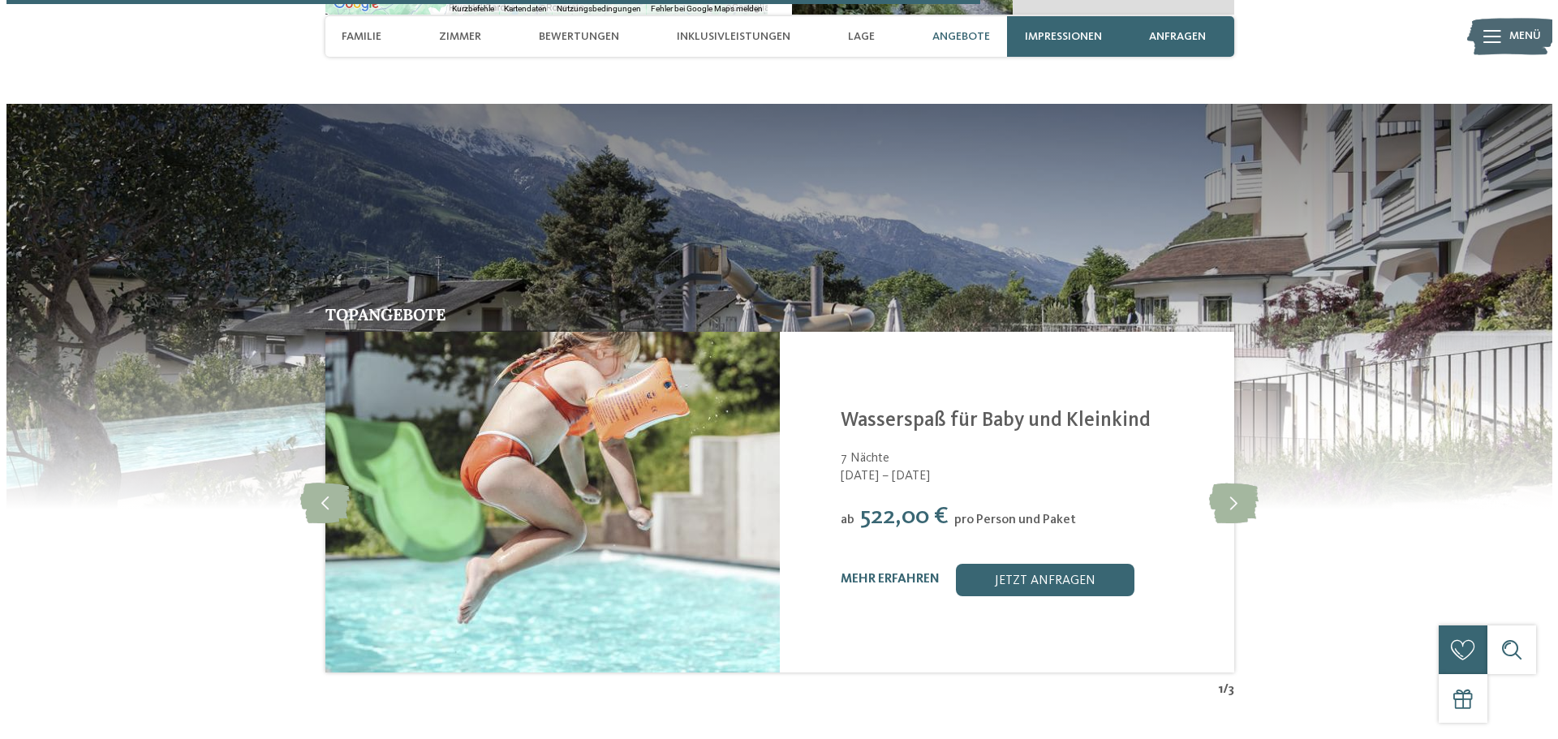
scroll to position [3570, 0]
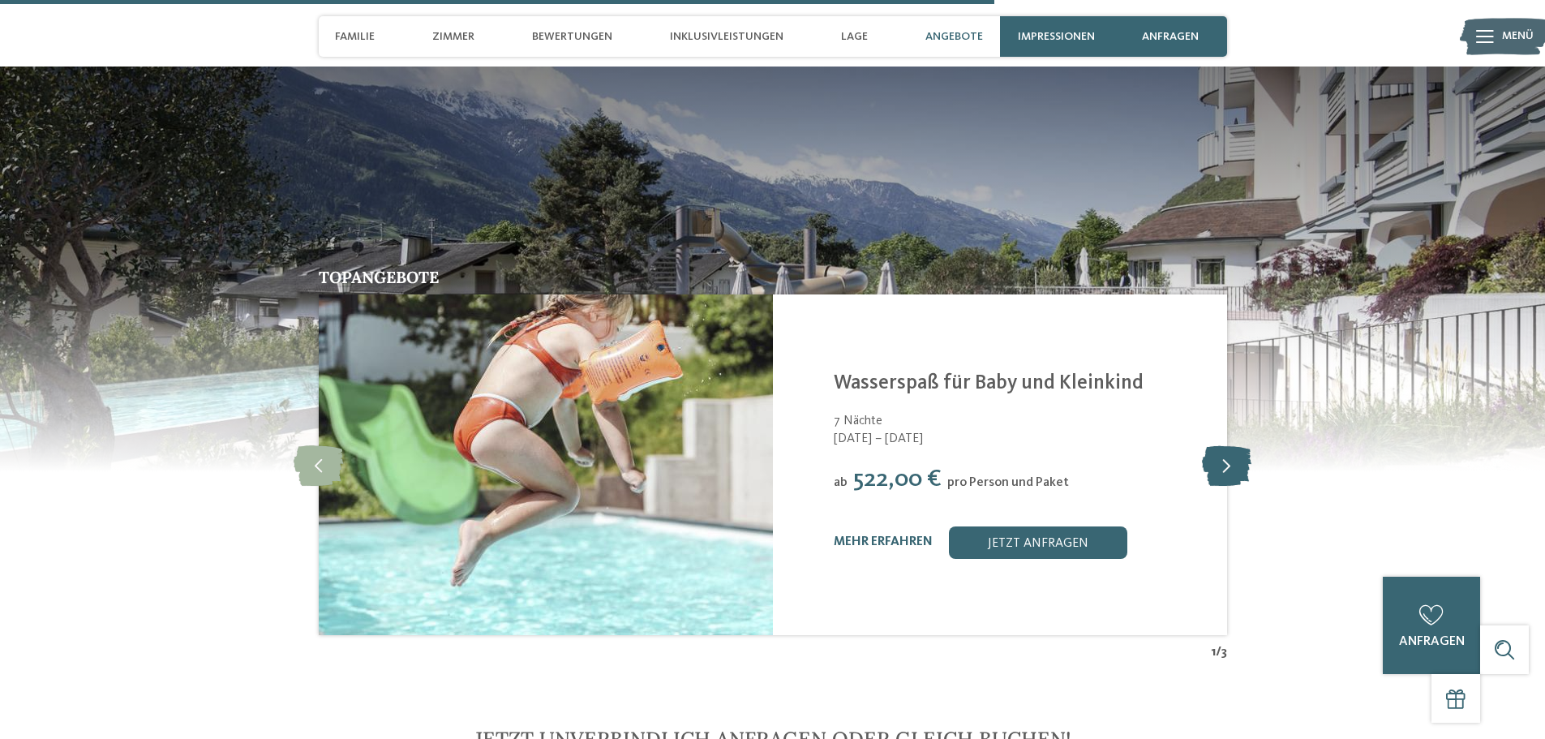
click at [1218, 445] on icon at bounding box center [1226, 465] width 49 height 41
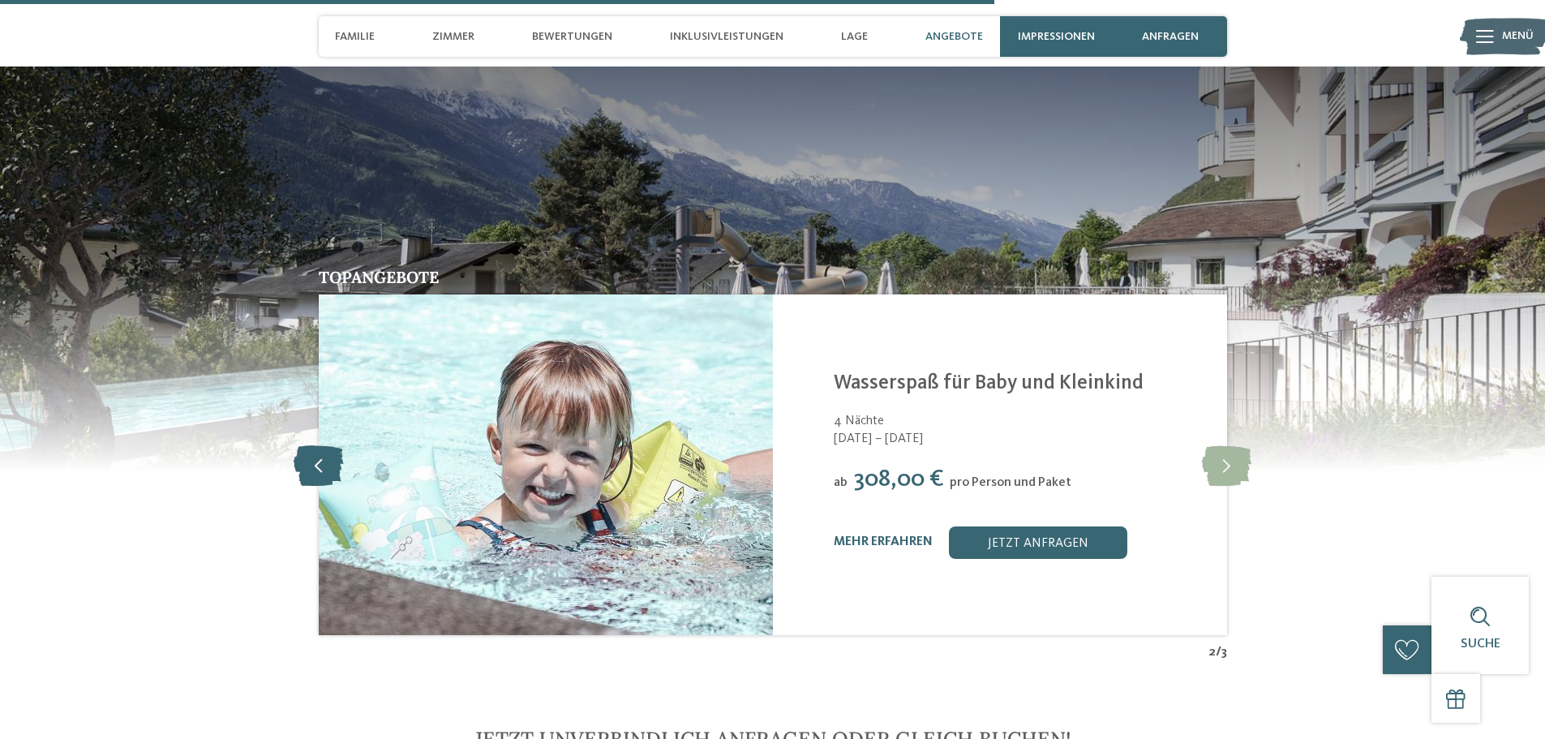
click at [325, 445] on icon at bounding box center [318, 465] width 49 height 41
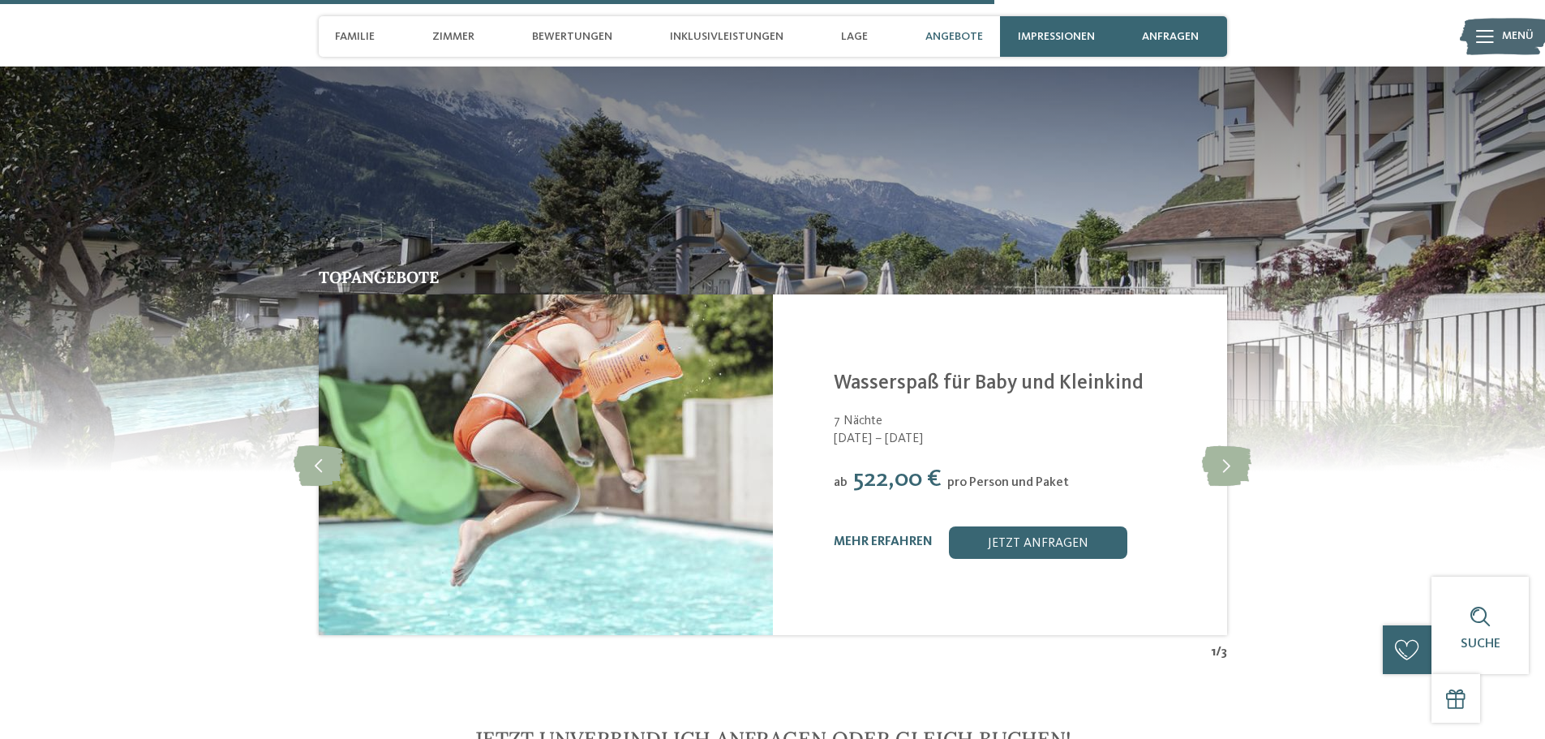
click at [638, 315] on img at bounding box center [546, 464] width 454 height 341
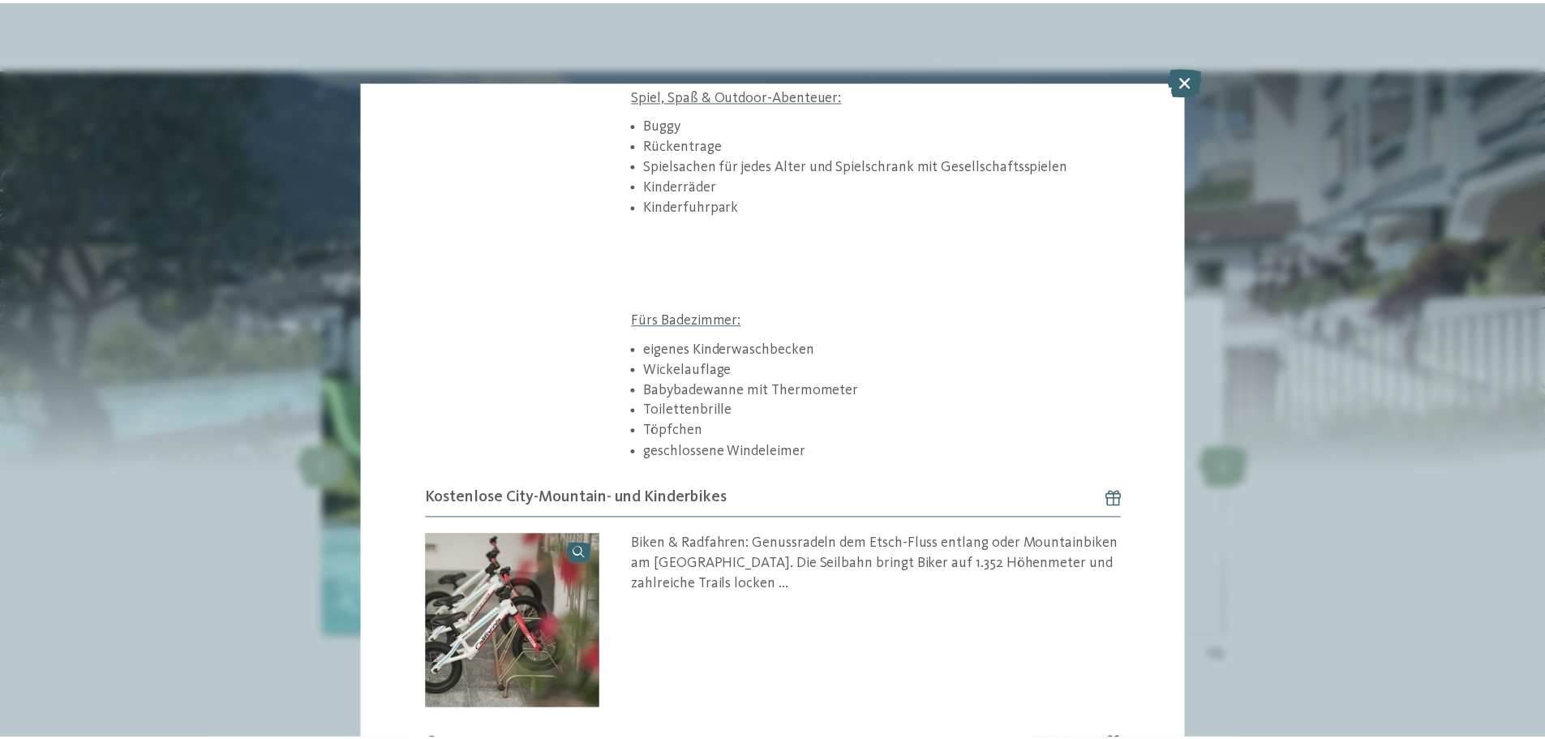
scroll to position [1035, 0]
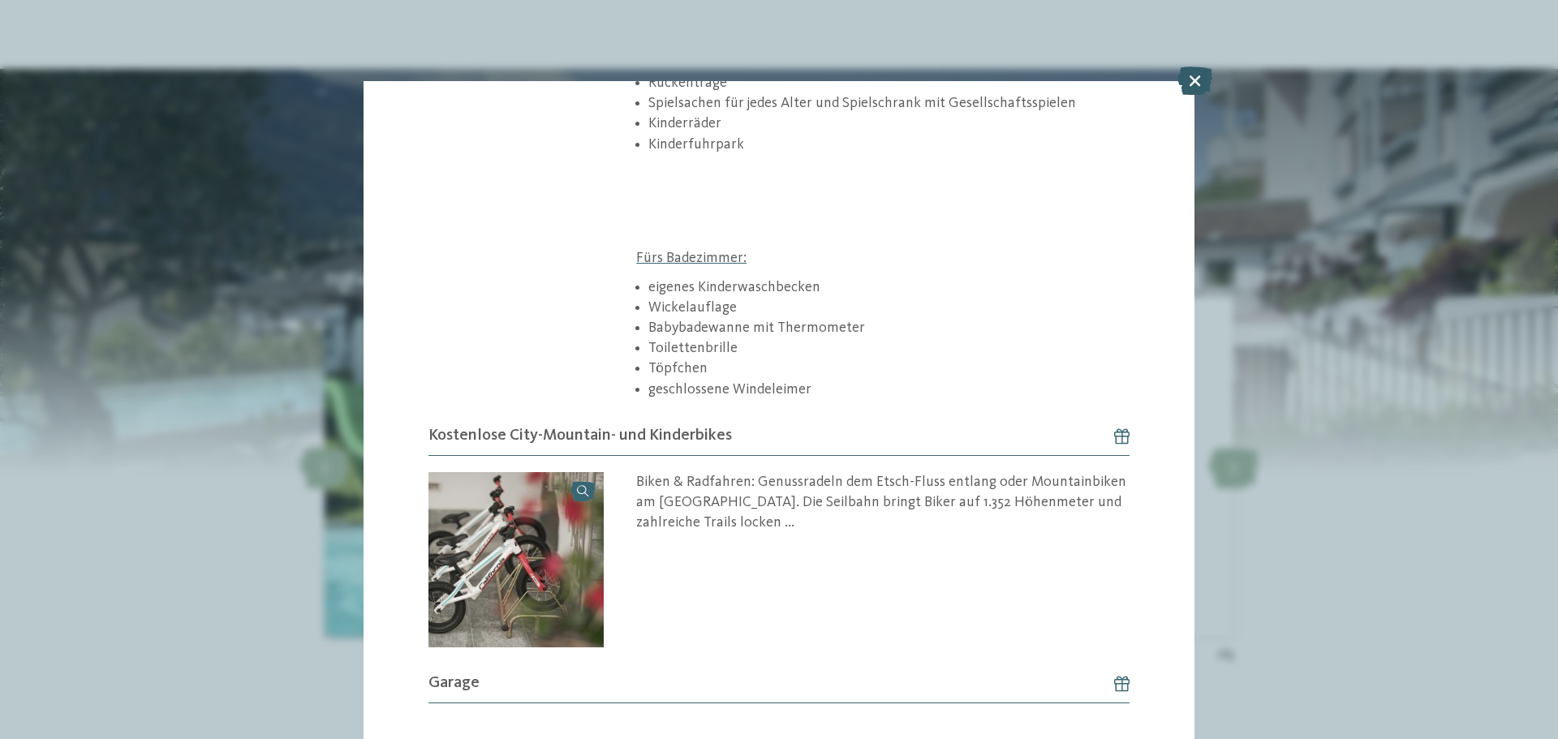
click at [1190, 75] on icon at bounding box center [1194, 81] width 35 height 28
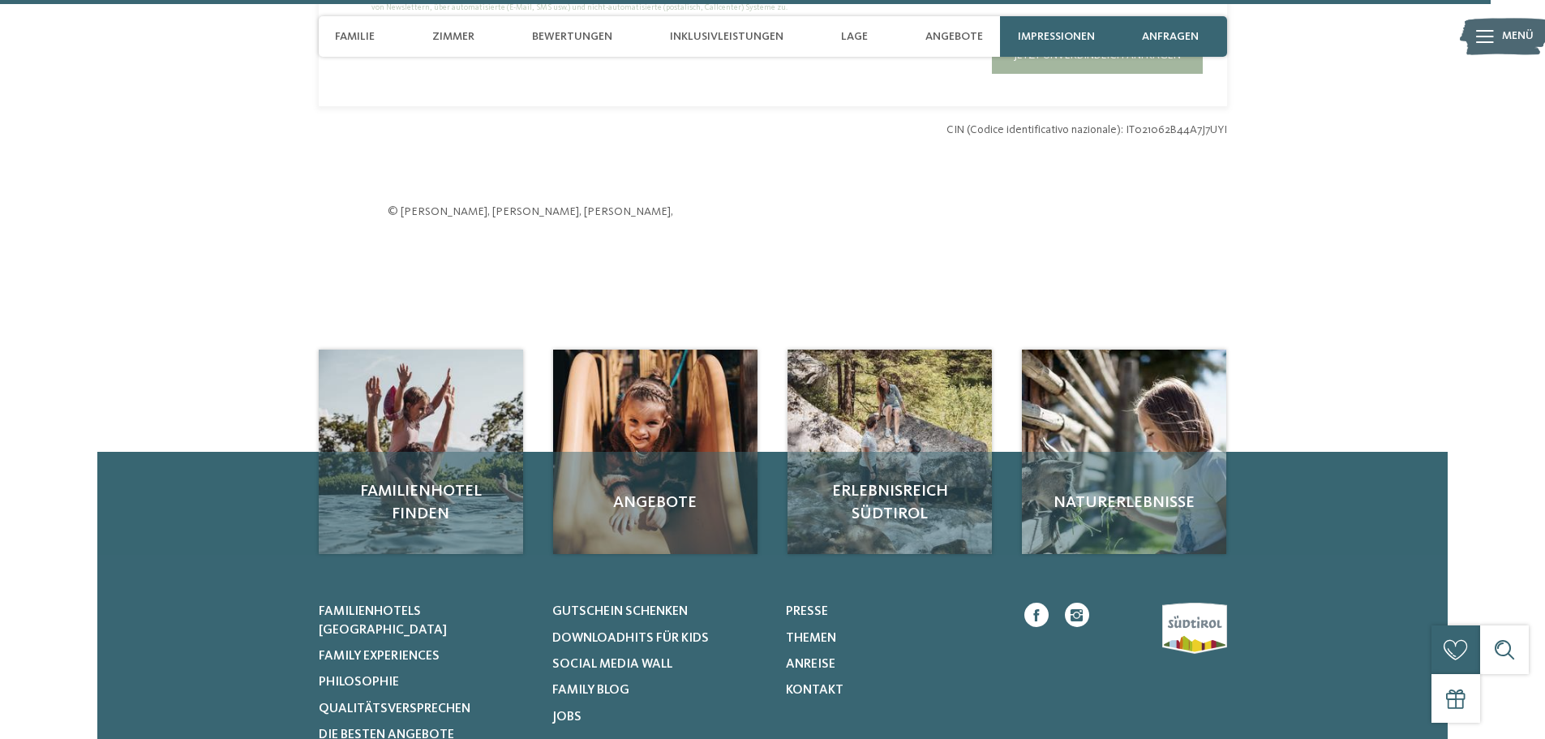
scroll to position [5354, 0]
